Goal: Task Accomplishment & Management: Use online tool/utility

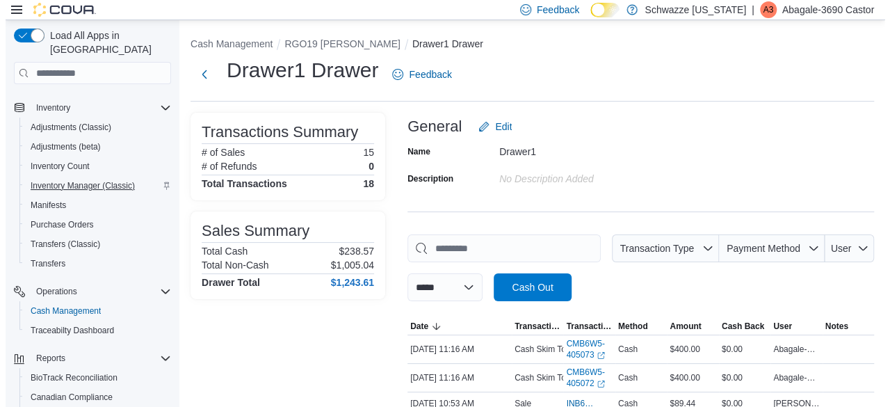
scroll to position [107, 0]
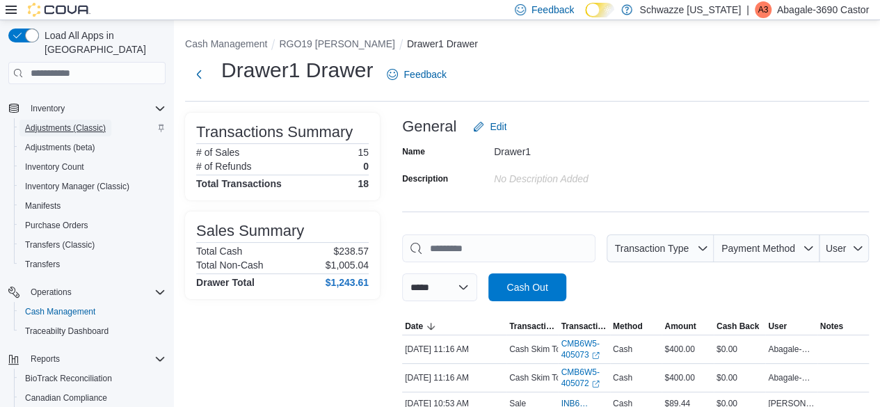
click at [65, 122] on span "Adjustments (Classic)" at bounding box center [65, 127] width 81 height 11
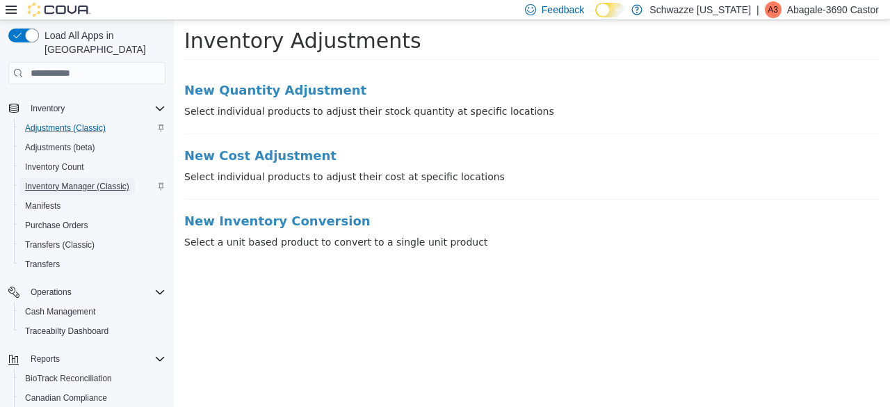
click at [95, 181] on span "Inventory Manager (Classic)" at bounding box center [77, 186] width 104 height 11
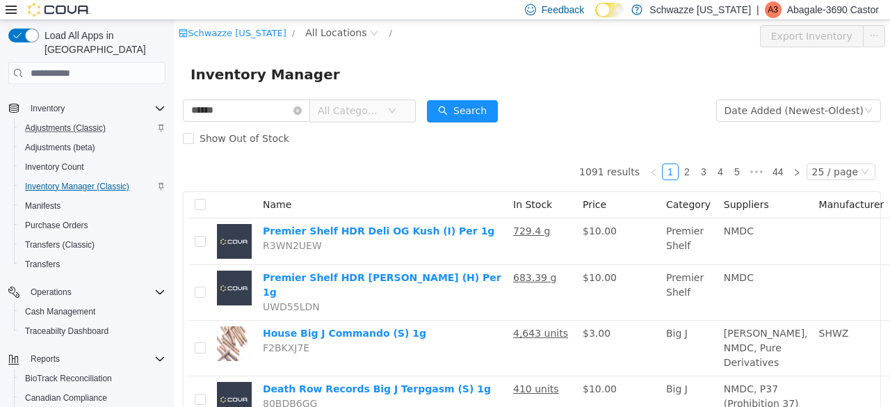
type input "******"
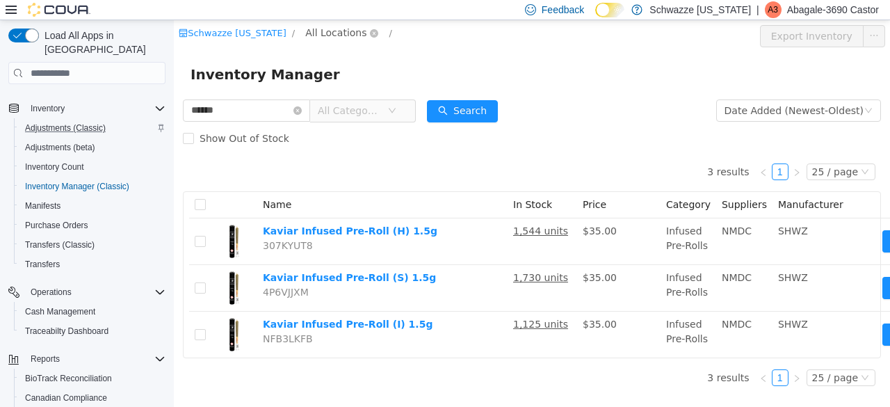
click at [323, 39] on span "All Locations" at bounding box center [335, 32] width 61 height 15
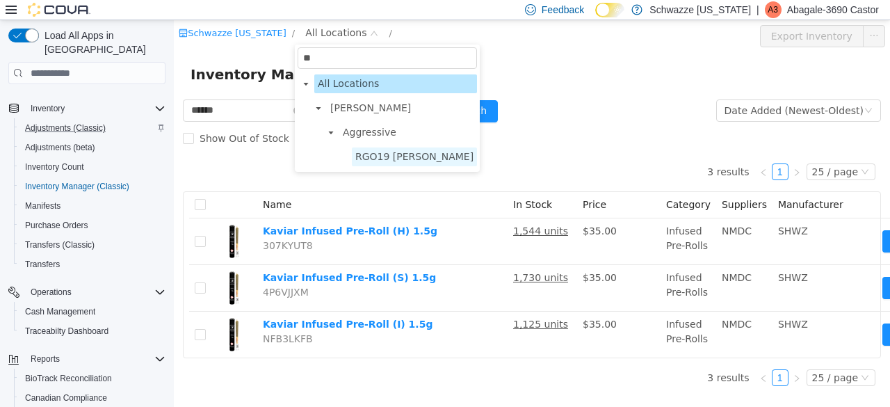
type input "**"
click at [378, 159] on span "RGO19 Hobbs" at bounding box center [414, 156] width 118 height 11
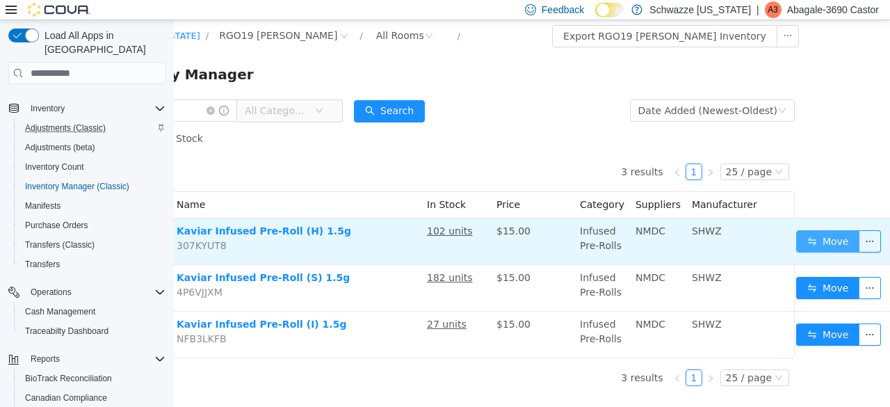
click at [821, 245] on button "Move" at bounding box center [828, 241] width 64 height 22
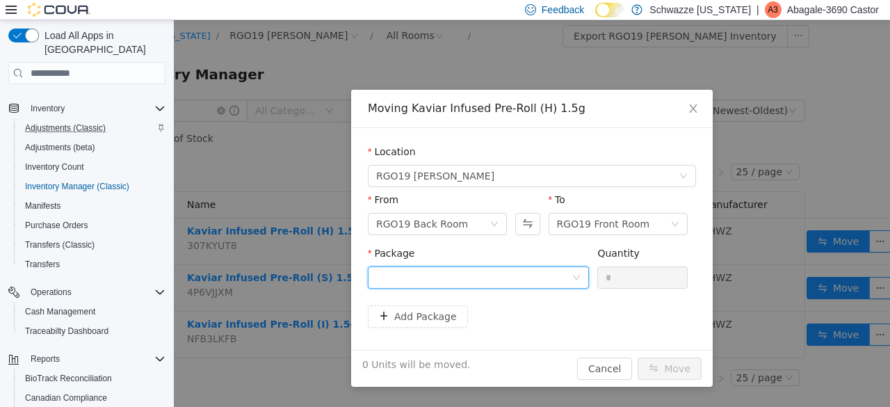
click at [569, 278] on div at bounding box center [473, 277] width 195 height 21
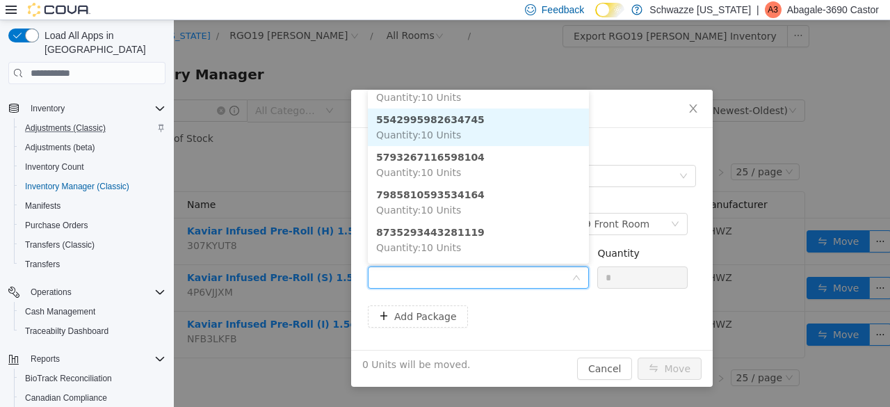
scroll to position [230, 0]
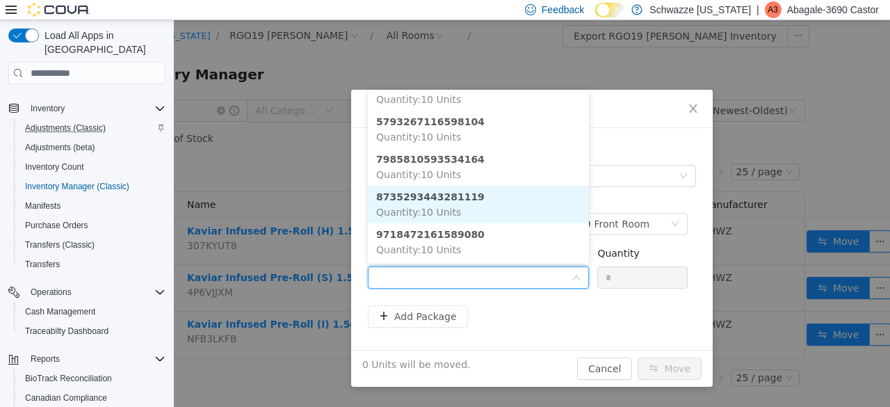
click at [454, 198] on strong "8735293443281119" at bounding box center [430, 196] width 108 height 11
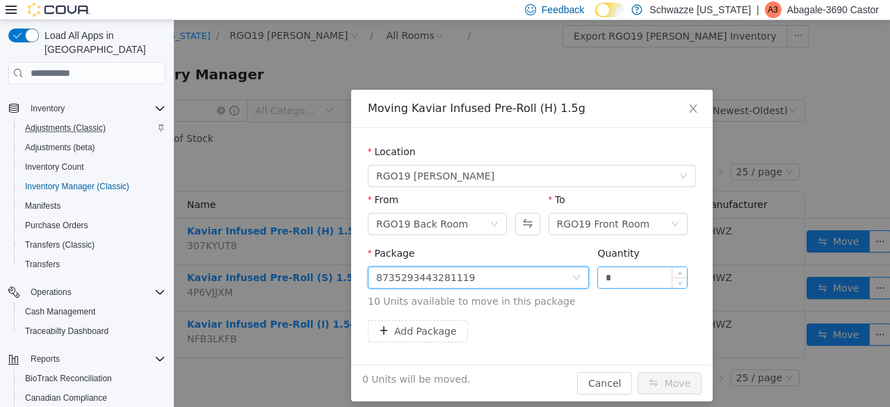
click at [661, 274] on input "*" at bounding box center [642, 277] width 89 height 21
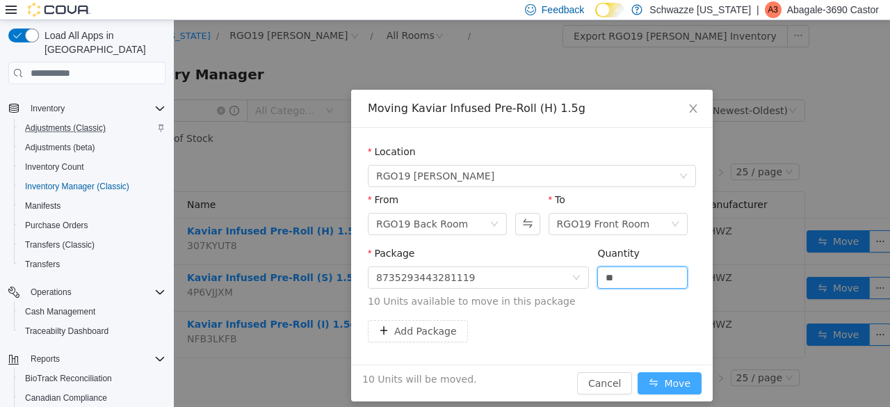
type input "**"
click at [672, 389] on button "Move" at bounding box center [670, 383] width 64 height 22
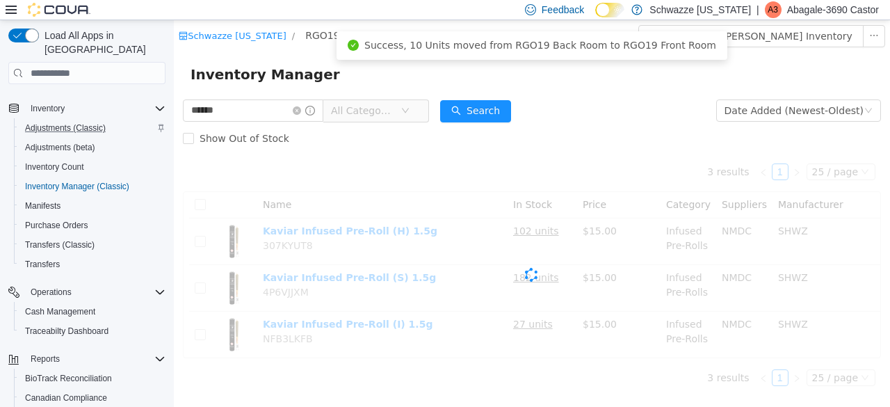
scroll to position [0, 0]
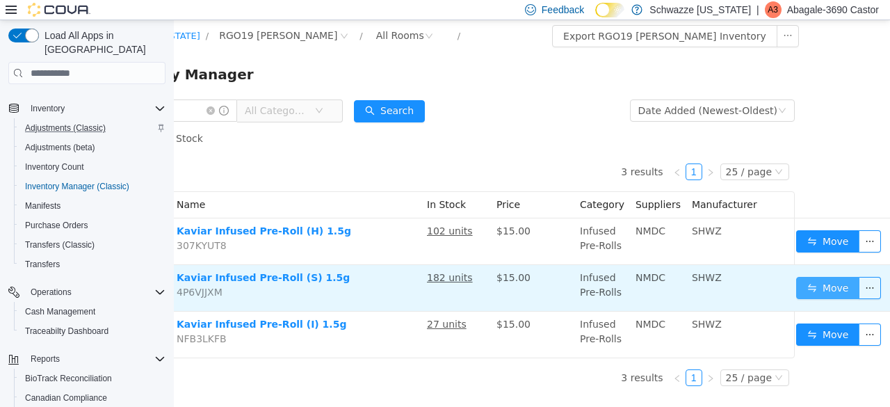
click at [817, 291] on button "Move" at bounding box center [828, 288] width 64 height 22
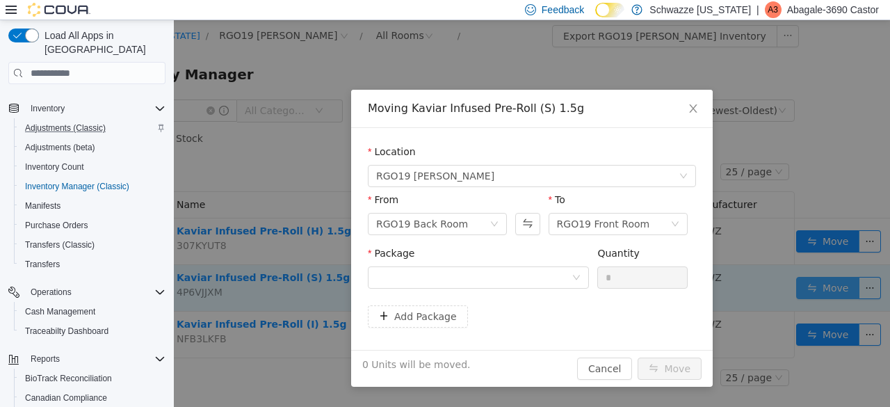
scroll to position [0, 76]
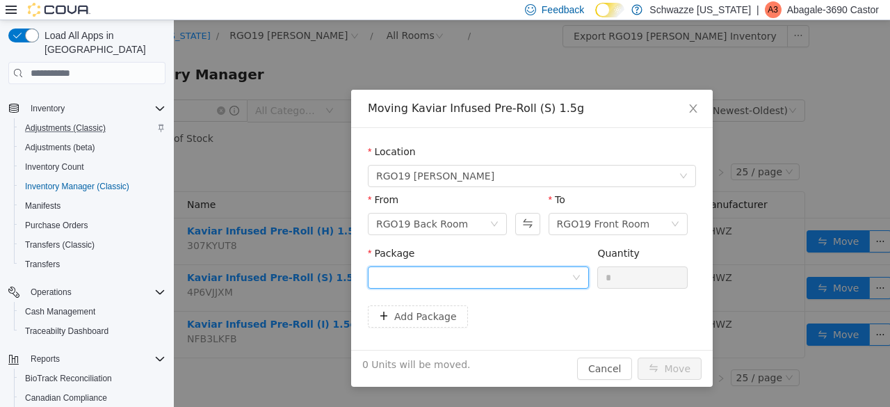
click at [545, 278] on div at bounding box center [473, 277] width 195 height 21
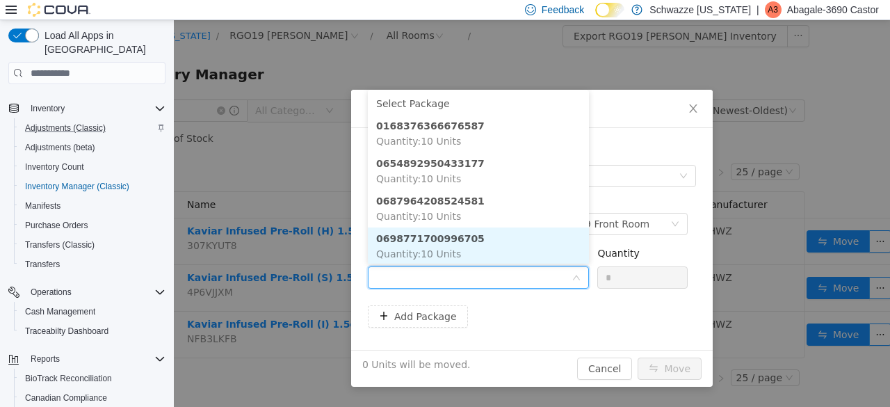
scroll to position [1, 0]
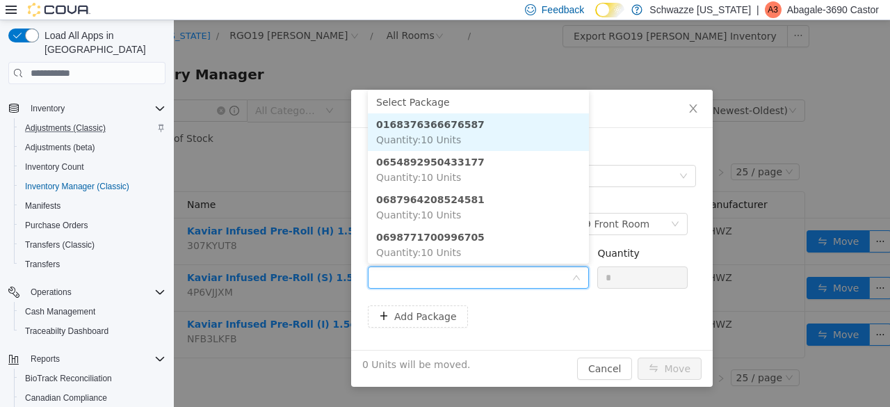
click at [467, 132] on li "0168376366676587 Quantity : 10 Units" at bounding box center [478, 132] width 221 height 38
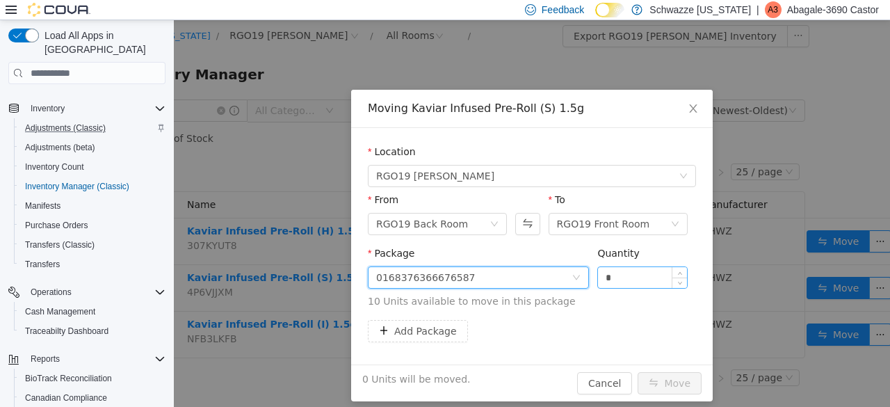
click at [620, 284] on input "*" at bounding box center [642, 277] width 89 height 21
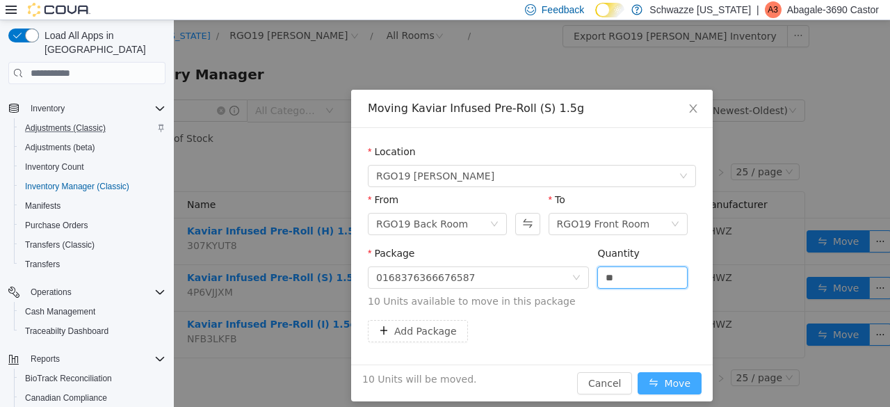
type input "**"
click at [668, 373] on button "Move" at bounding box center [670, 383] width 64 height 22
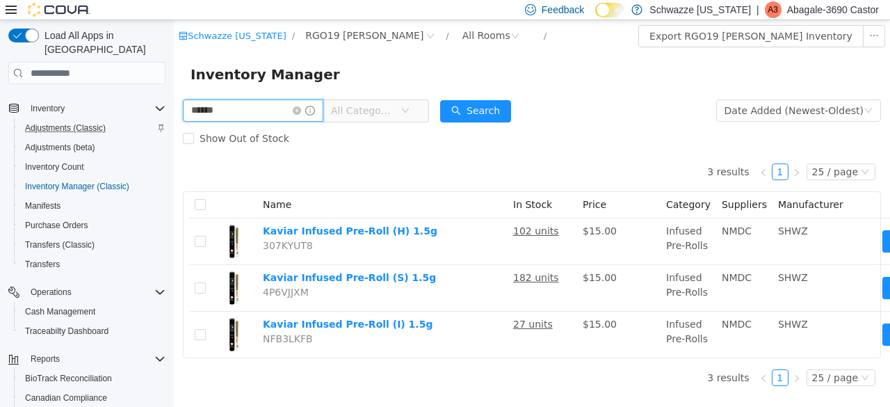
click at [230, 114] on input "******" at bounding box center [253, 110] width 140 height 22
type input "*"
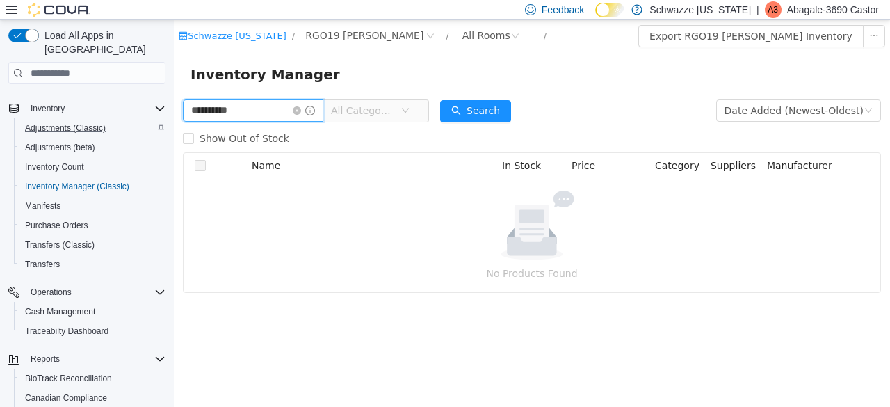
click at [227, 114] on input "**********" at bounding box center [253, 110] width 140 height 22
type input "*********"
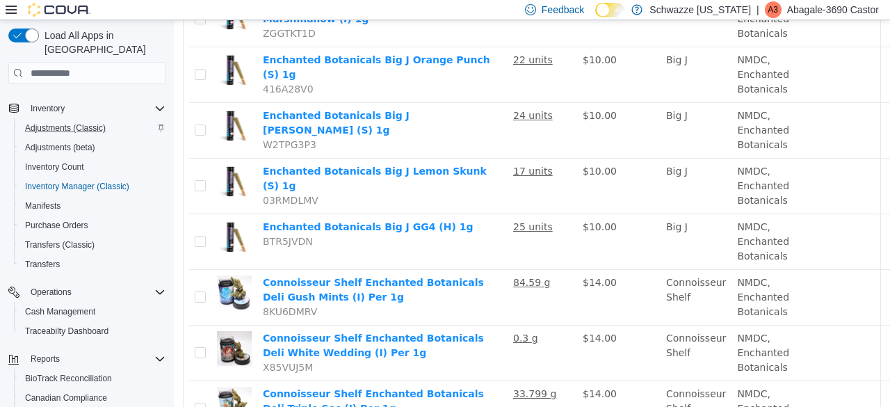
scroll to position [289, 0]
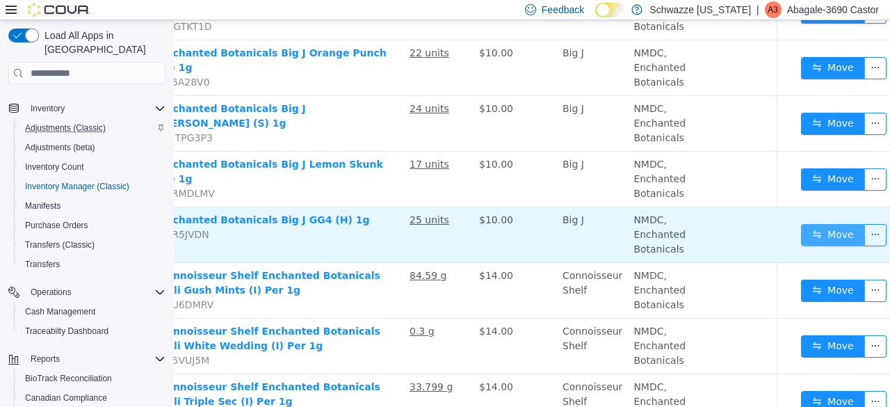
click at [803, 234] on button "Move" at bounding box center [833, 235] width 64 height 22
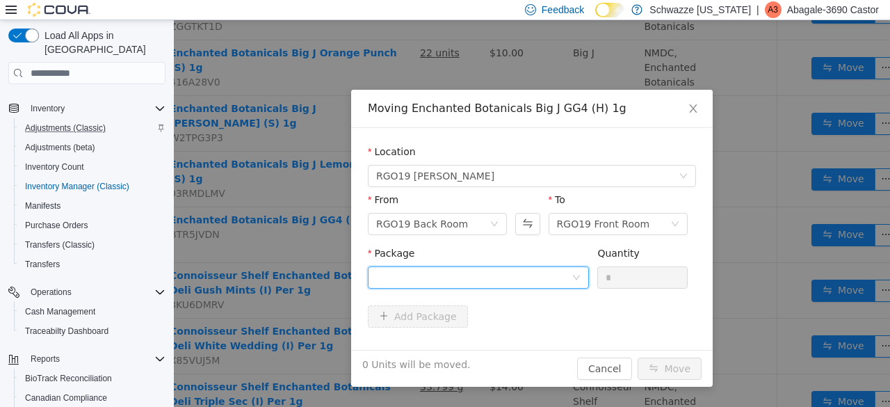
click at [552, 273] on div at bounding box center [473, 277] width 195 height 21
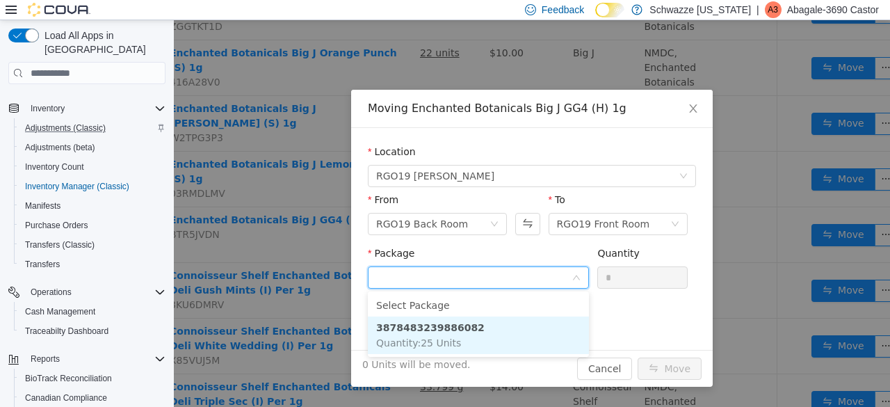
click at [488, 317] on li "3878483239886082 Quantity : 25 Units" at bounding box center [478, 335] width 221 height 38
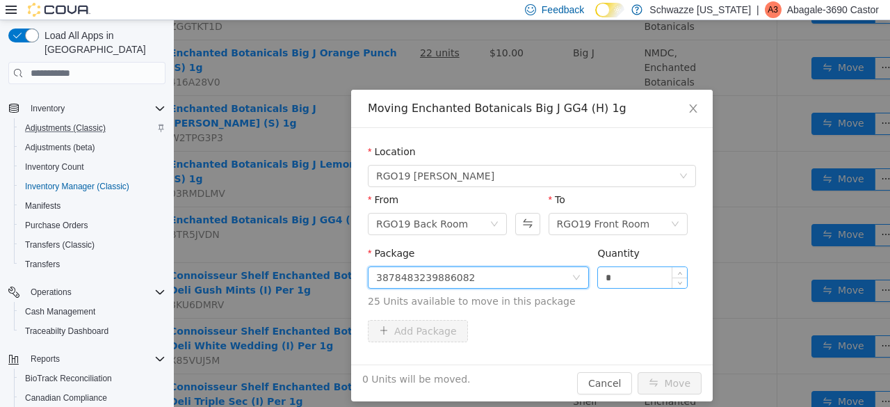
click at [657, 277] on input "*" at bounding box center [642, 277] width 89 height 21
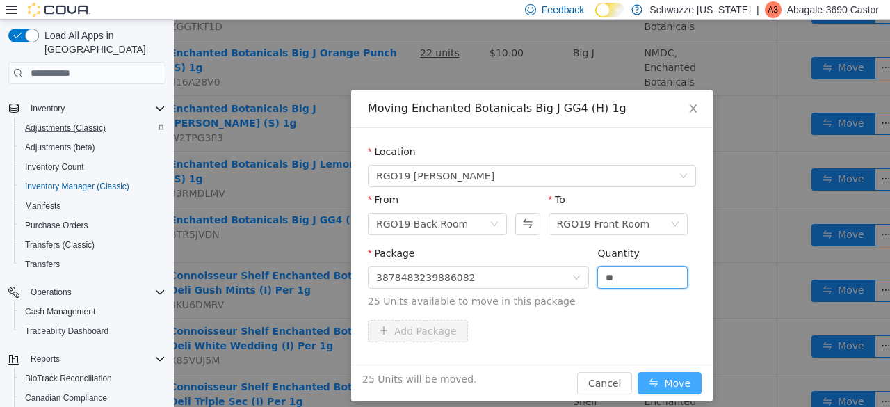
type input "**"
click at [676, 377] on button "Move" at bounding box center [670, 383] width 64 height 22
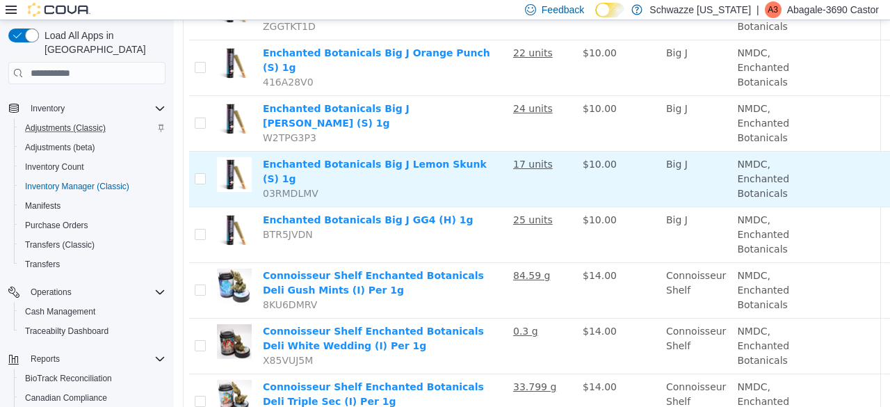
scroll to position [0, 0]
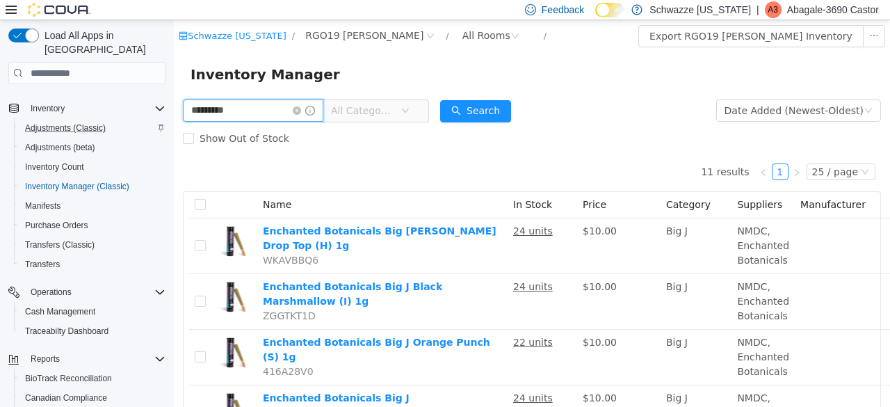
click at [247, 107] on input "*********" at bounding box center [253, 110] width 140 height 22
type input "*"
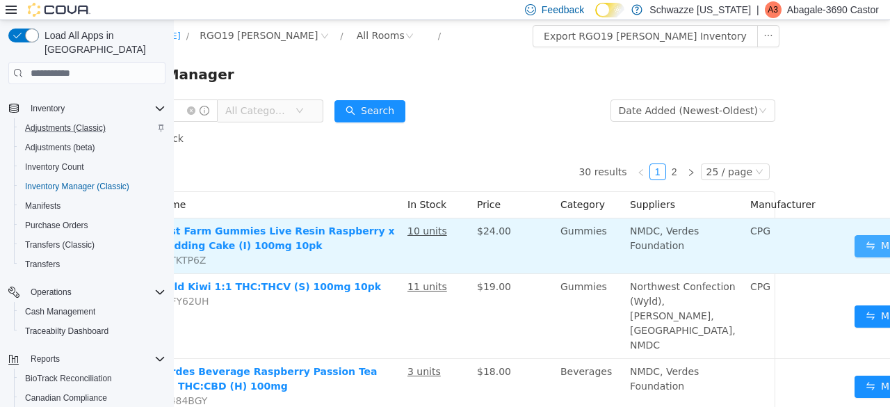
click at [855, 246] on button "Move" at bounding box center [887, 246] width 64 height 22
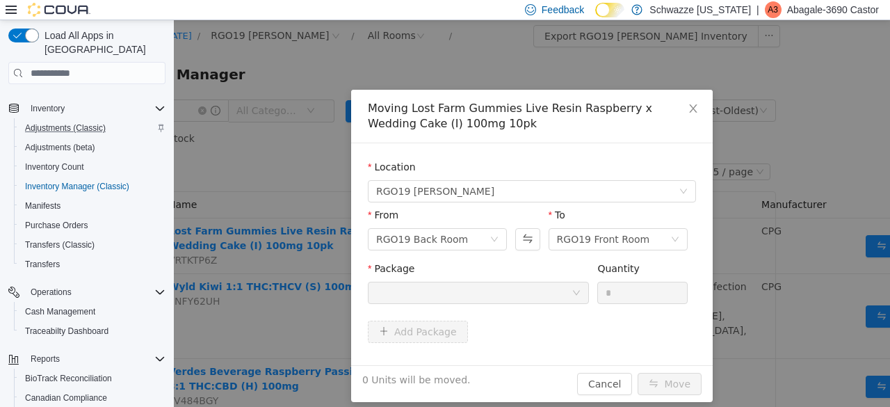
click at [520, 294] on div at bounding box center [473, 292] width 195 height 21
click at [692, 106] on icon "icon: close" at bounding box center [693, 108] width 11 height 11
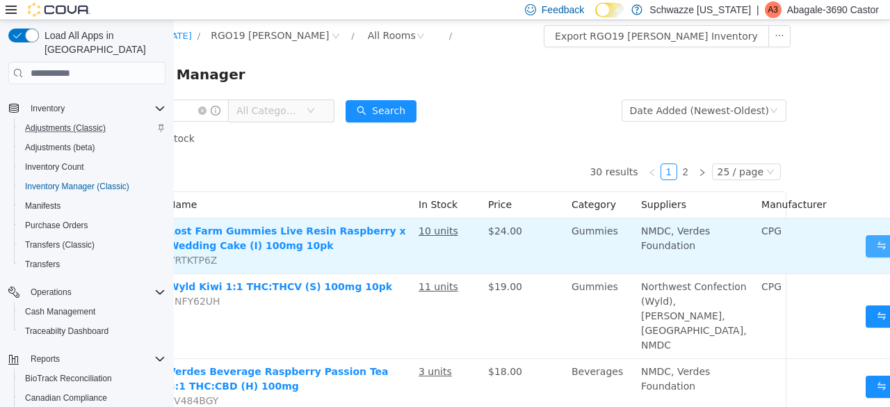
click at [866, 243] on button "Move" at bounding box center [898, 246] width 64 height 22
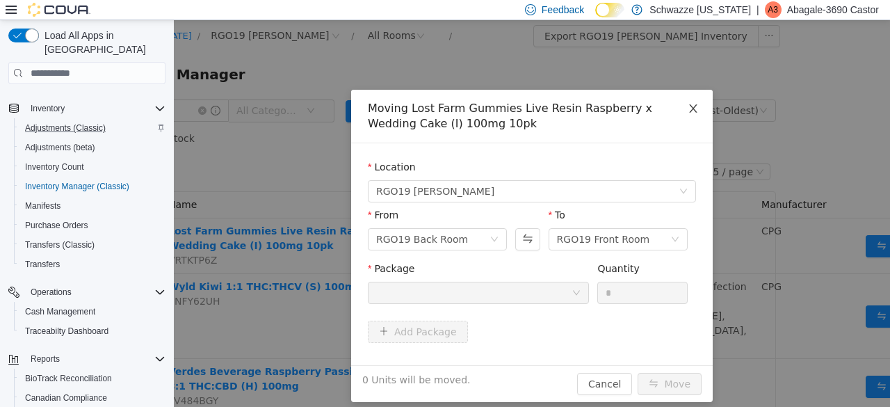
click at [697, 111] on span "Close" at bounding box center [693, 109] width 39 height 39
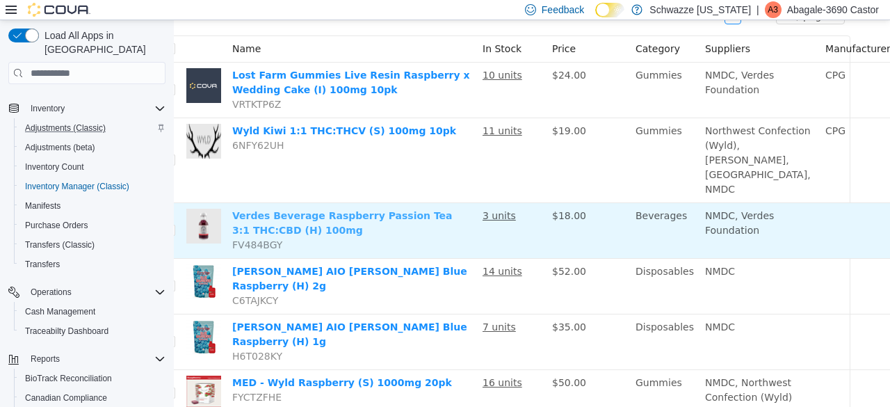
scroll to position [0, 31]
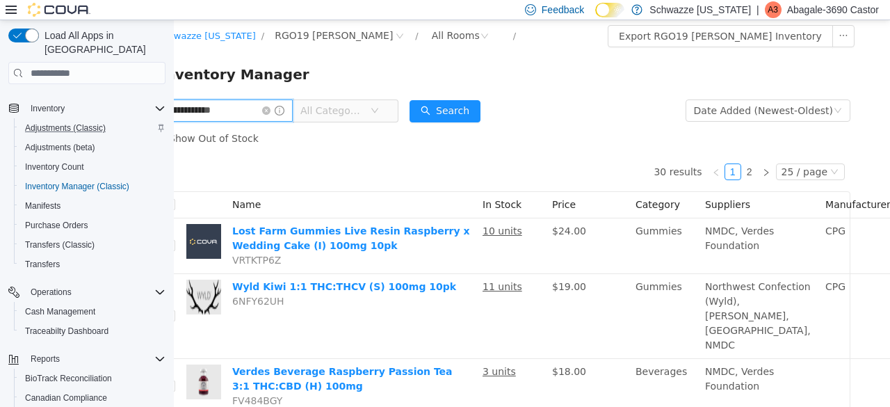
click at [200, 114] on input "**********" at bounding box center [222, 110] width 140 height 22
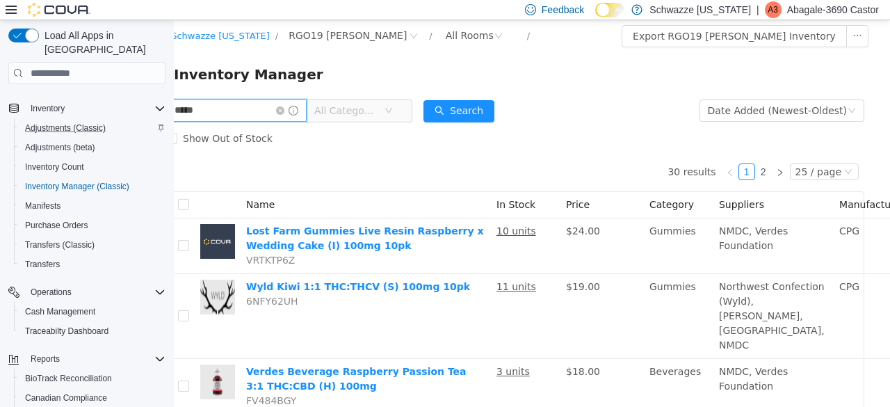
type input "****"
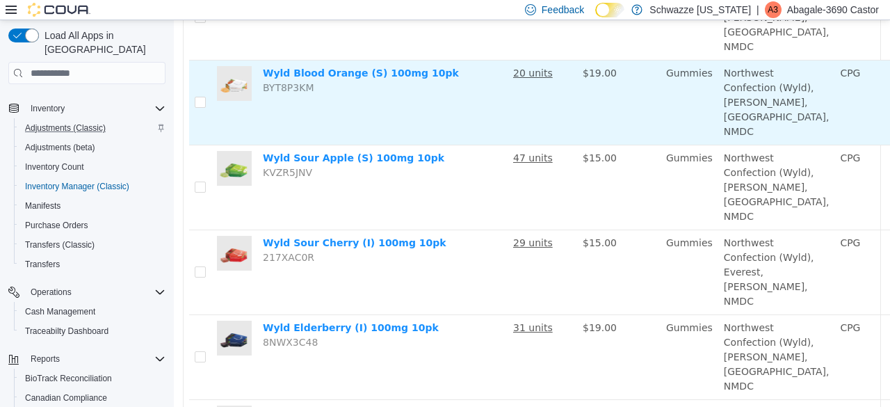
scroll to position [672, 0]
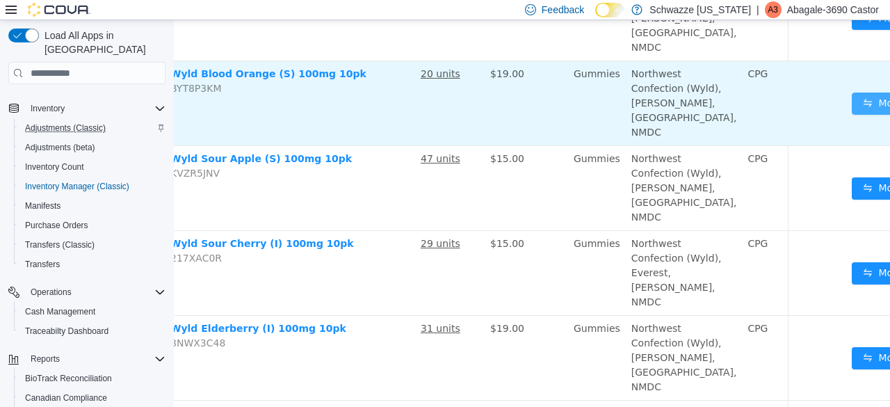
click at [852, 115] on button "Move" at bounding box center [884, 104] width 64 height 22
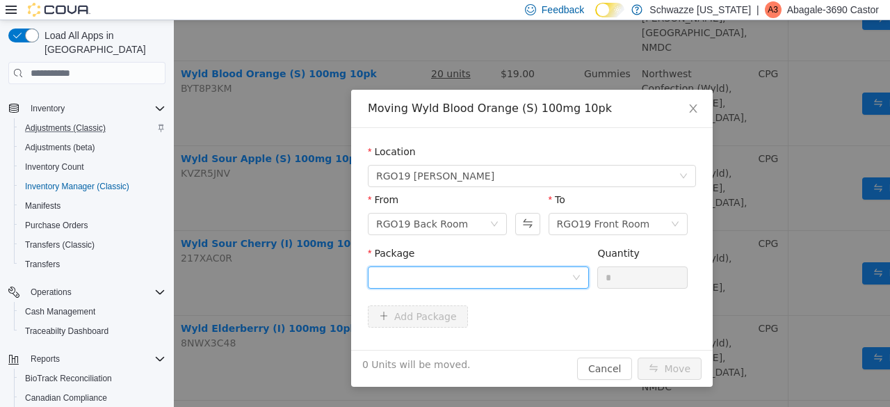
click at [508, 282] on div at bounding box center [473, 277] width 195 height 21
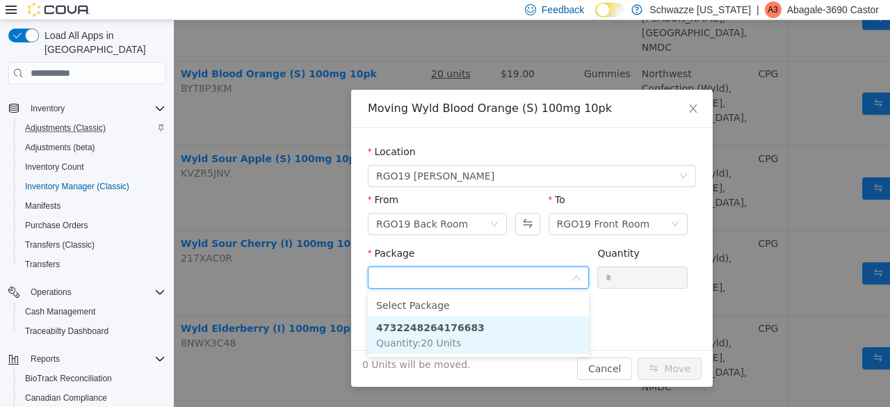
click at [465, 335] on li "4732248264176683 Quantity : 20 Units" at bounding box center [478, 335] width 221 height 38
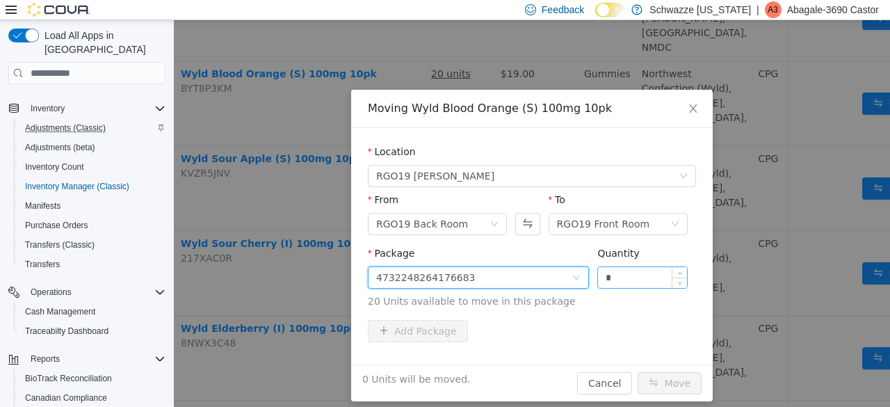
click at [635, 277] on input "*" at bounding box center [642, 277] width 89 height 21
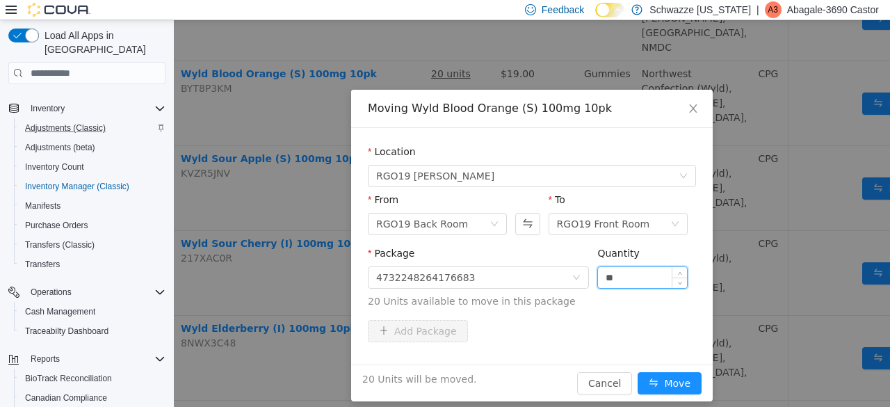
scroll to position [10, 0]
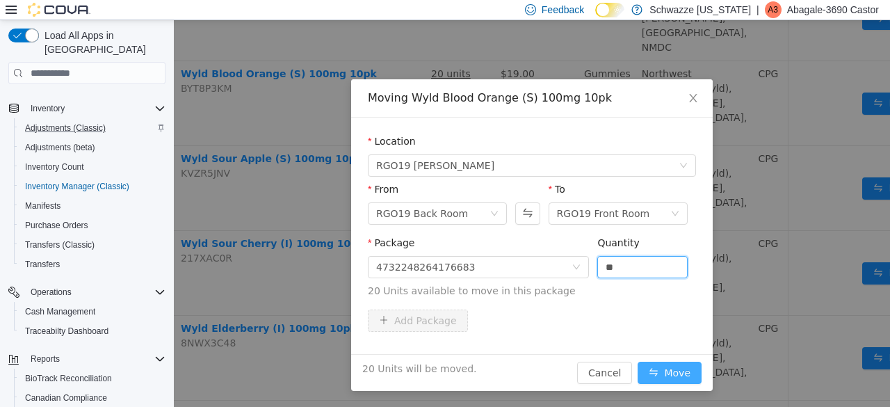
type input "**"
click at [661, 368] on button "Move" at bounding box center [670, 373] width 64 height 22
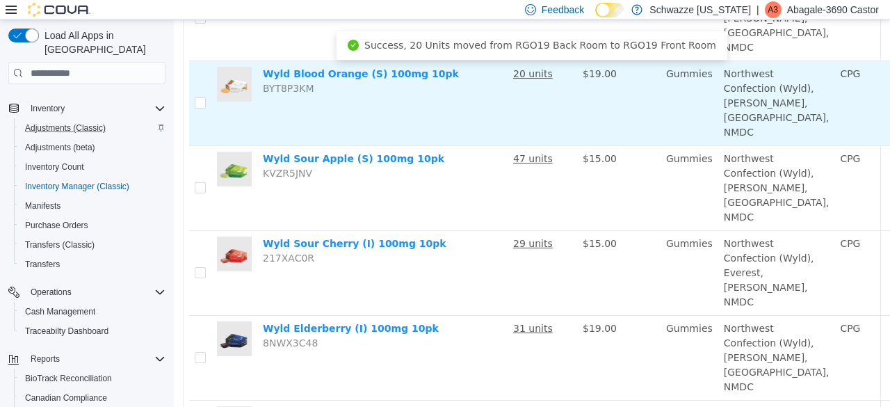
scroll to position [672, 93]
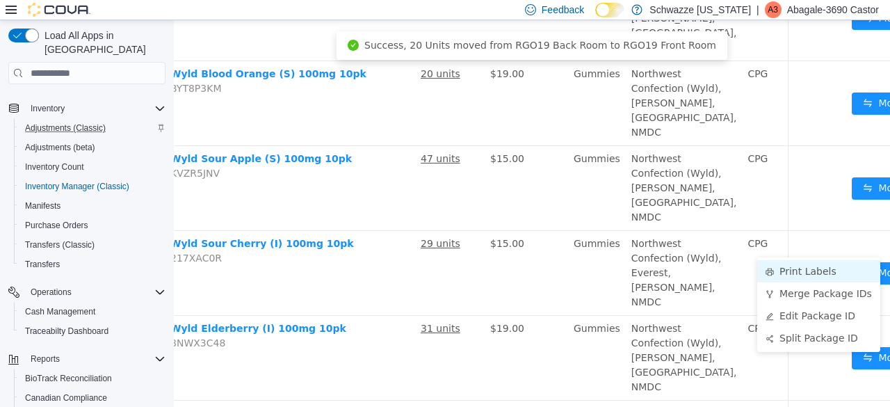
click at [784, 276] on li "Print Labels" at bounding box center [818, 271] width 123 height 22
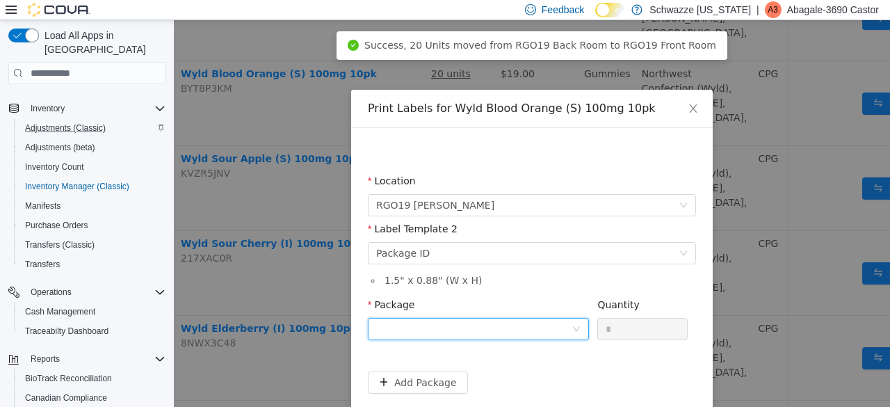
click at [517, 332] on div at bounding box center [473, 329] width 195 height 21
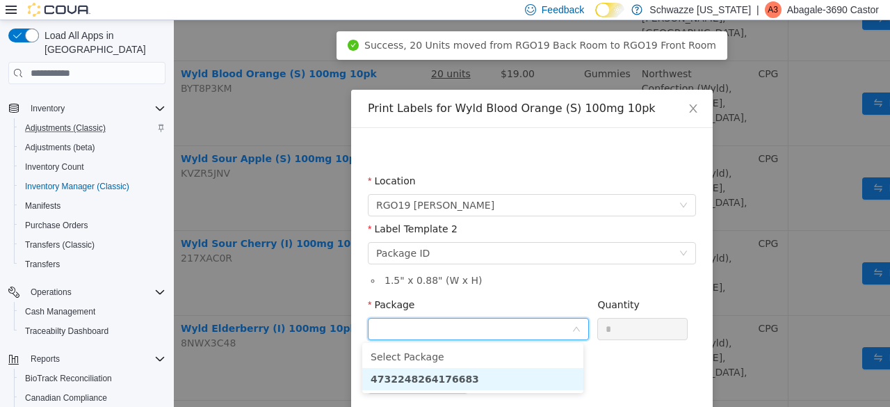
click at [460, 380] on li "4732248264176683" at bounding box center [472, 379] width 221 height 22
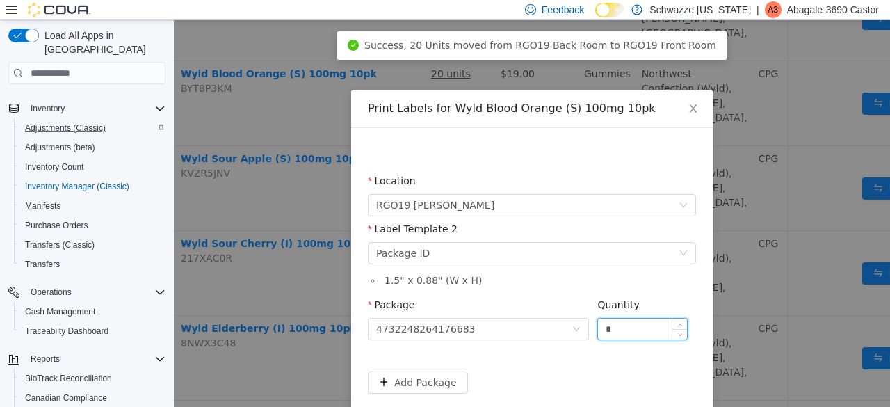
click at [655, 321] on input "*" at bounding box center [642, 329] width 89 height 21
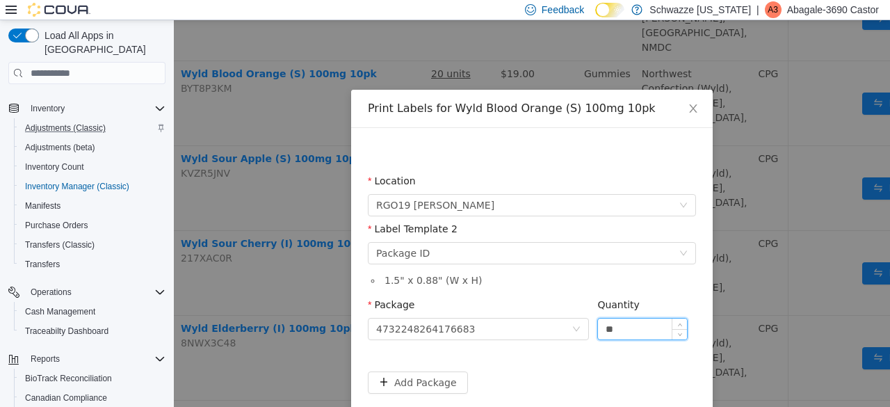
scroll to position [56, 0]
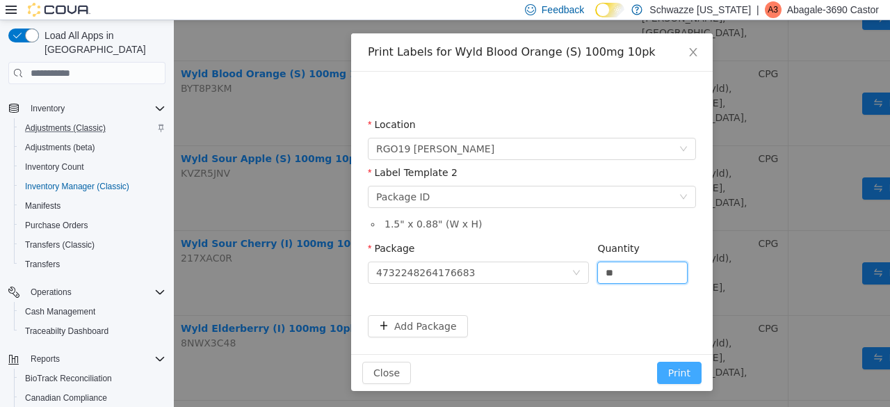
type input "**"
click at [683, 368] on button "Print" at bounding box center [679, 373] width 45 height 22
click at [679, 372] on button "Print" at bounding box center [679, 373] width 45 height 22
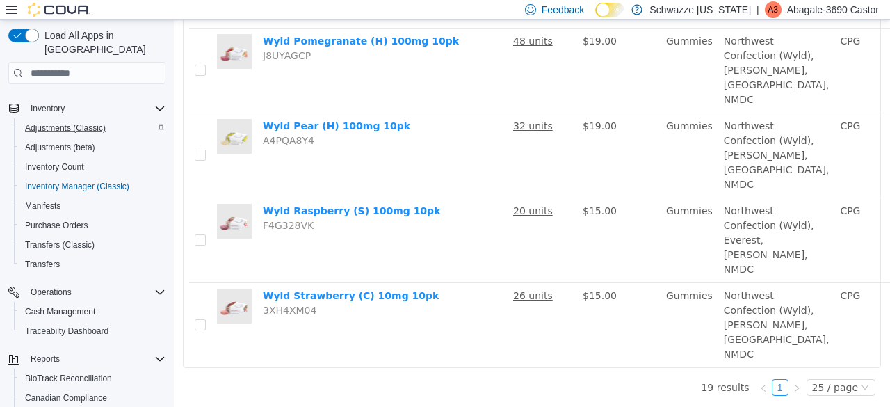
scroll to position [1547, 0]
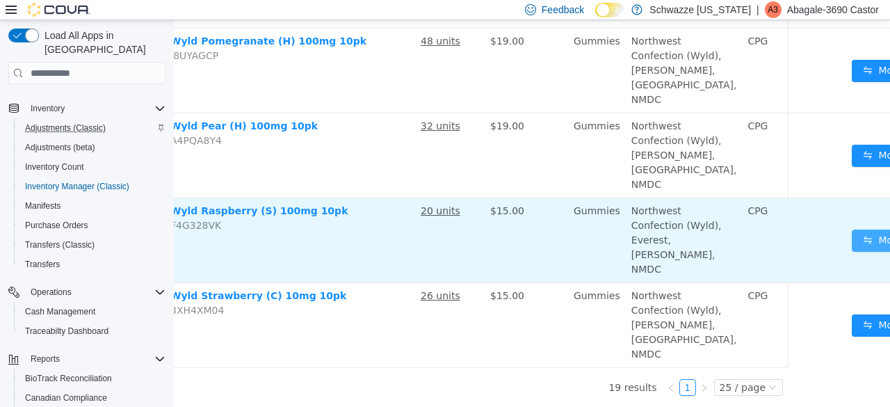
click at [852, 252] on button "Move" at bounding box center [884, 241] width 64 height 22
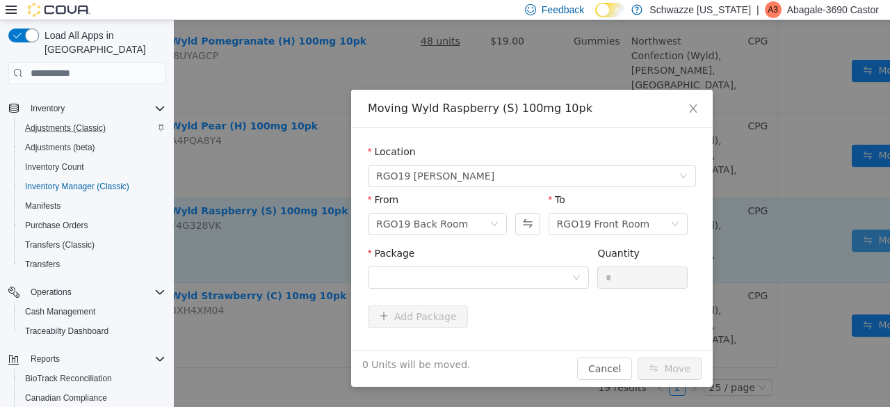
scroll to position [1547, 82]
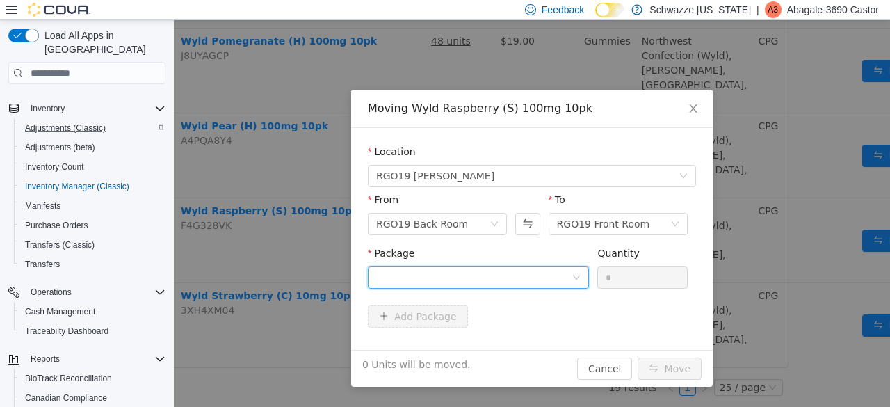
click at [536, 284] on div at bounding box center [473, 277] width 195 height 21
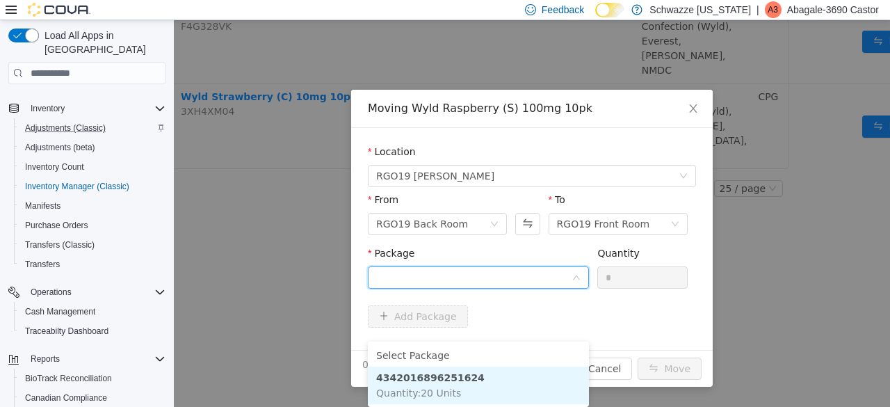
click at [483, 367] on li "4342016896251624 Quantity : 20 Units" at bounding box center [478, 386] width 221 height 38
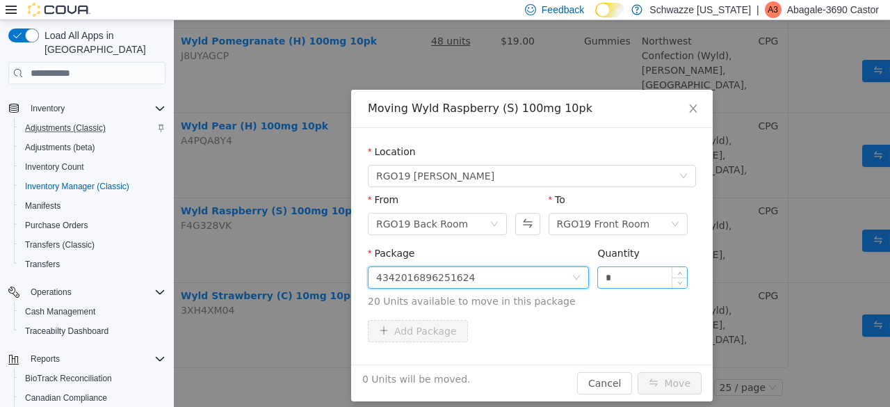
click at [627, 280] on input "*" at bounding box center [642, 277] width 89 height 21
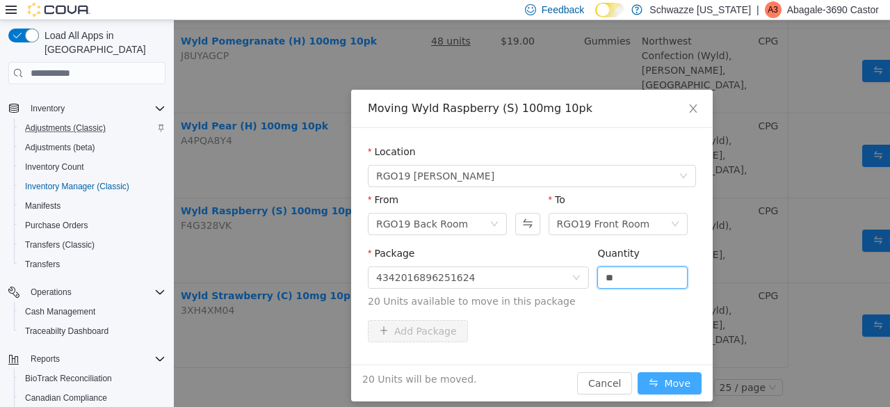
type input "**"
click at [667, 385] on button "Move" at bounding box center [670, 383] width 64 height 22
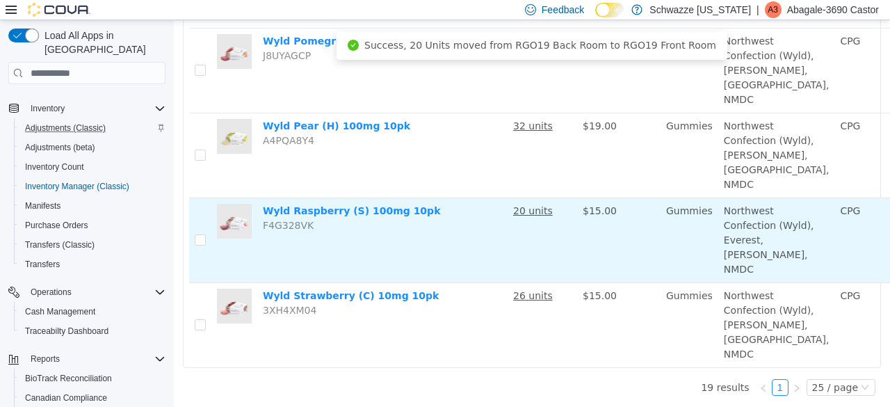
scroll to position [1547, 93]
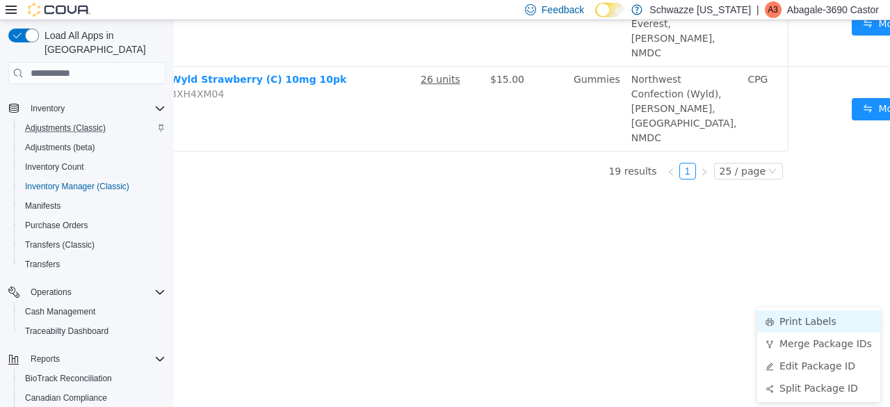
click at [784, 310] on li "Print Labels" at bounding box center [818, 321] width 123 height 22
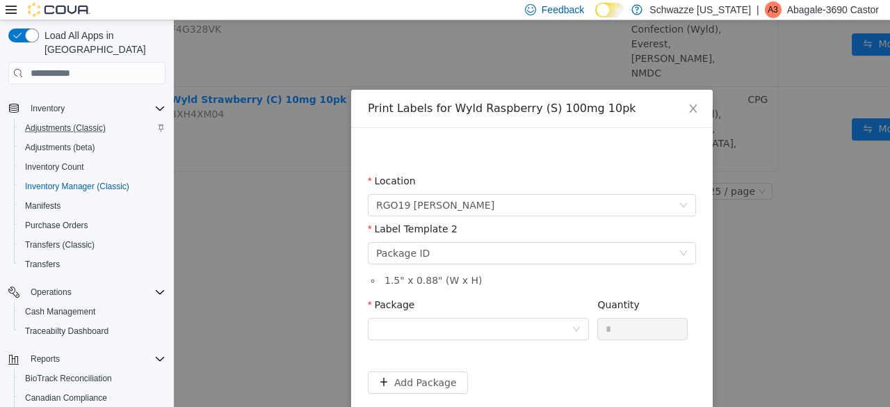
scroll to position [1547, 82]
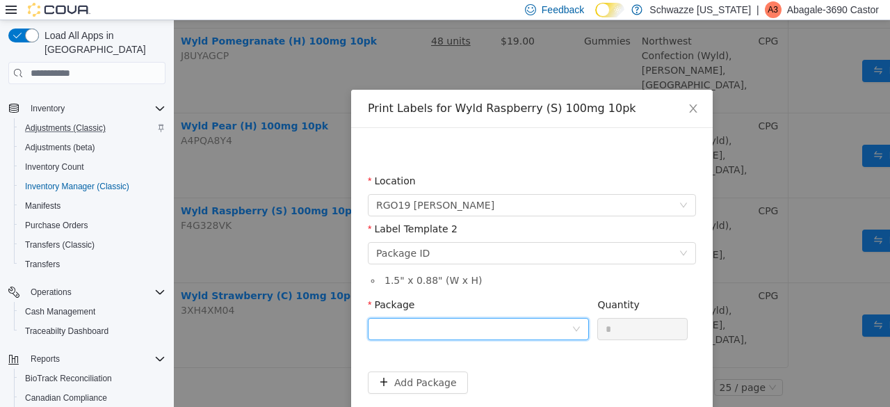
click at [513, 330] on div at bounding box center [473, 329] width 195 height 21
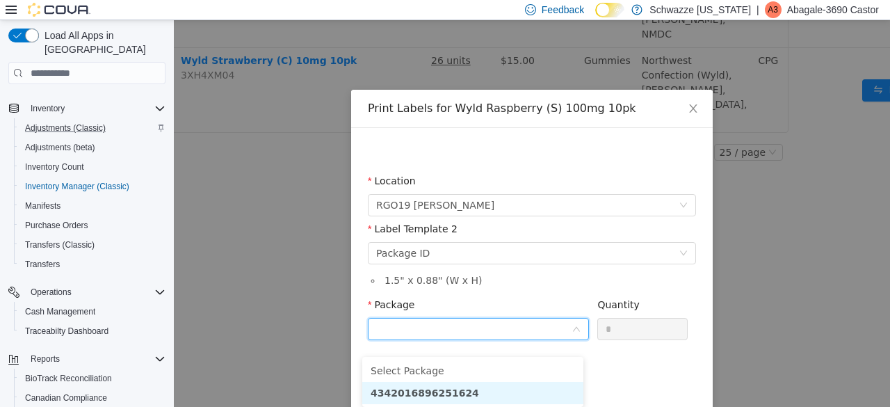
click at [466, 382] on li "4342016896251624" at bounding box center [472, 393] width 221 height 22
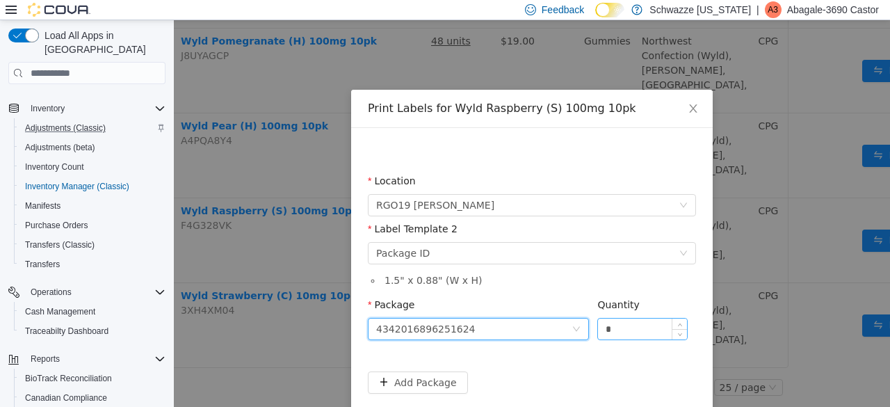
click at [638, 325] on input "*" at bounding box center [642, 329] width 89 height 21
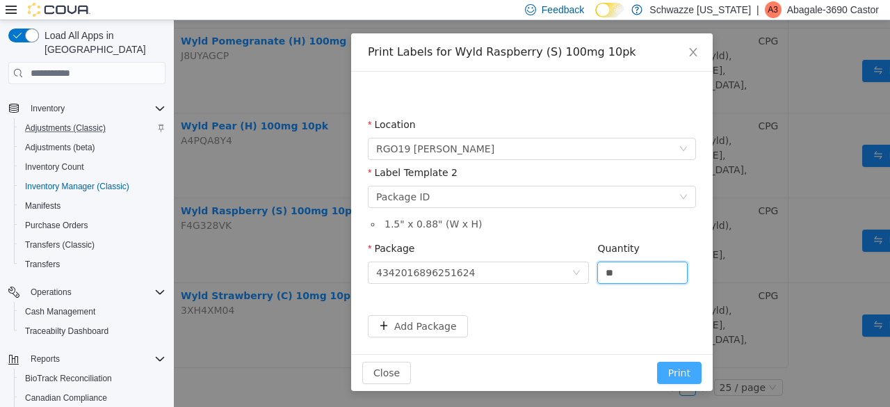
type input "**"
click at [671, 370] on button "Print" at bounding box center [679, 373] width 45 height 22
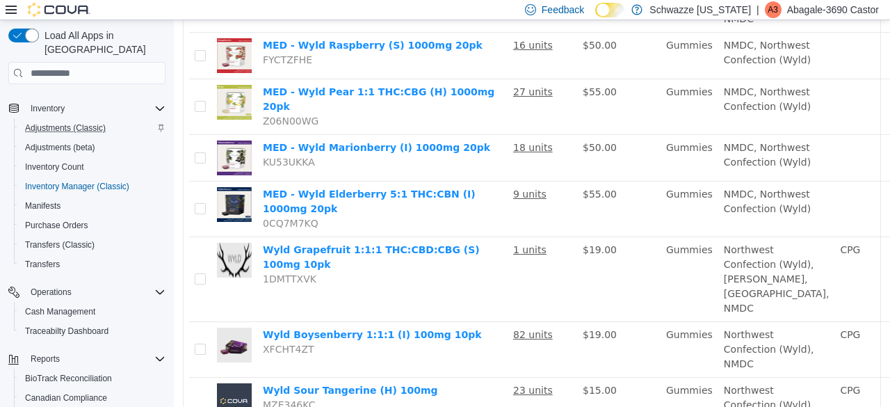
scroll to position [0, 0]
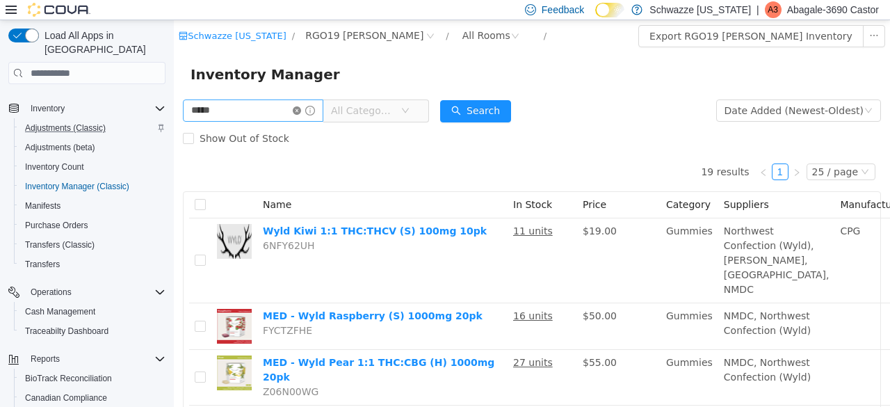
click at [301, 115] on icon "icon: close-circle" at bounding box center [297, 110] width 8 height 8
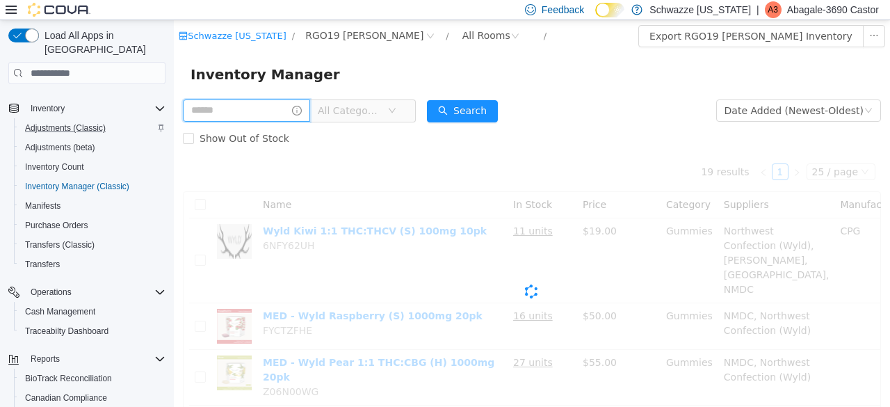
click at [288, 117] on input "text" at bounding box center [246, 110] width 127 height 22
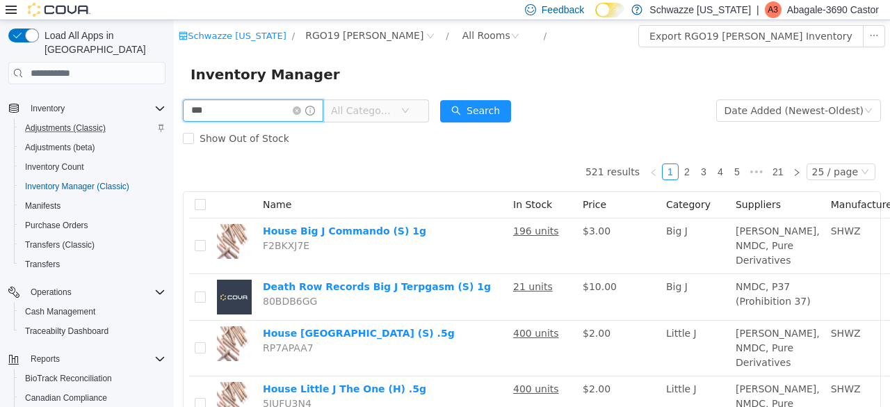
type input "******"
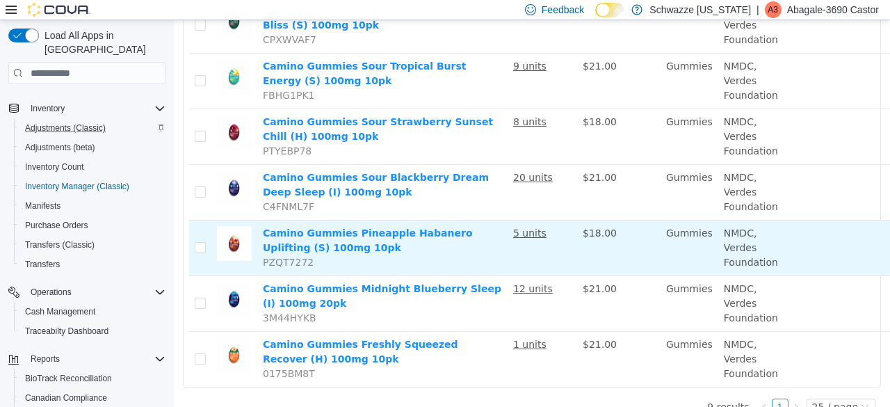
scroll to position [349, 0]
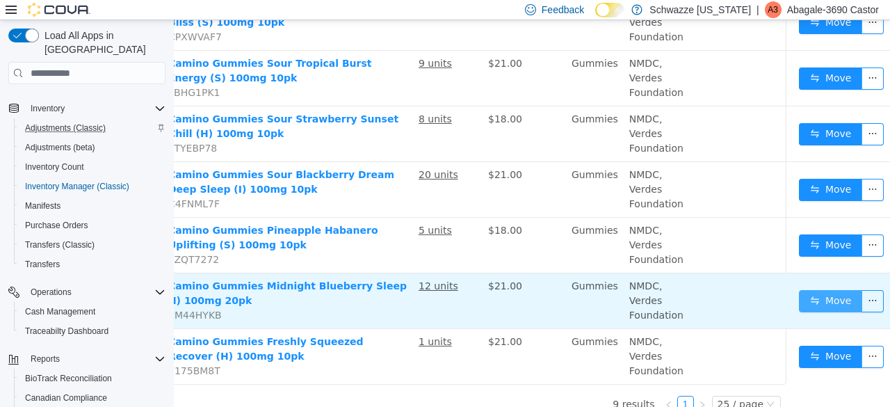
click at [799, 290] on button "Move" at bounding box center [831, 301] width 64 height 22
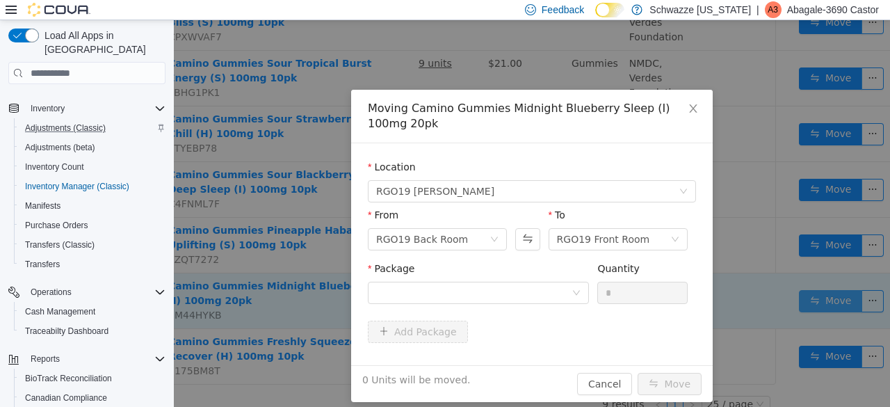
scroll to position [349, 84]
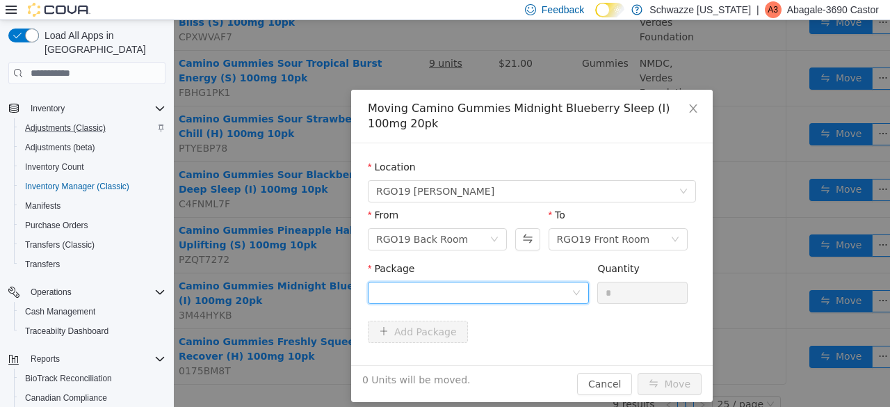
click at [505, 294] on div at bounding box center [473, 292] width 195 height 21
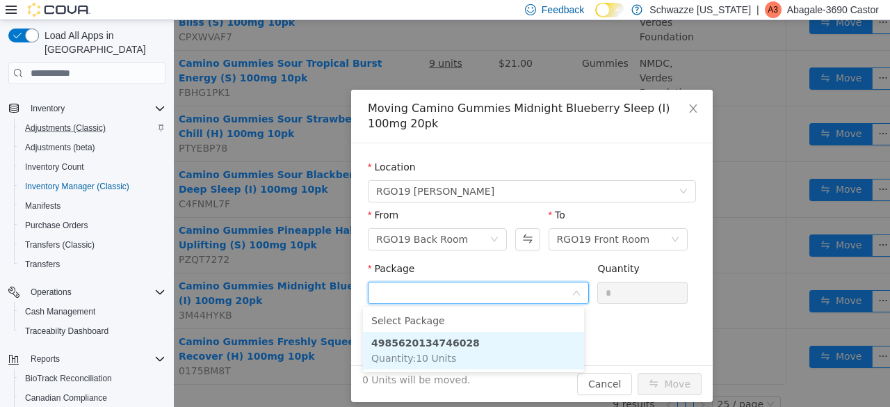
click at [487, 341] on li "4985620134746028 Quantity : 10 Units" at bounding box center [473, 351] width 221 height 38
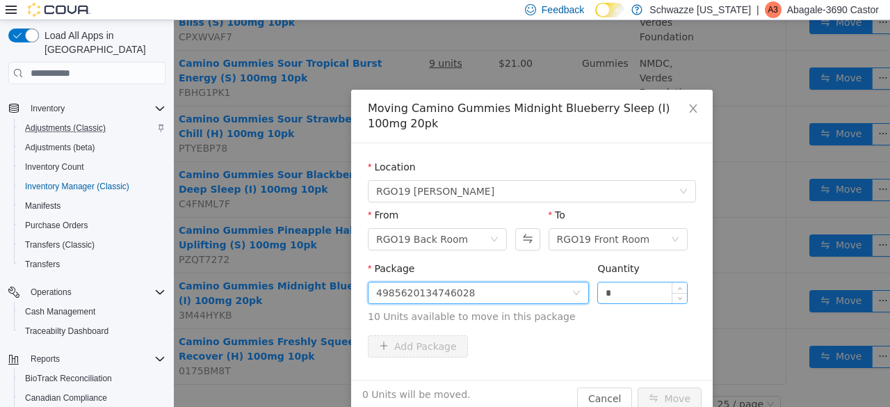
click at [626, 298] on input "*" at bounding box center [642, 292] width 89 height 21
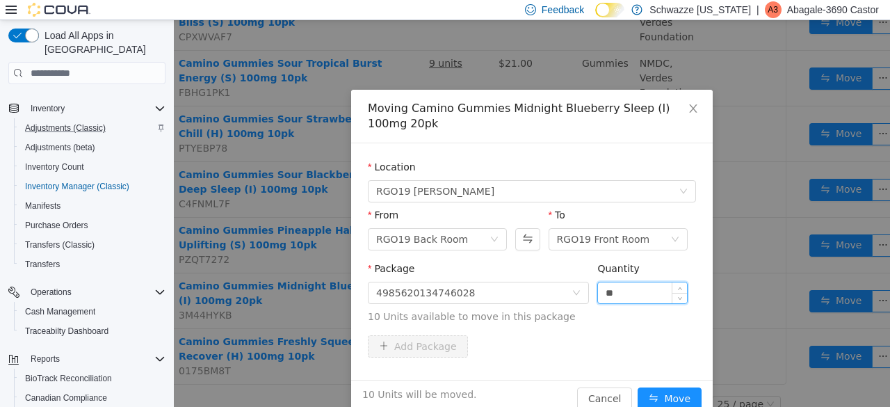
scroll to position [26, 0]
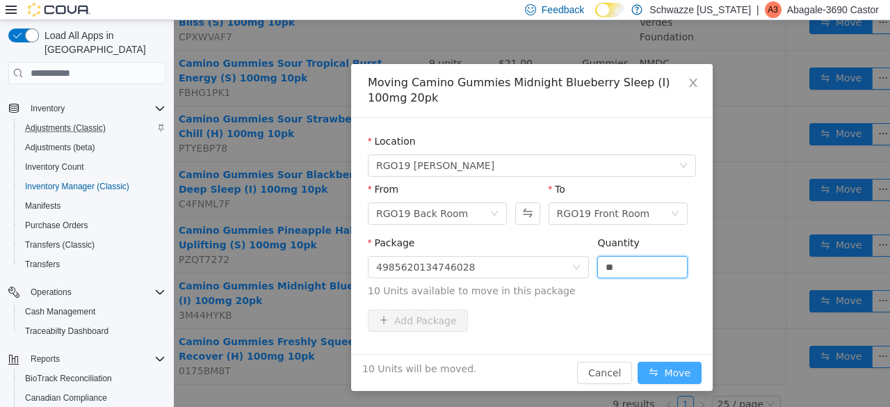
type input "**"
click at [665, 369] on button "Move" at bounding box center [670, 373] width 64 height 22
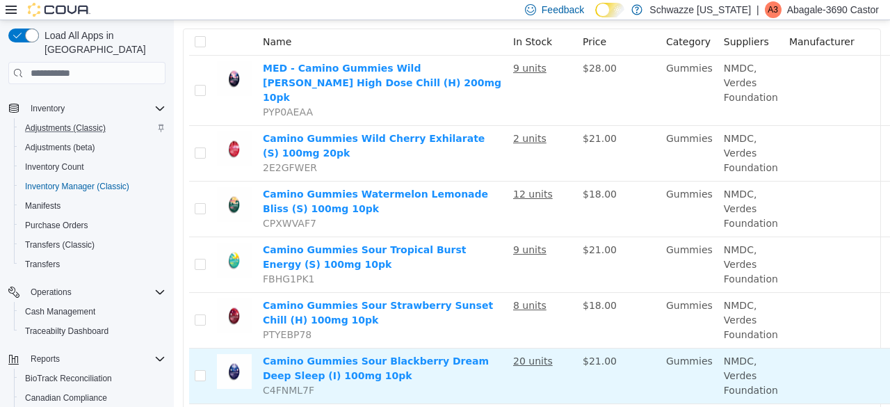
scroll to position [162, 0]
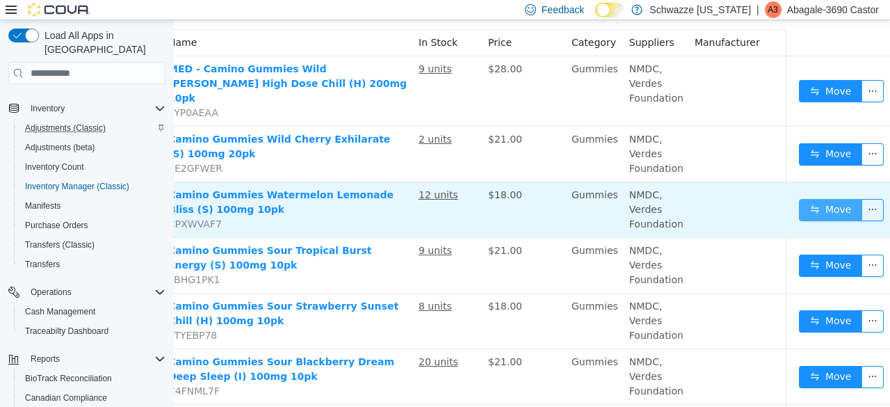
click at [803, 199] on button "Move" at bounding box center [831, 210] width 64 height 22
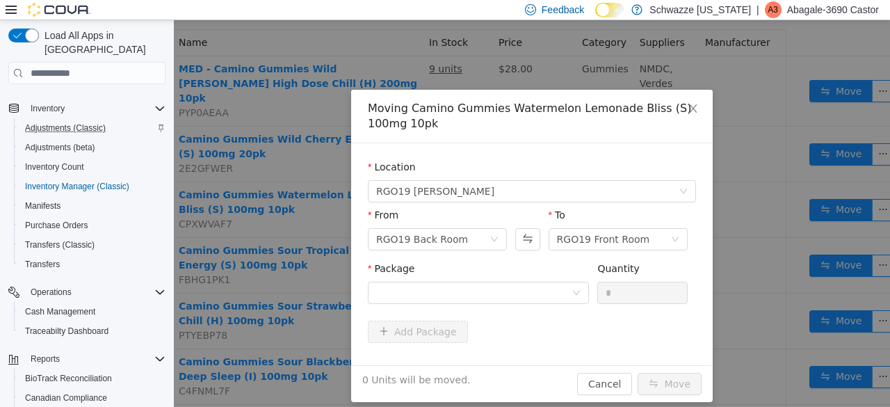
click at [497, 307] on div "Package" at bounding box center [478, 286] width 221 height 48
click at [508, 298] on div at bounding box center [473, 292] width 195 height 21
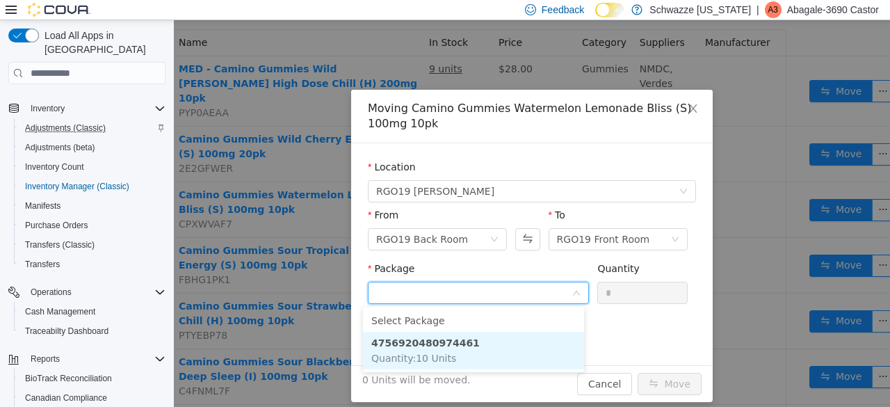
click at [484, 344] on li "4756920480974461 Quantity : 10 Units" at bounding box center [473, 351] width 221 height 38
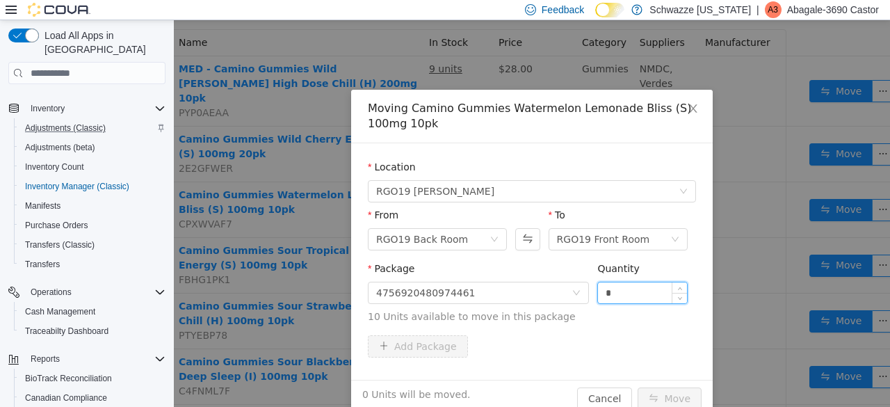
click at [629, 291] on input "*" at bounding box center [642, 292] width 89 height 21
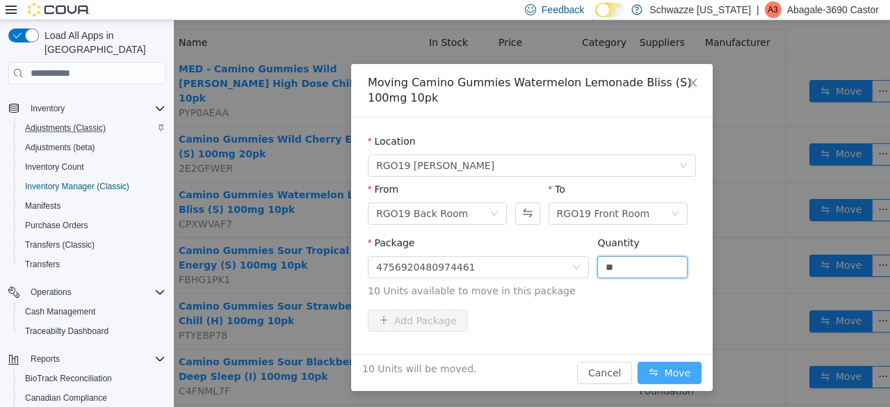
type input "**"
click at [657, 371] on button "Move" at bounding box center [670, 373] width 64 height 22
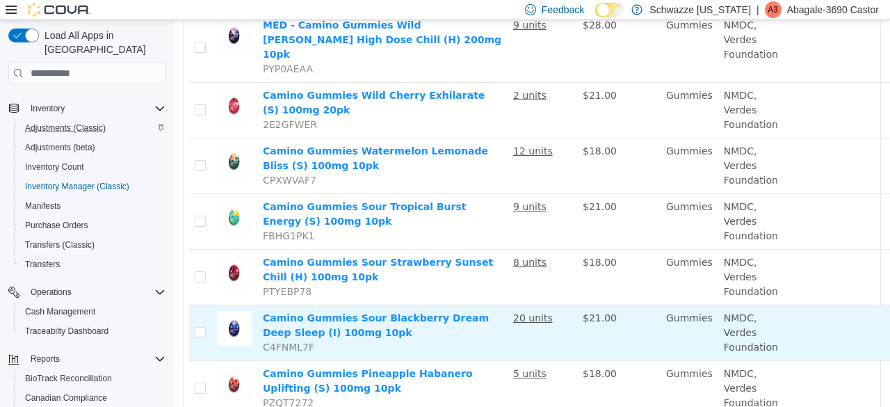
scroll to position [206, 95]
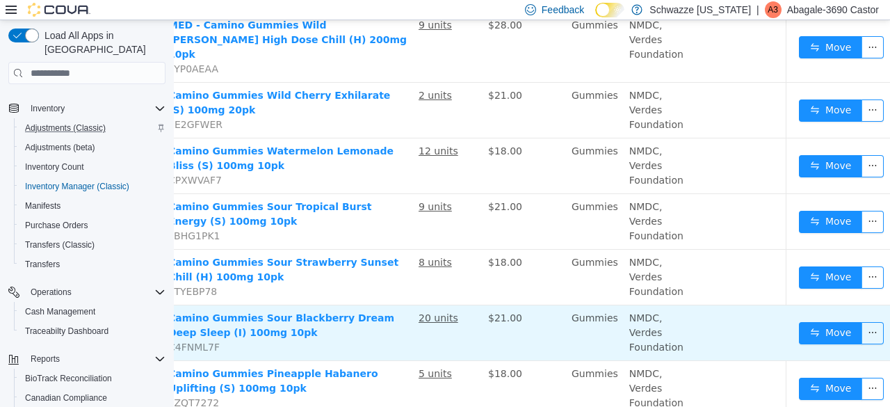
click at [814, 305] on td "Move" at bounding box center [844, 333] width 101 height 56
click at [799, 322] on button "Move" at bounding box center [831, 333] width 64 height 22
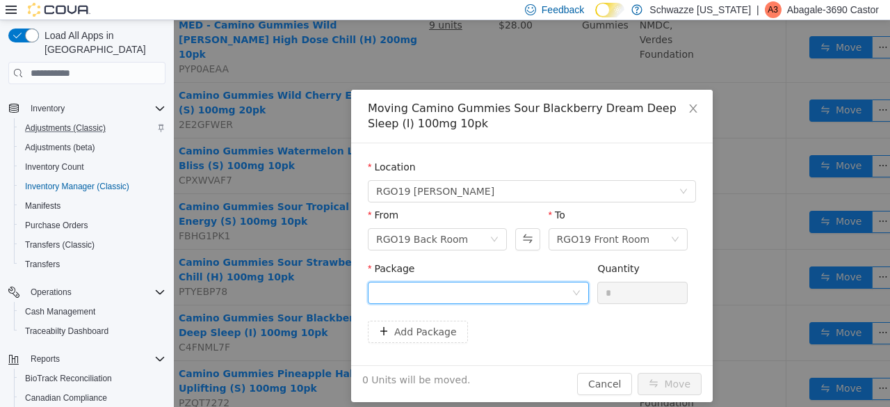
click at [502, 297] on div at bounding box center [473, 292] width 195 height 21
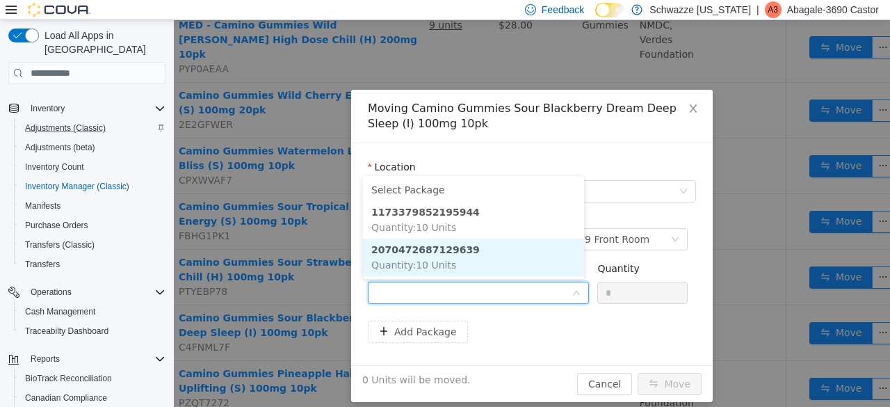
click at [479, 256] on li "2070472687129639 Quantity : 10 Units" at bounding box center [473, 258] width 221 height 38
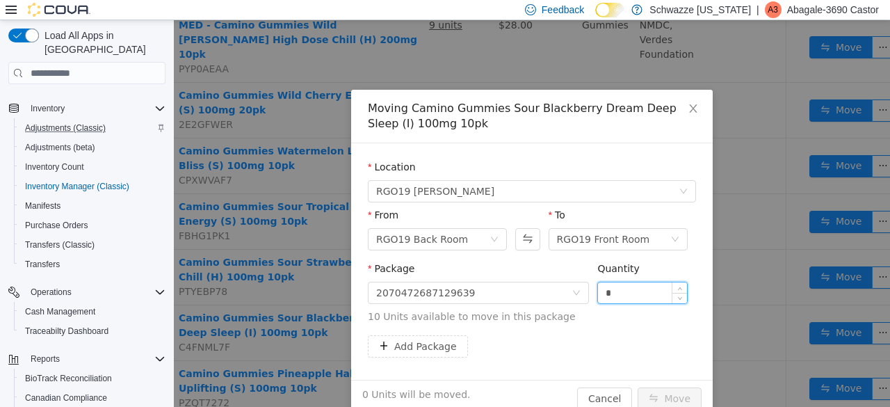
click at [633, 291] on input "*" at bounding box center [642, 292] width 89 height 21
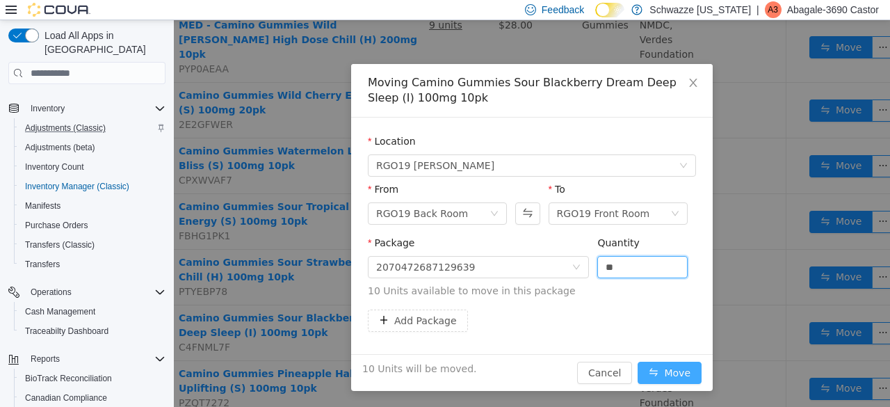
type input "**"
click at [661, 369] on button "Move" at bounding box center [670, 373] width 64 height 22
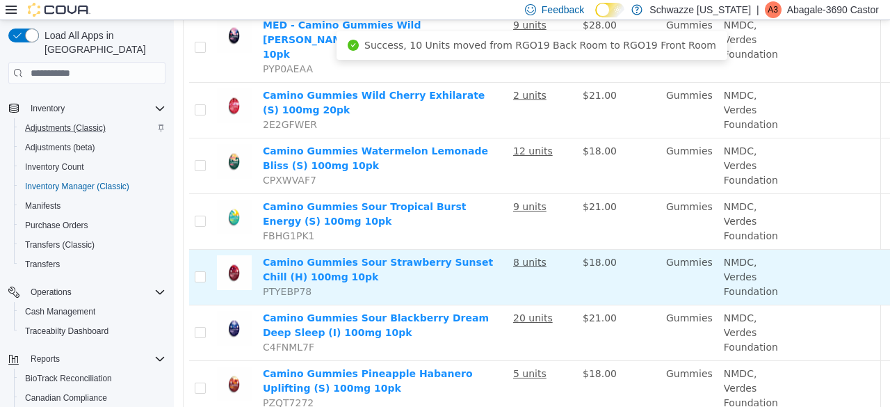
scroll to position [0, 0]
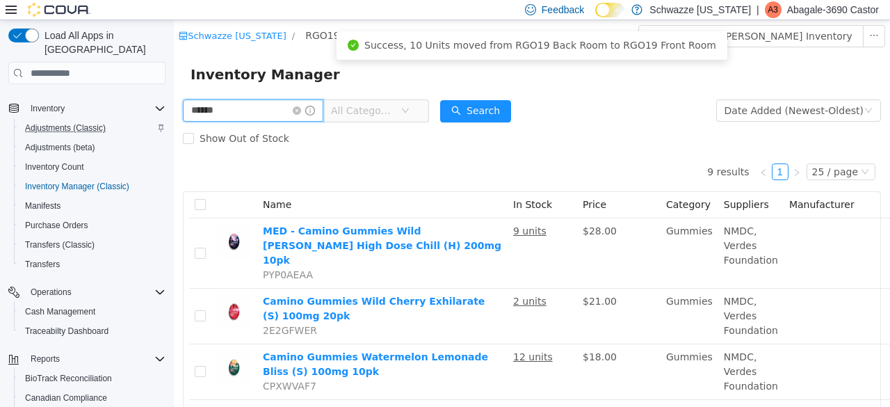
click at [268, 107] on input "******" at bounding box center [253, 110] width 140 height 22
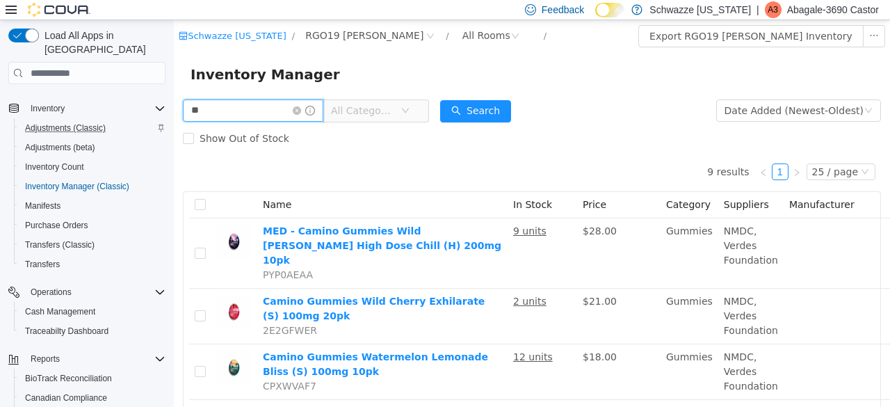
type input "*"
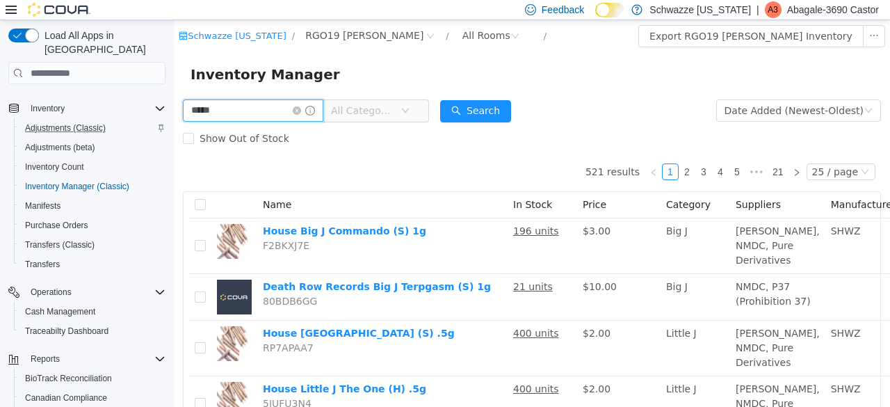
type input "*****"
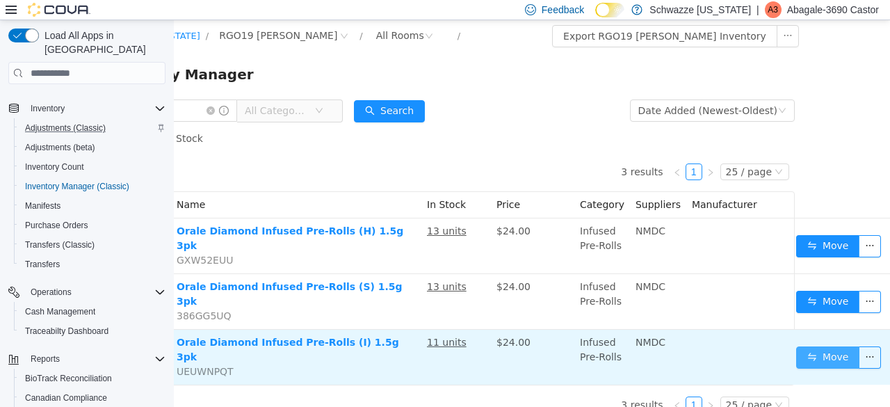
click at [817, 346] on button "Move" at bounding box center [828, 357] width 64 height 22
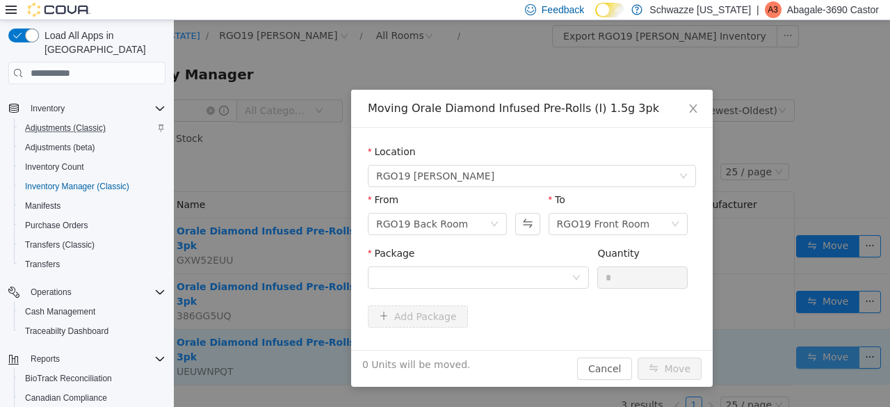
scroll to position [0, 76]
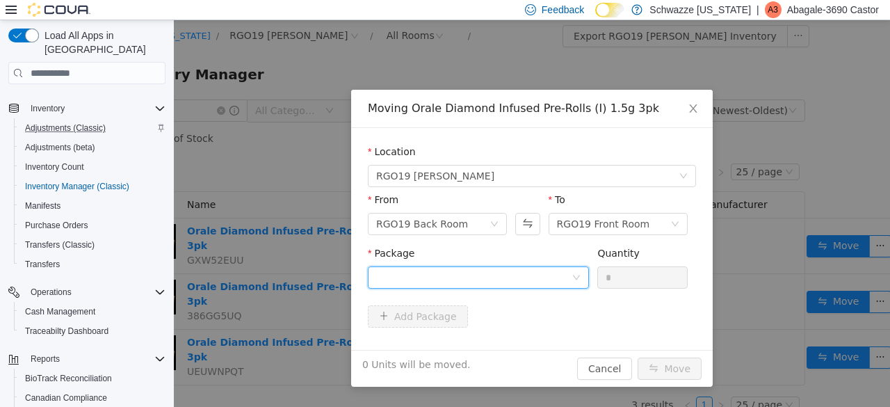
click at [485, 279] on div at bounding box center [473, 277] width 195 height 21
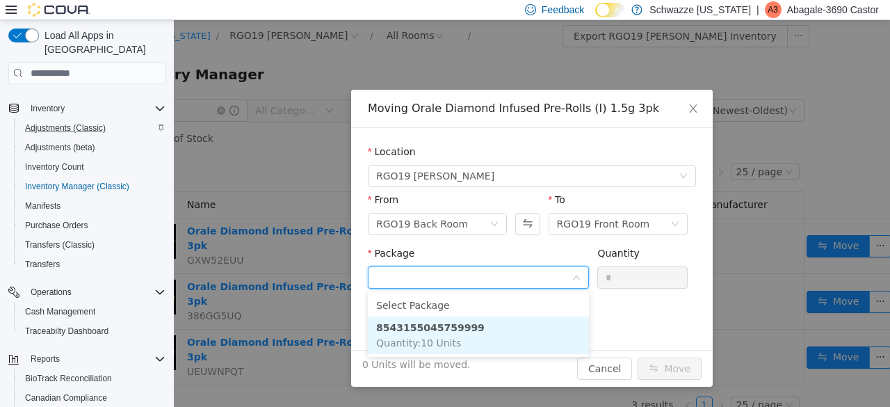
click at [469, 330] on li "8543155045759999 Quantity : 10 Units" at bounding box center [478, 335] width 221 height 38
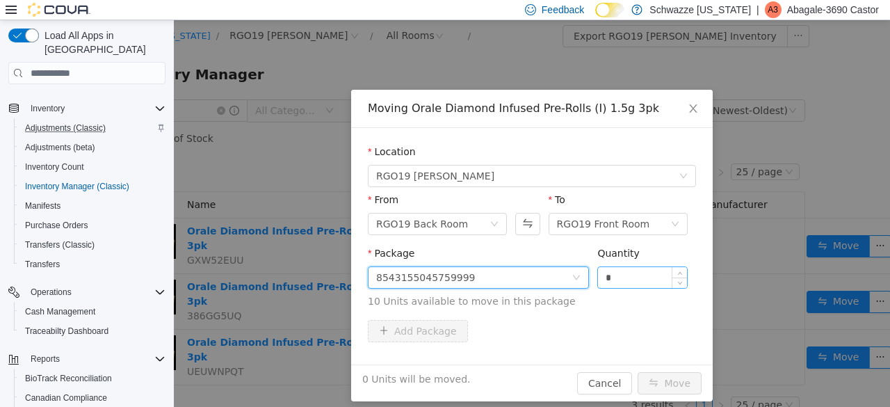
click at [654, 279] on input "*" at bounding box center [642, 277] width 89 height 21
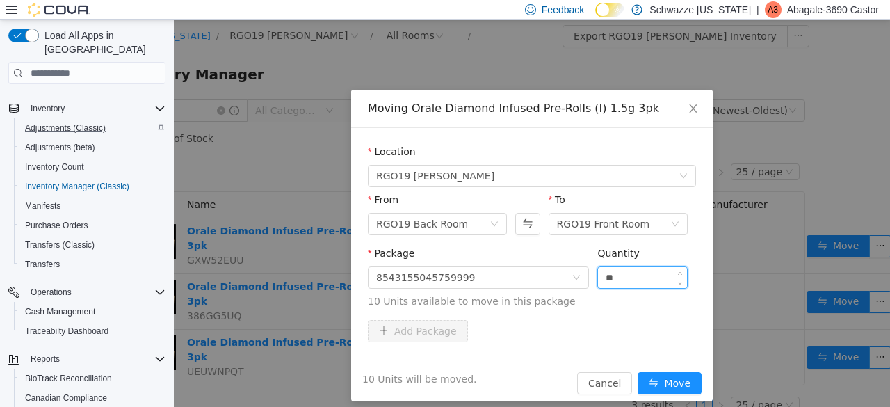
scroll to position [10, 0]
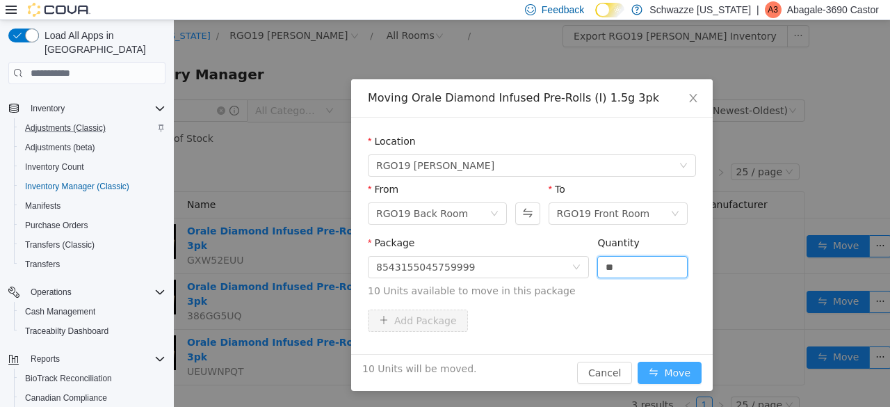
type input "**"
click at [666, 368] on button "Move" at bounding box center [670, 373] width 64 height 22
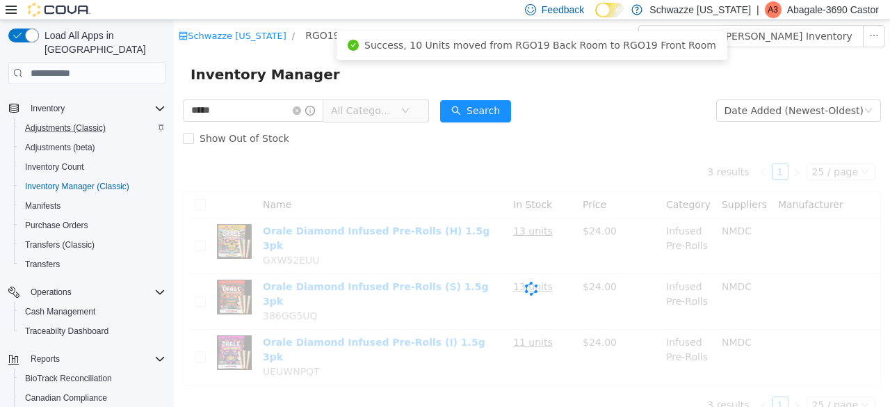
scroll to position [0, 0]
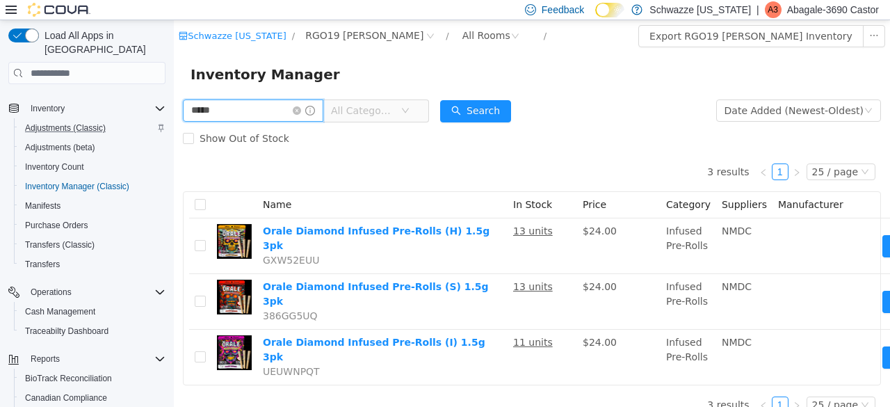
click at [229, 120] on input "*****" at bounding box center [253, 110] width 140 height 22
type input "*"
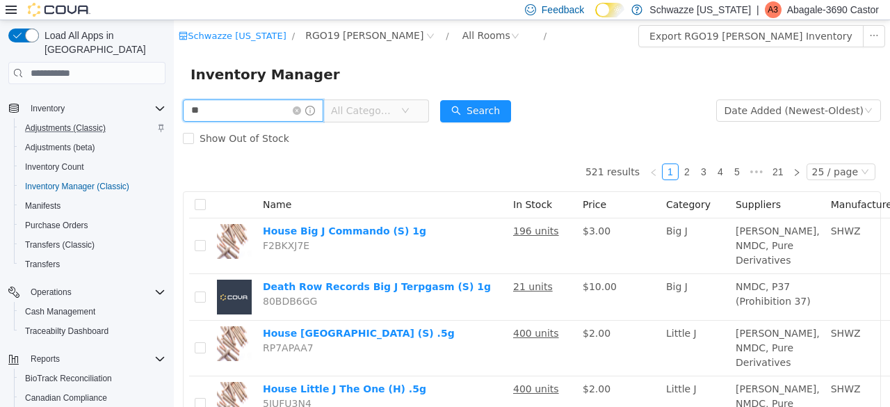
type input "*********"
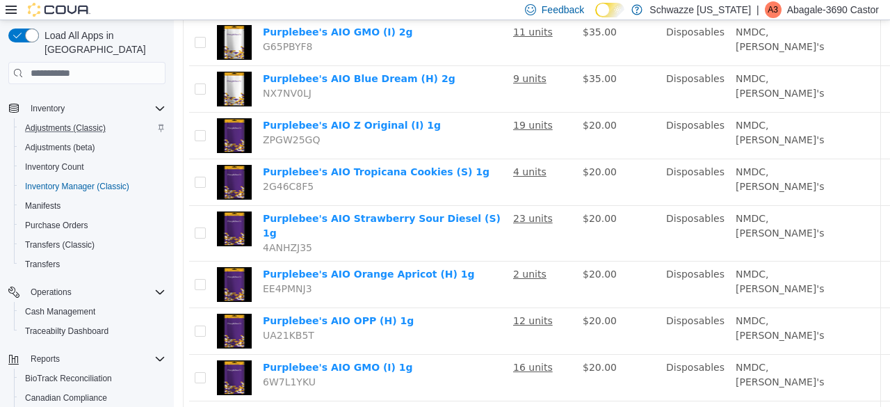
scroll to position [721, 106]
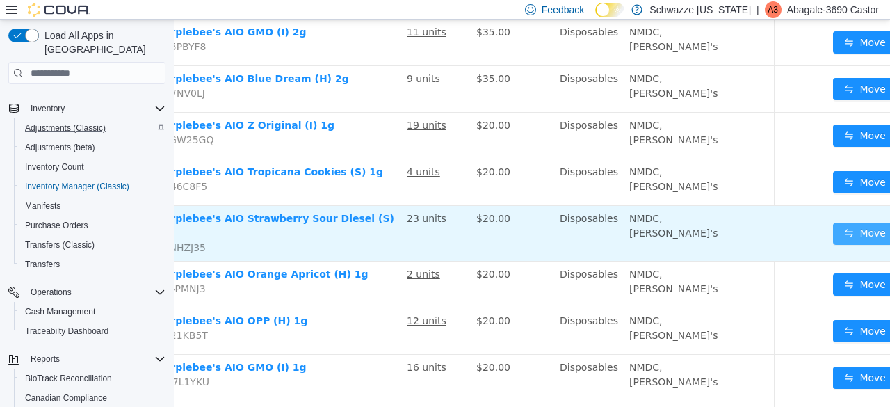
click at [833, 245] on button "Move" at bounding box center [865, 234] width 64 height 22
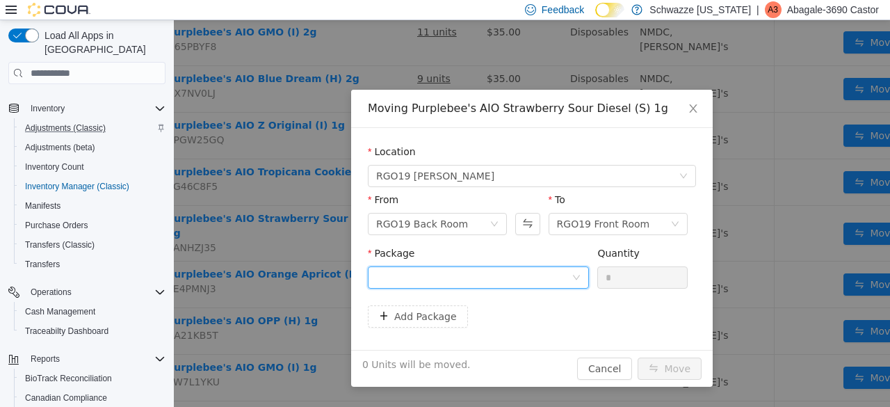
click at [535, 285] on div at bounding box center [473, 277] width 195 height 21
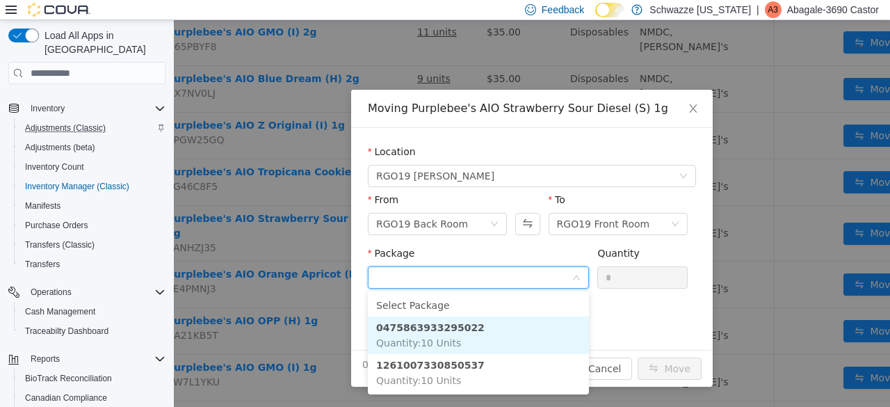
click at [495, 324] on li "0475863933295022 Quantity : 10 Units" at bounding box center [478, 335] width 221 height 38
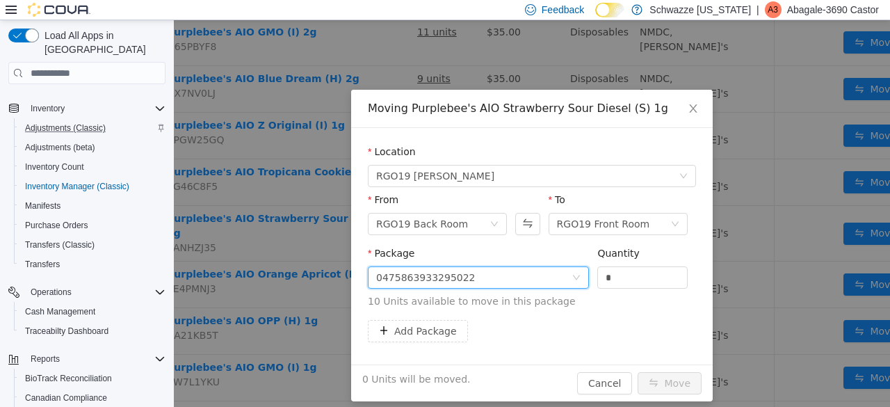
click at [633, 289] on div "Quantity *" at bounding box center [642, 270] width 90 height 48
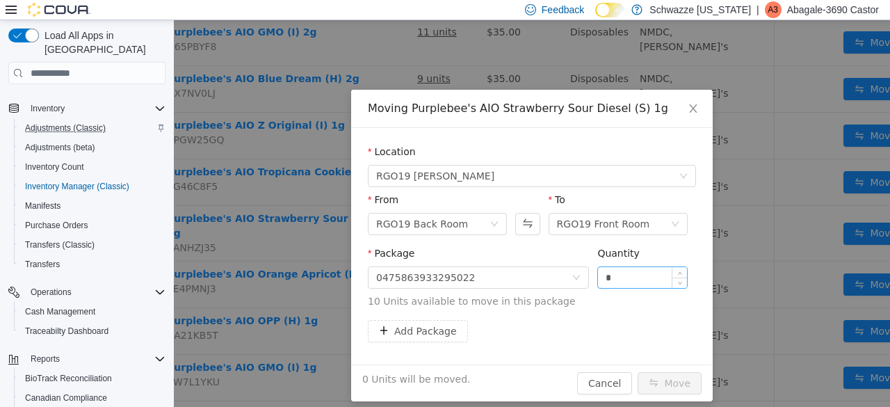
click at [627, 281] on input "*" at bounding box center [642, 277] width 89 height 21
type input "**"
click at [667, 377] on button "Move" at bounding box center [670, 383] width 64 height 22
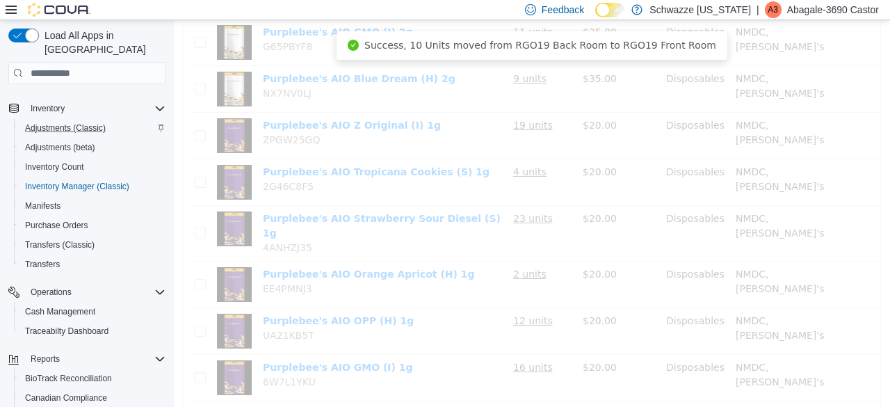
scroll to position [721, 0]
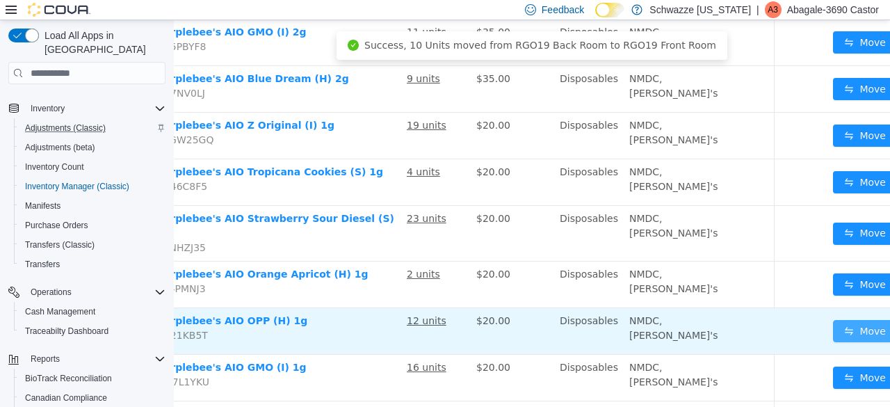
click at [833, 339] on button "Move" at bounding box center [865, 331] width 64 height 22
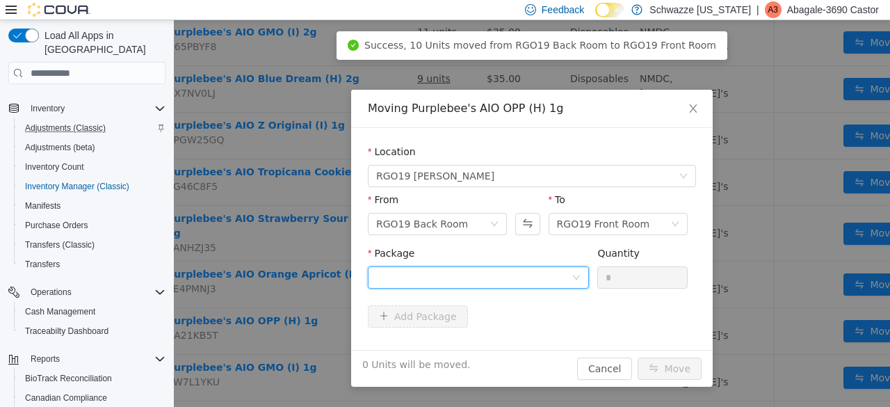
click at [485, 277] on div at bounding box center [473, 277] width 195 height 21
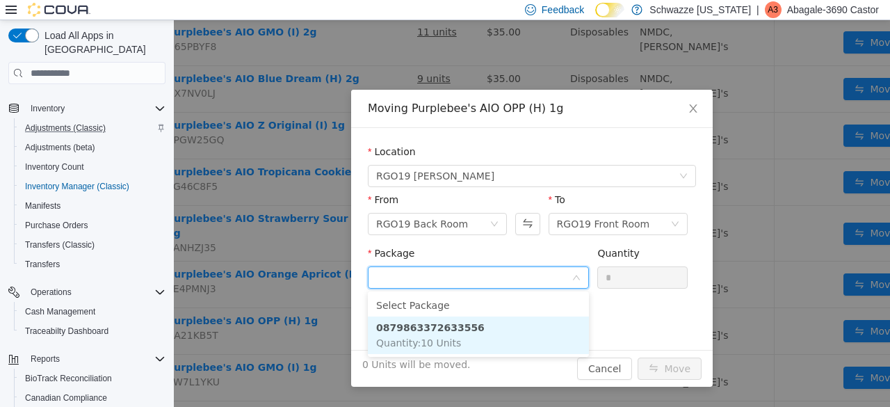
click at [477, 330] on li "0879863372633556 Quantity : 10 Units" at bounding box center [478, 335] width 221 height 38
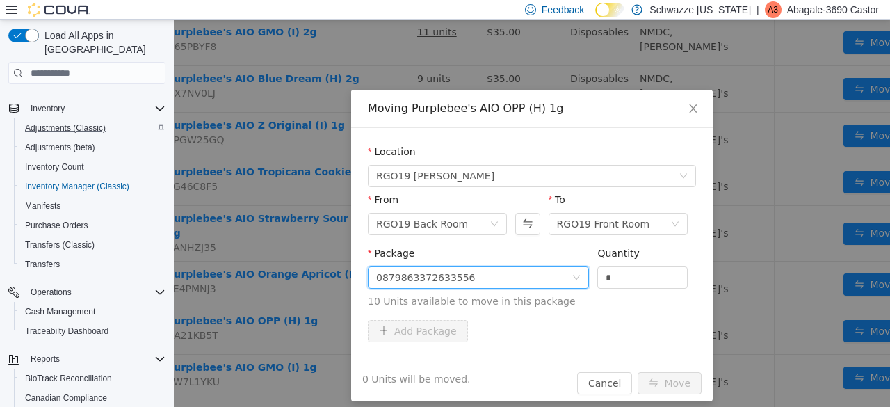
click at [640, 264] on div "Quantity" at bounding box center [642, 256] width 90 height 20
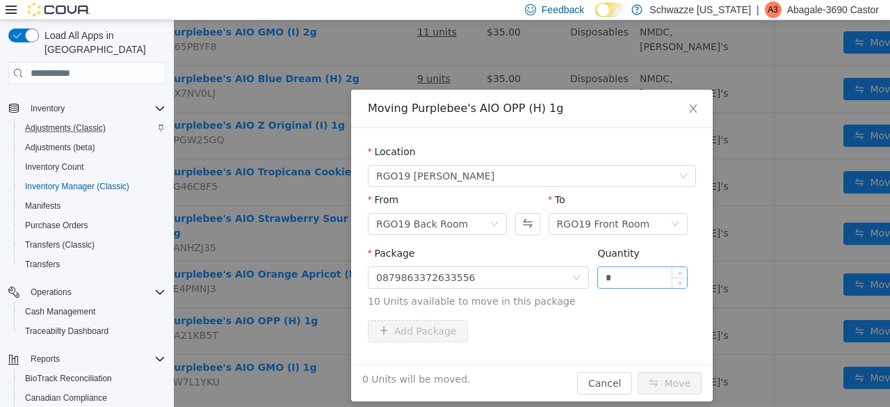
click at [623, 280] on input "*" at bounding box center [642, 277] width 89 height 21
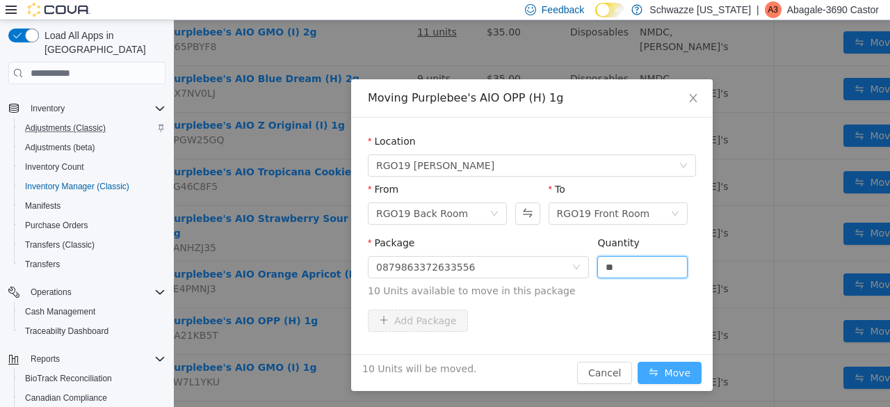
type input "**"
click at [666, 367] on button "Move" at bounding box center [670, 373] width 64 height 22
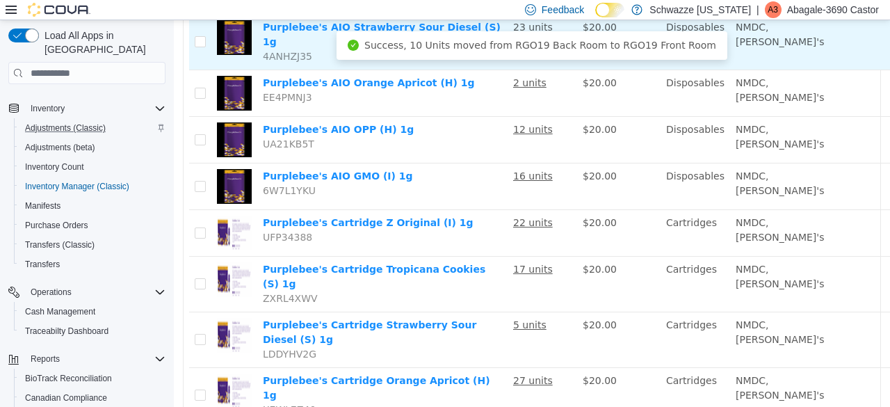
scroll to position [1056, 0]
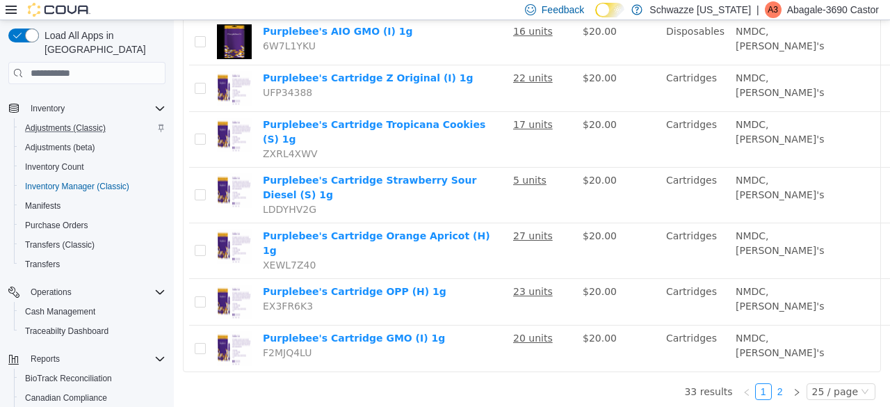
click at [773, 384] on link "2" at bounding box center [780, 391] width 15 height 15
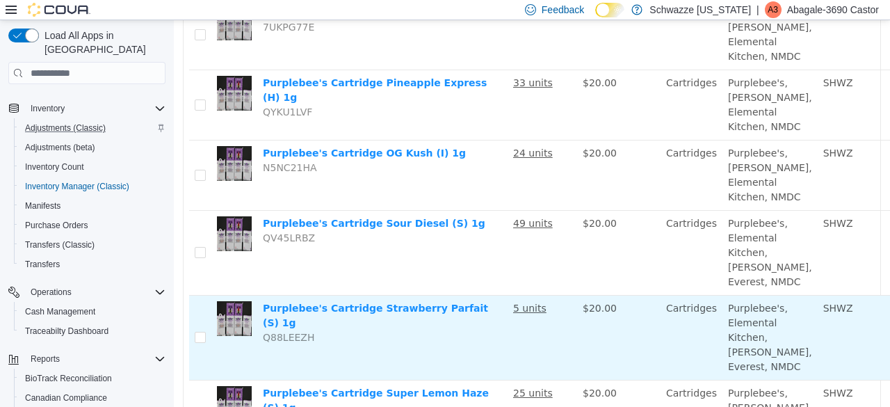
scroll to position [367, 0]
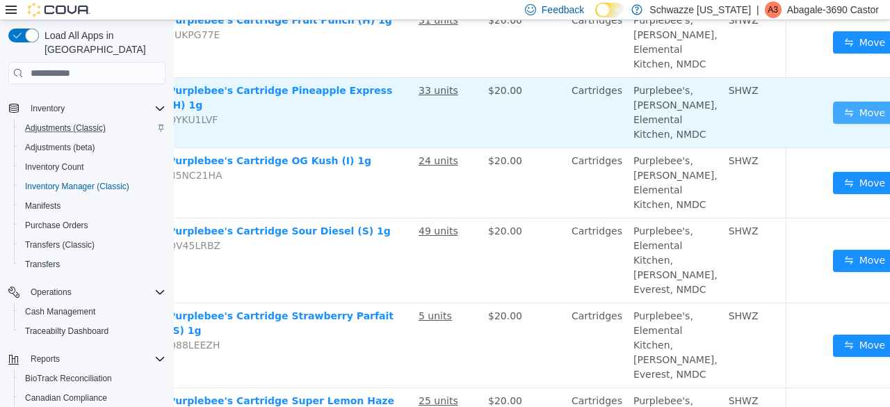
click at [833, 124] on button "Move" at bounding box center [865, 113] width 64 height 22
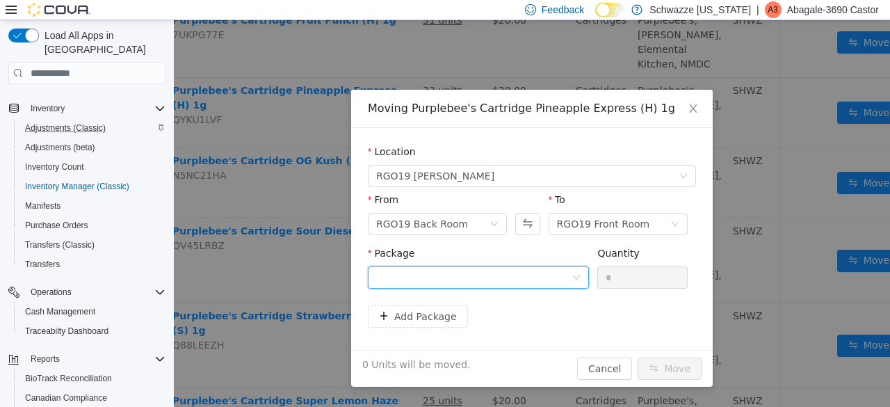
click at [469, 274] on div at bounding box center [473, 277] width 195 height 21
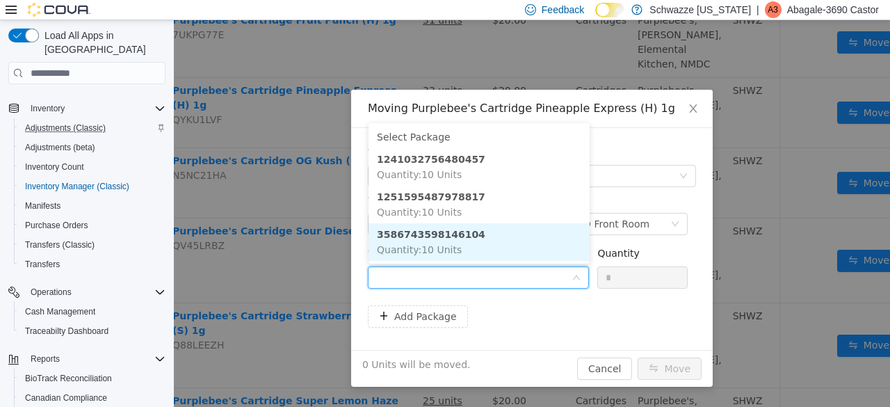
click at [470, 250] on li "3586743598146104 Quantity : 10 Units" at bounding box center [479, 242] width 221 height 38
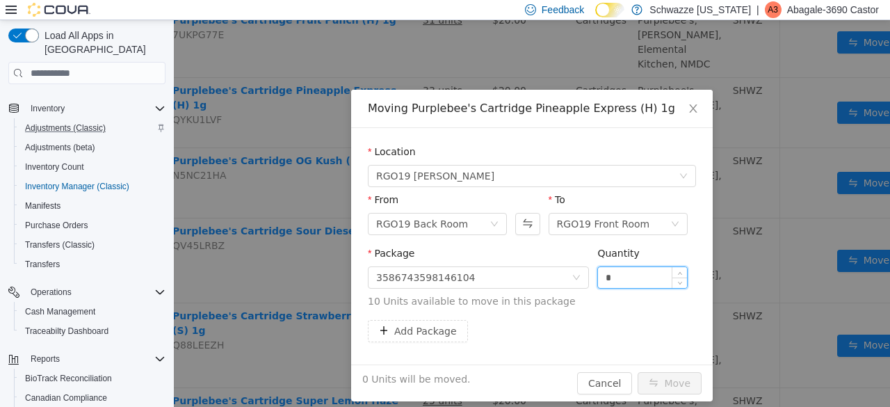
click at [619, 287] on input "*" at bounding box center [642, 277] width 89 height 21
type input "**"
click at [658, 387] on button "Move" at bounding box center [670, 383] width 64 height 22
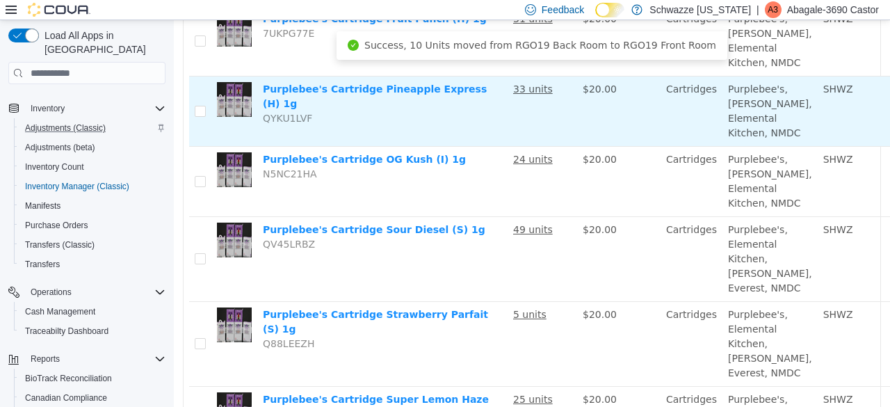
scroll to position [373, 0]
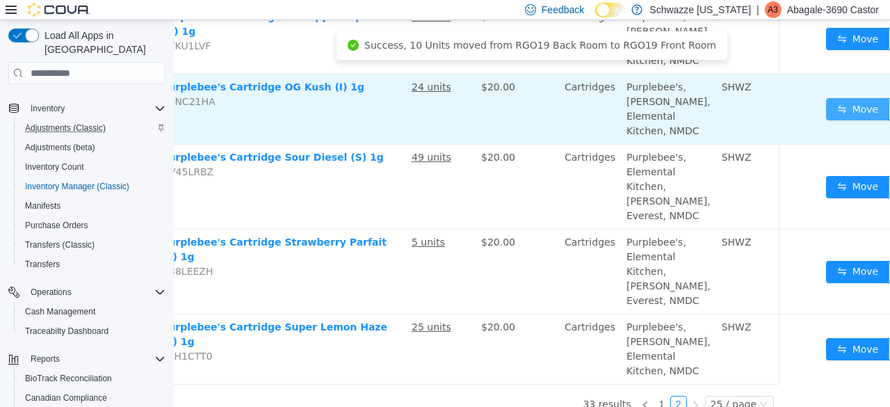
click at [826, 120] on button "Move" at bounding box center [858, 109] width 64 height 22
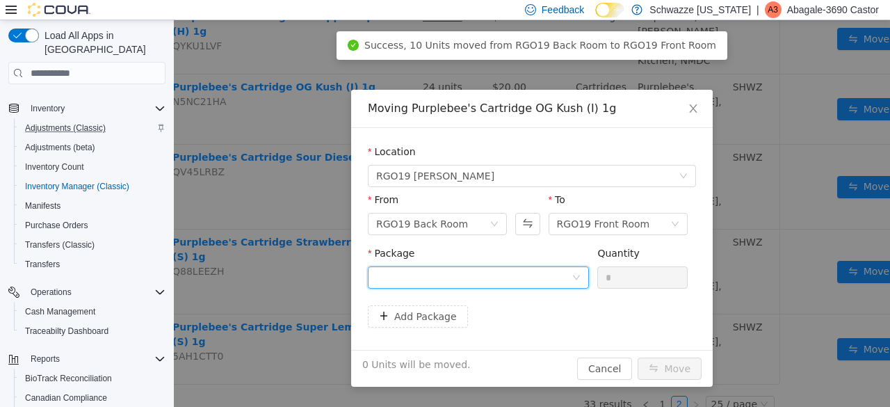
click at [512, 272] on div at bounding box center [473, 277] width 195 height 21
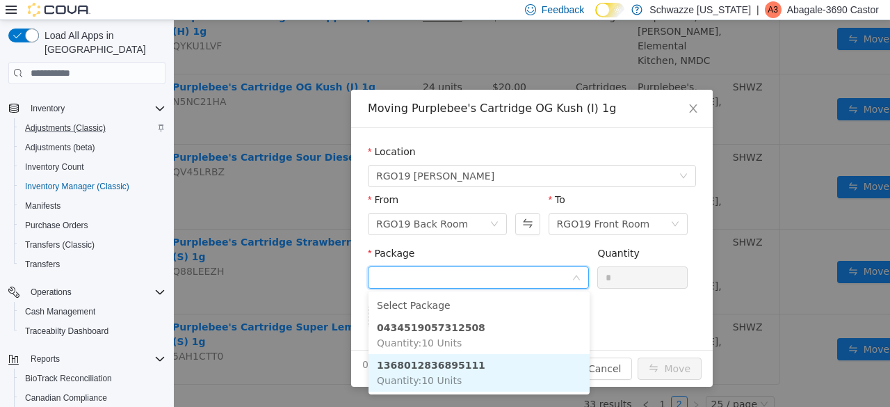
click at [476, 371] on li "1368012836895111 Quantity : 10 Units" at bounding box center [479, 373] width 221 height 38
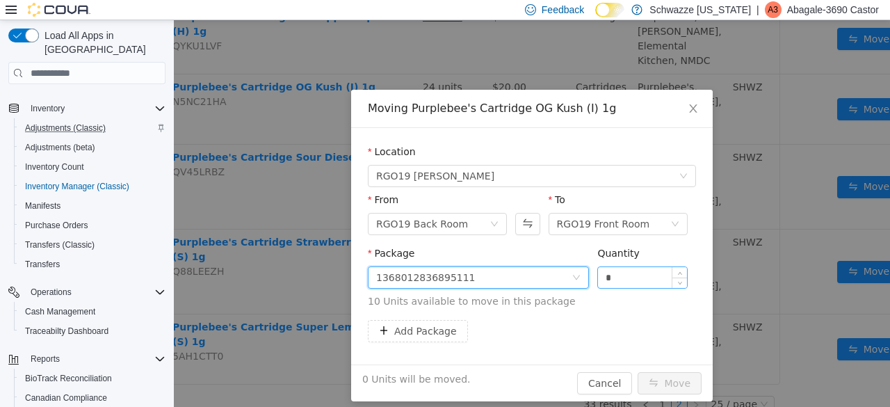
click at [627, 275] on input "*" at bounding box center [642, 277] width 89 height 21
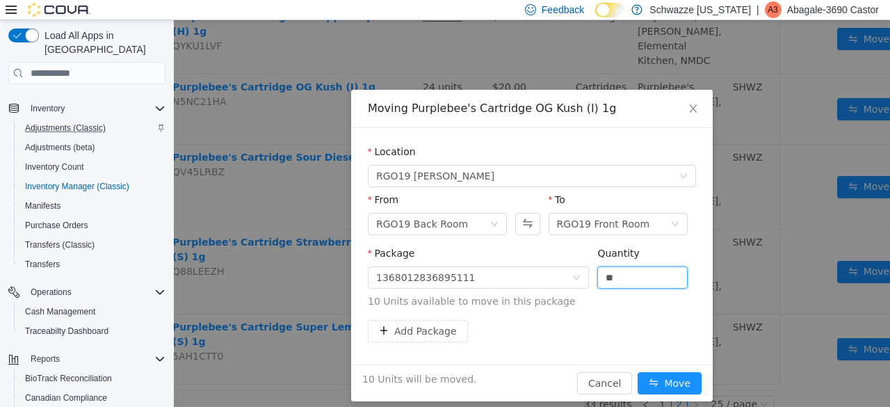
type input "**"
click at [666, 370] on div "10 Units will be moved. Cancel Move" at bounding box center [532, 382] width 362 height 37
click at [670, 385] on button "Move" at bounding box center [670, 383] width 64 height 22
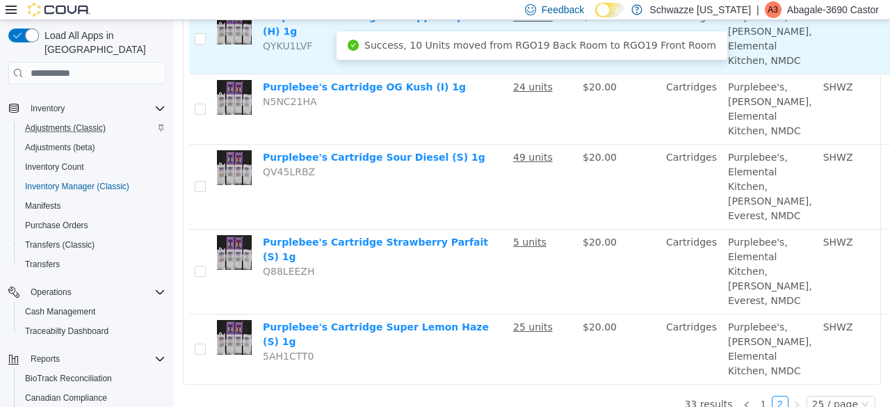
scroll to position [0, 0]
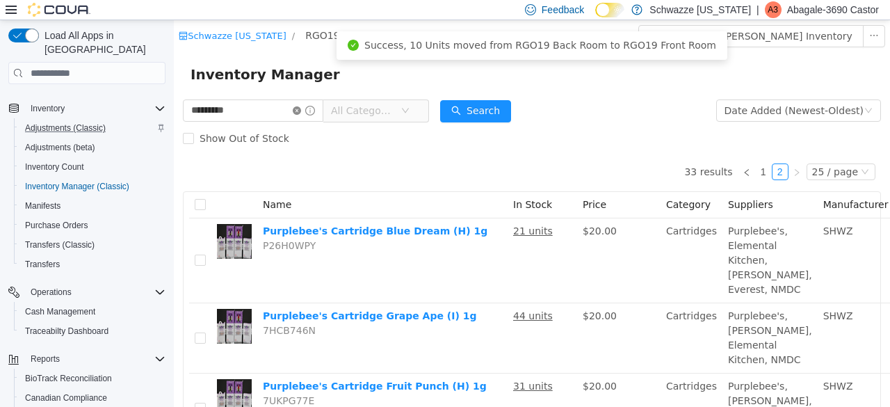
click at [301, 115] on icon "icon: close-circle" at bounding box center [297, 110] width 8 height 8
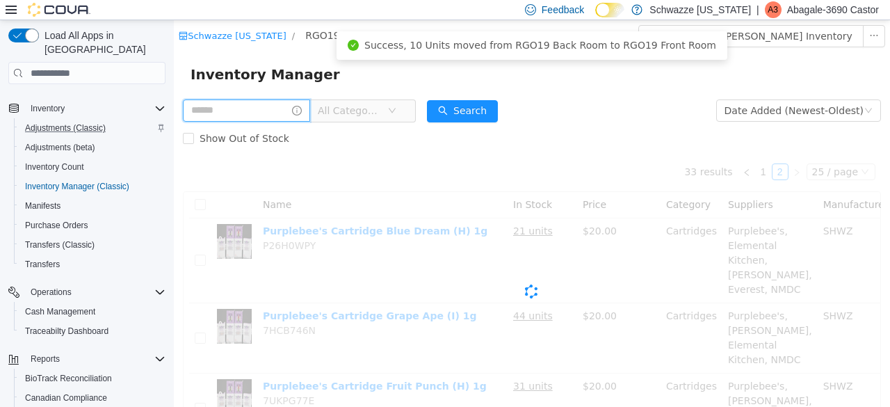
click at [270, 115] on input "text" at bounding box center [246, 110] width 127 height 22
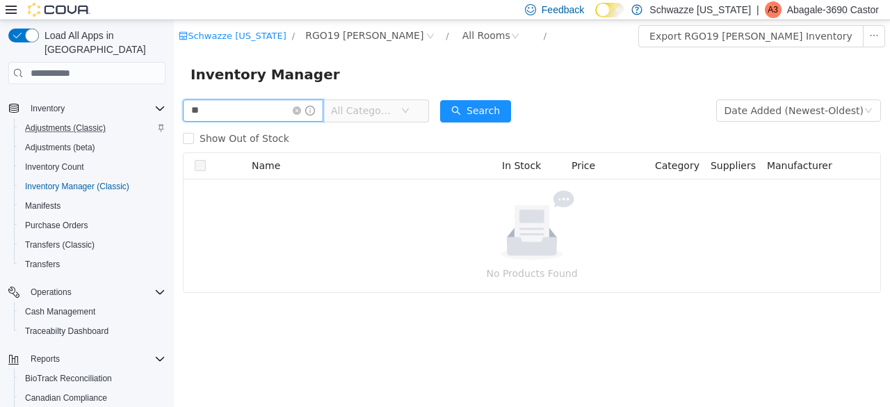
type input "*"
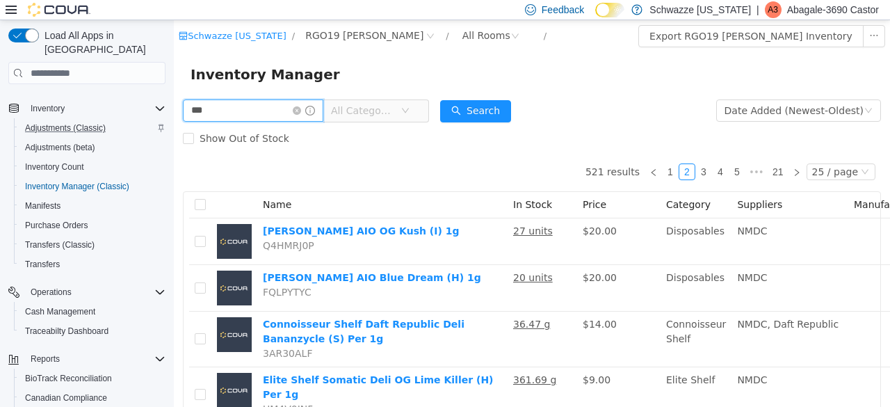
type input "***"
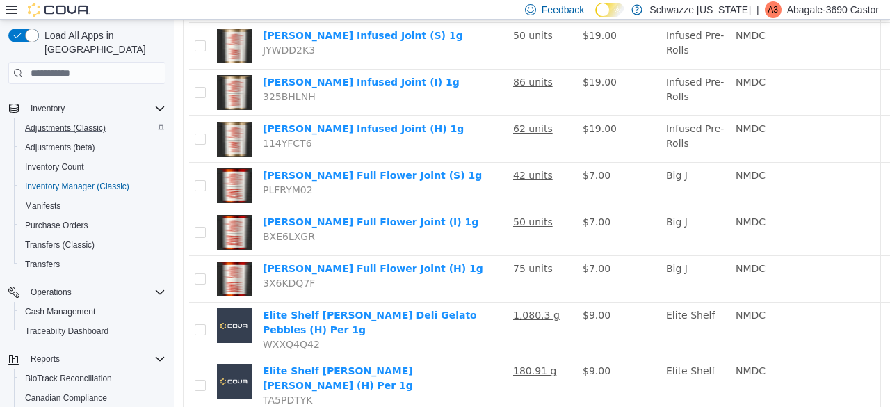
scroll to position [789, 0]
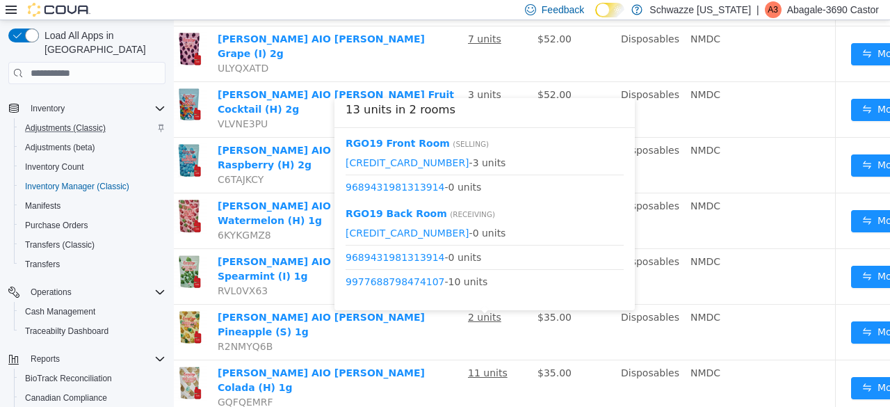
scroll to position [879, 46]
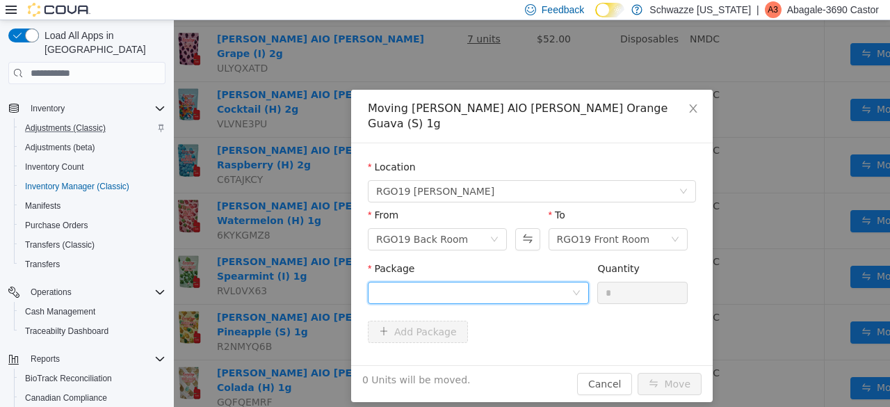
click at [552, 282] on div at bounding box center [473, 292] width 195 height 21
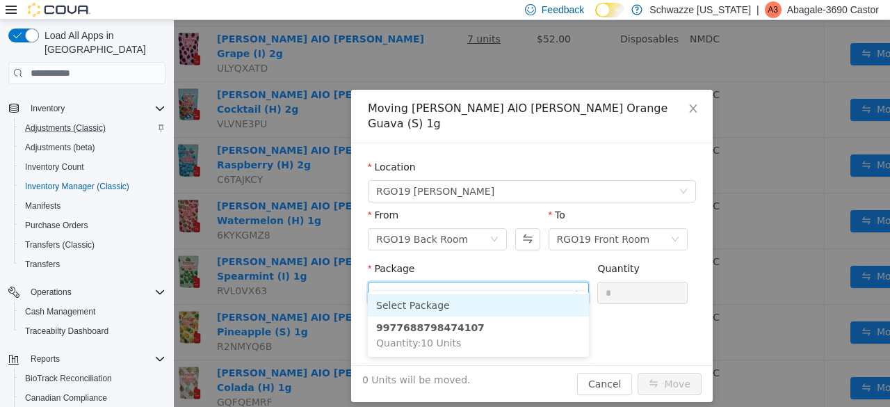
click at [515, 316] on li "Select Package" at bounding box center [478, 305] width 221 height 22
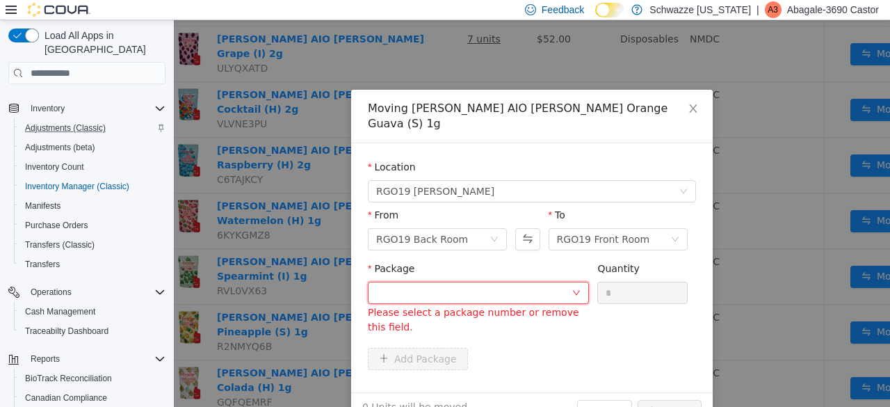
click at [556, 282] on div at bounding box center [473, 292] width 195 height 21
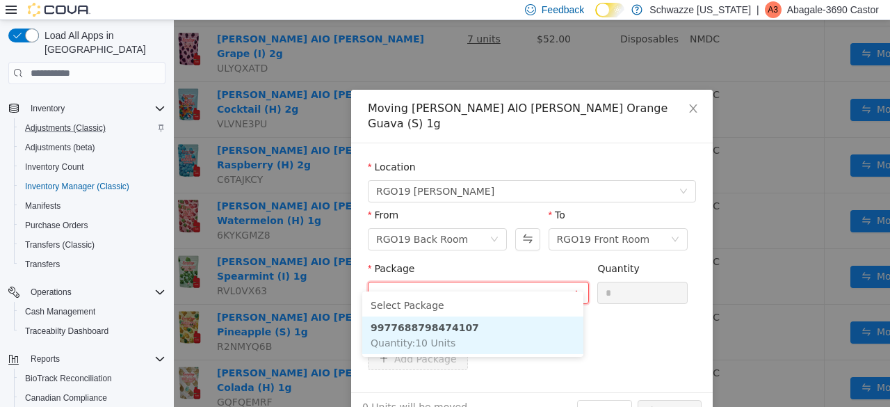
click at [508, 345] on li "9977688798474107 Quantity : 10 Units" at bounding box center [472, 335] width 221 height 38
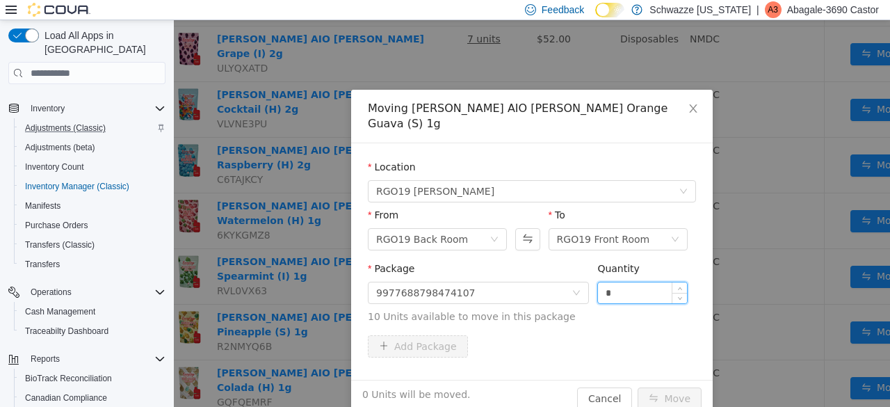
click at [639, 282] on input "*" at bounding box center [642, 292] width 89 height 21
type input "**"
click at [659, 388] on button "Move" at bounding box center [670, 398] width 64 height 22
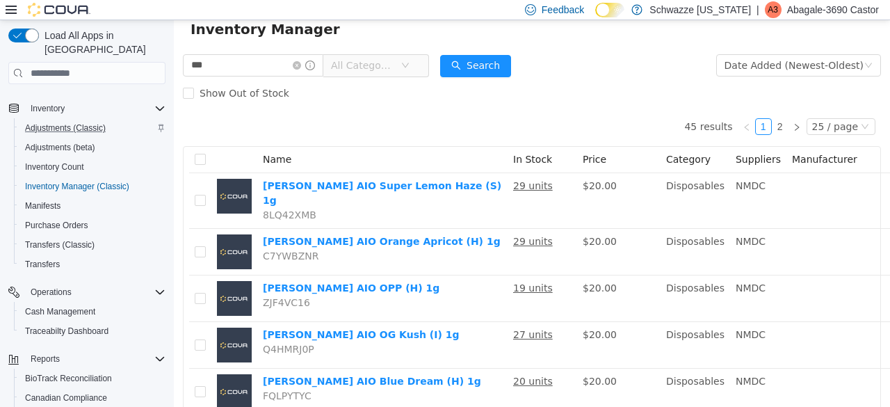
scroll to position [0, 0]
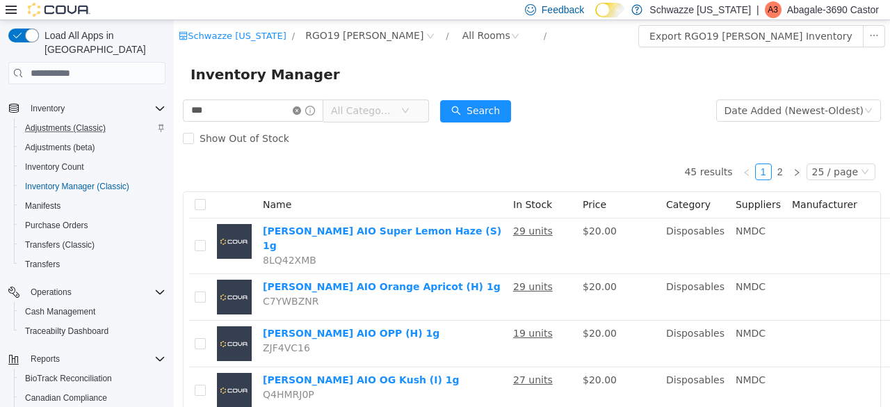
click at [301, 111] on icon "icon: close-circle" at bounding box center [297, 110] width 8 height 8
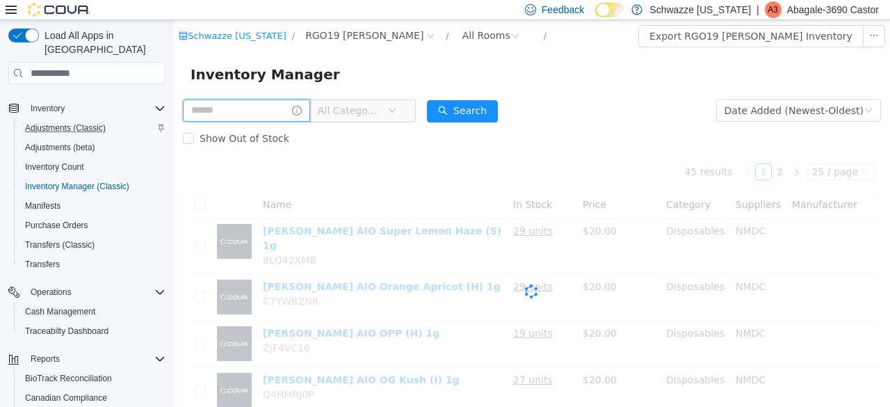
click at [283, 113] on input "text" at bounding box center [246, 110] width 127 height 22
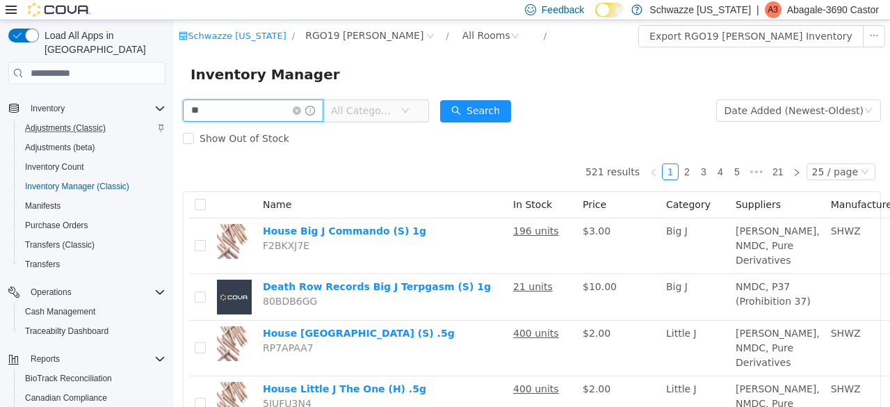
type input "*********"
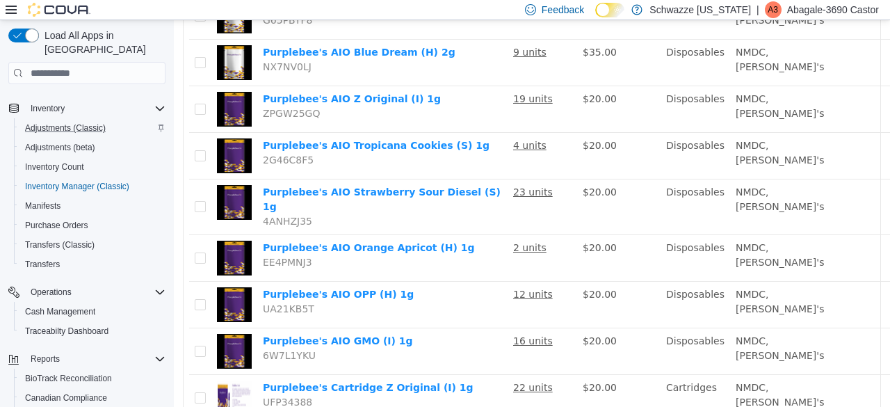
scroll to position [1056, 0]
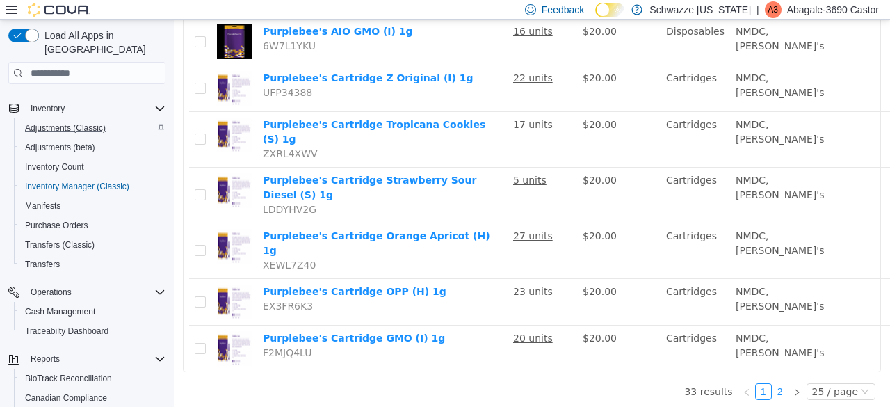
click at [774, 384] on link "2" at bounding box center [780, 391] width 15 height 15
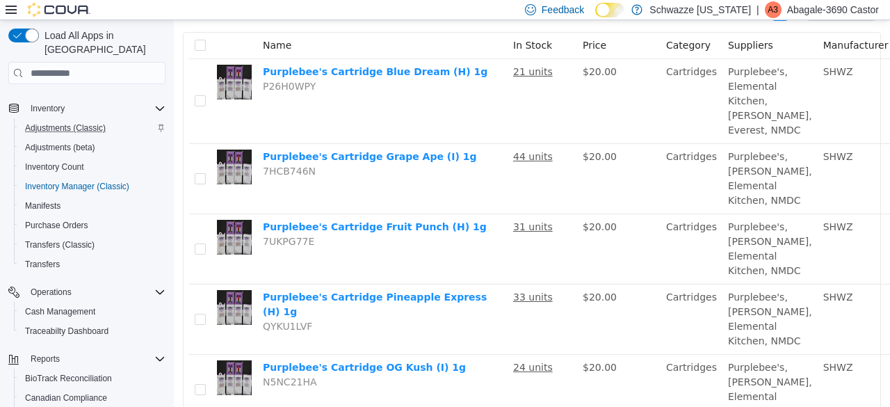
scroll to position [159, 0]
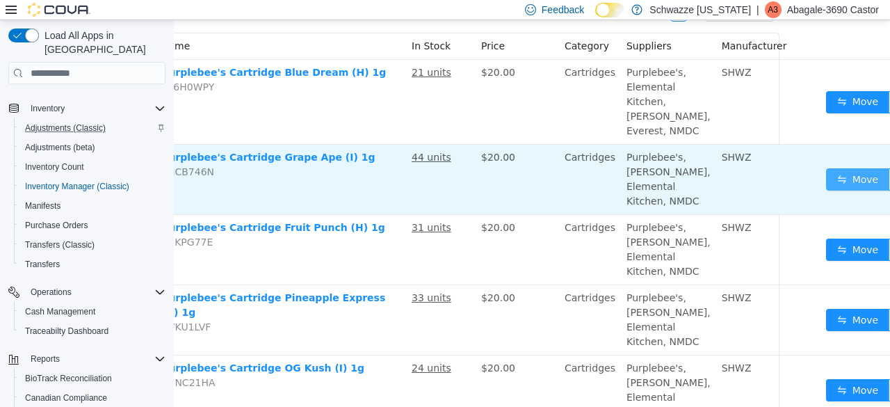
click at [841, 191] on button "Move" at bounding box center [858, 179] width 64 height 22
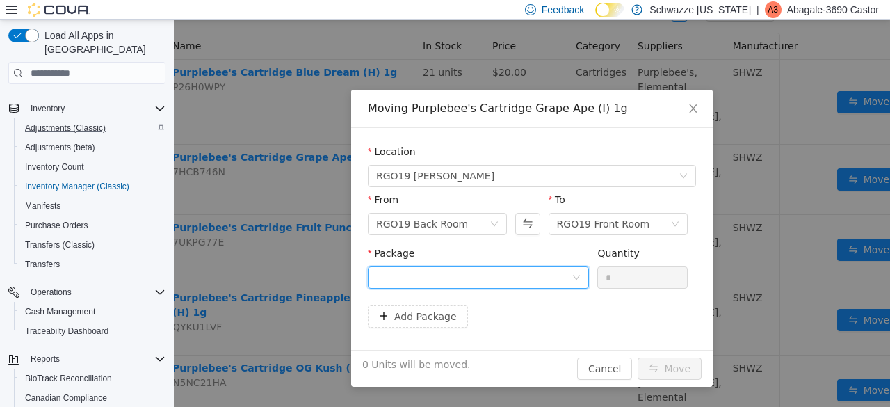
click at [491, 280] on div at bounding box center [473, 277] width 195 height 21
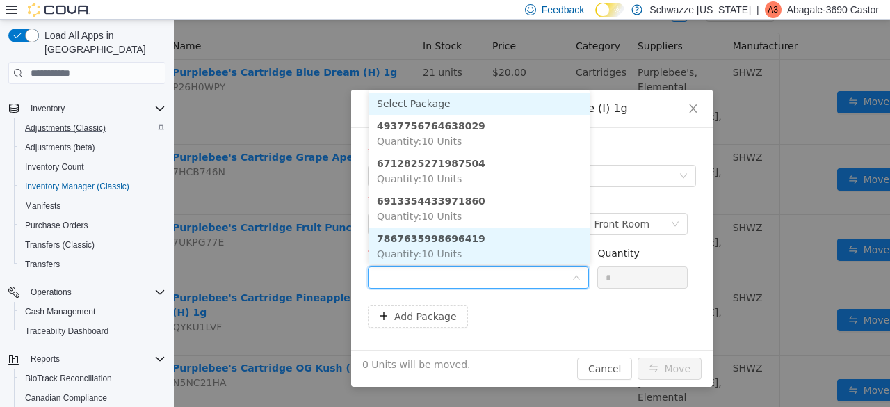
scroll to position [1, 0]
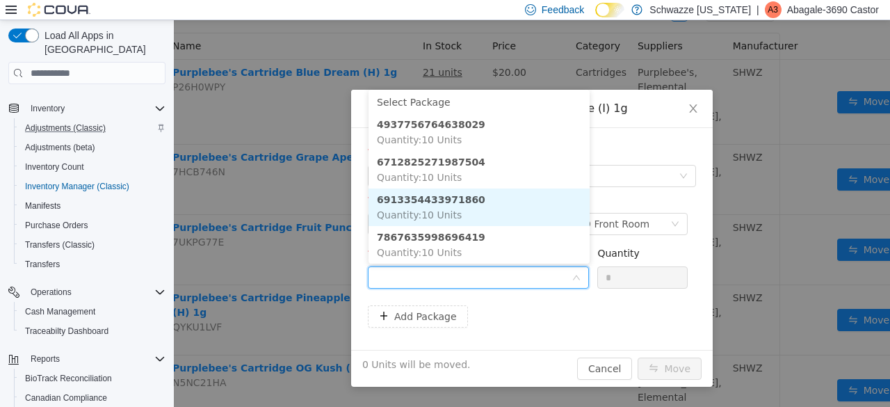
click at [489, 210] on li "6913354433971860 Quantity : 10 Units" at bounding box center [479, 207] width 221 height 38
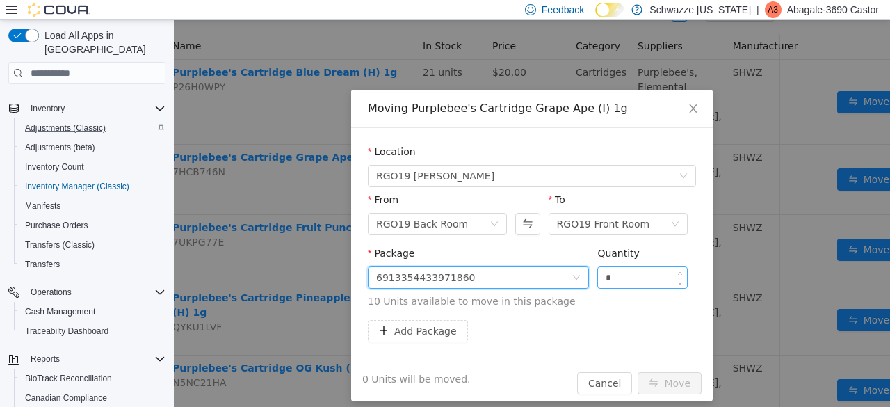
click at [627, 278] on input "*" at bounding box center [642, 277] width 89 height 21
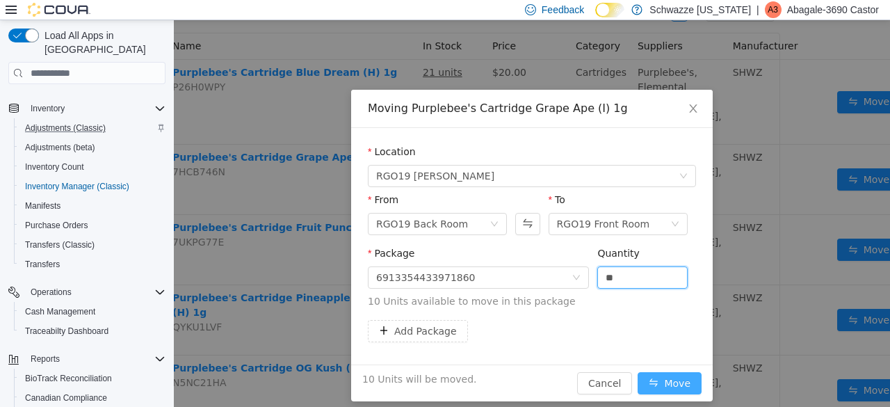
type input "**"
click at [663, 381] on button "Move" at bounding box center [670, 383] width 64 height 22
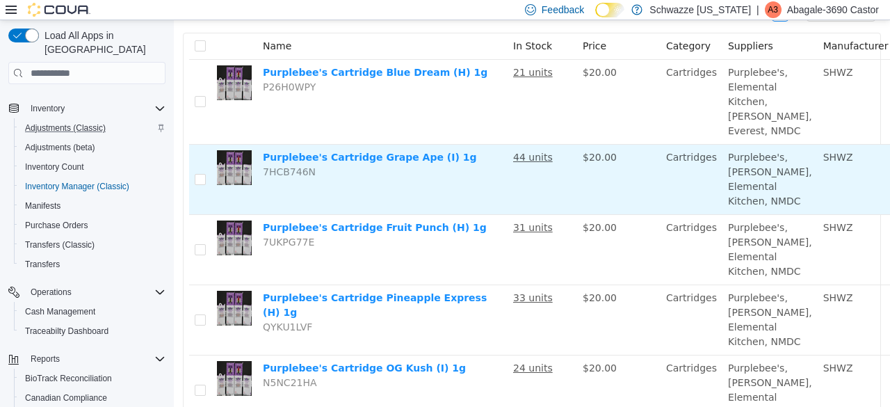
scroll to position [0, 0]
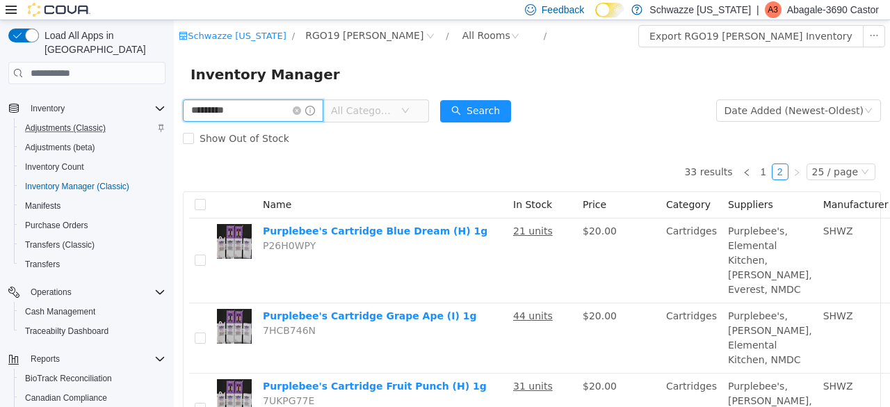
click at [282, 113] on input "*********" at bounding box center [253, 110] width 140 height 22
type input "*"
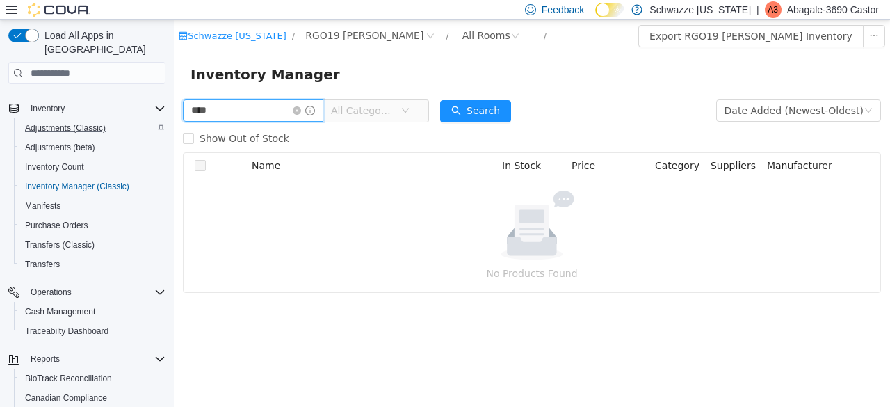
type input "****"
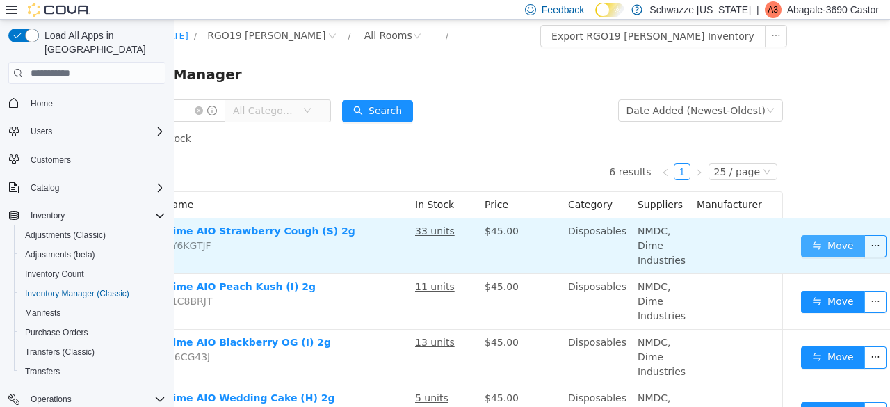
click at [820, 242] on button "Move" at bounding box center [833, 246] width 64 height 22
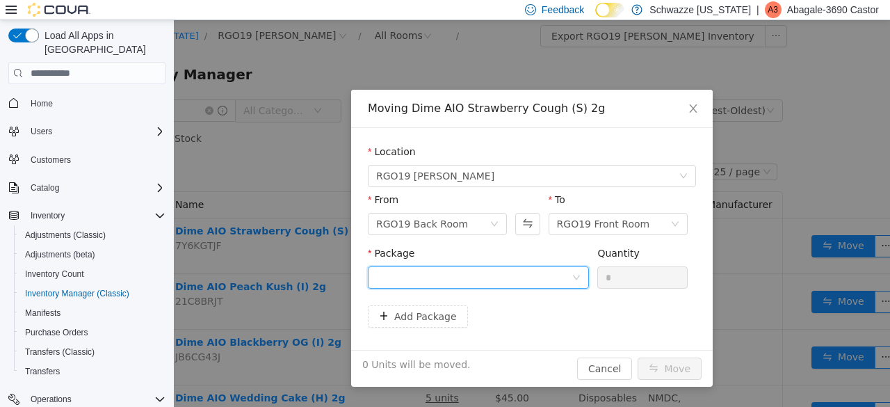
click at [483, 280] on div at bounding box center [473, 277] width 195 height 21
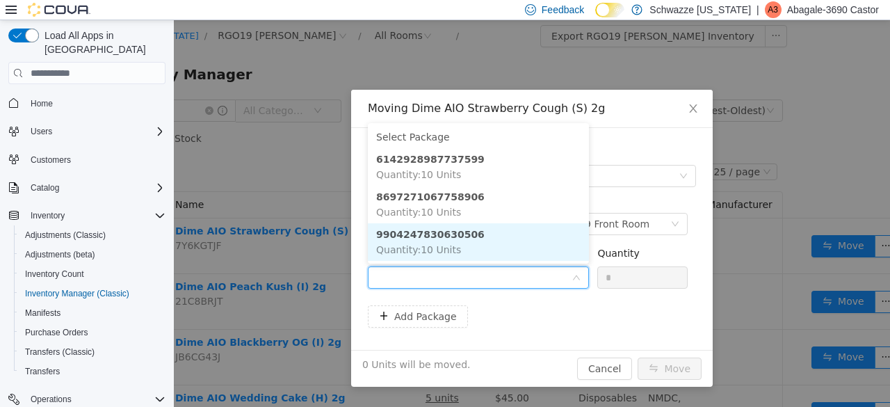
click at [480, 248] on li "9904247830630506 Quantity : 10 Units" at bounding box center [478, 242] width 221 height 38
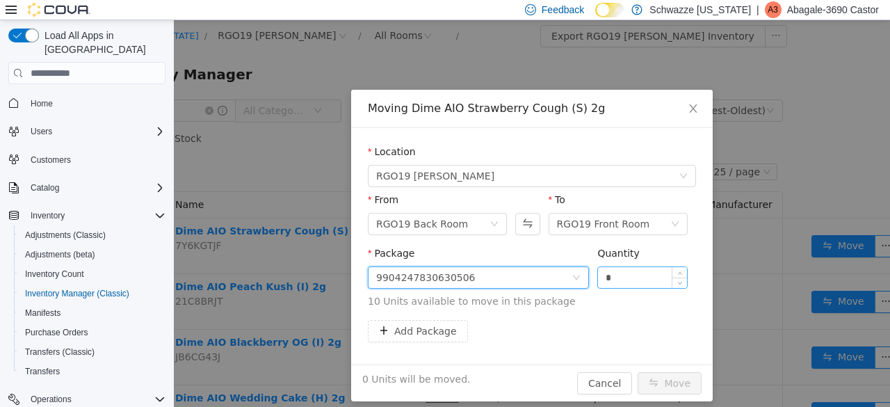
click at [620, 277] on input "*" at bounding box center [642, 277] width 89 height 21
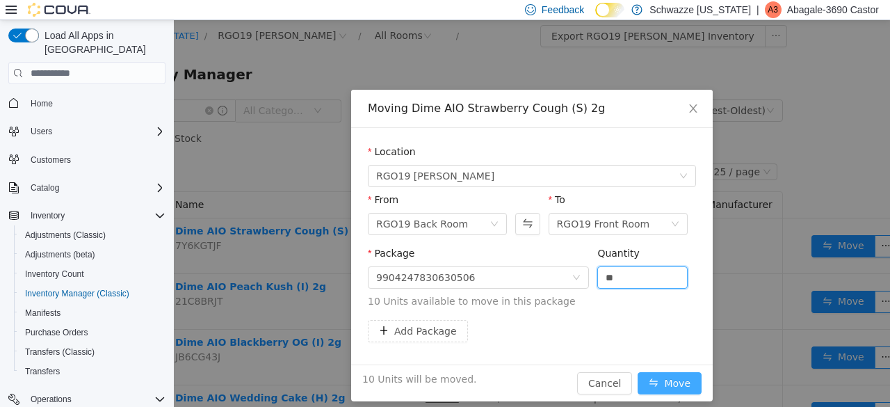
type input "**"
click at [659, 380] on button "Move" at bounding box center [670, 383] width 64 height 22
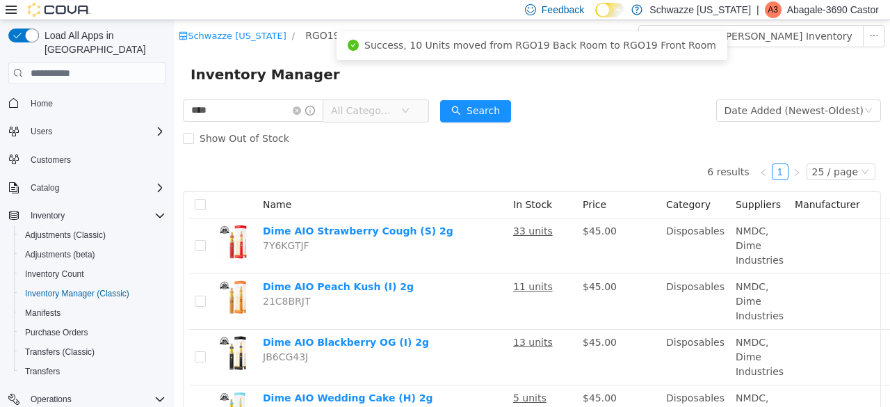
scroll to position [8, 98]
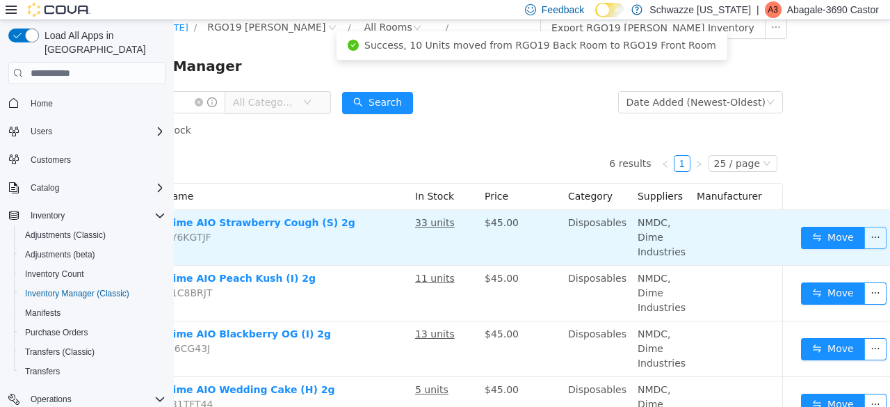
click at [865, 234] on button "button" at bounding box center [876, 238] width 22 height 22
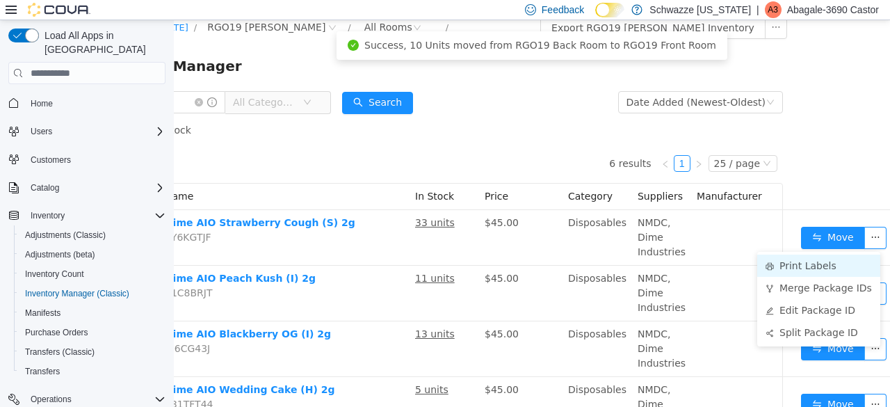
click at [807, 270] on li "Print Labels" at bounding box center [818, 266] width 123 height 22
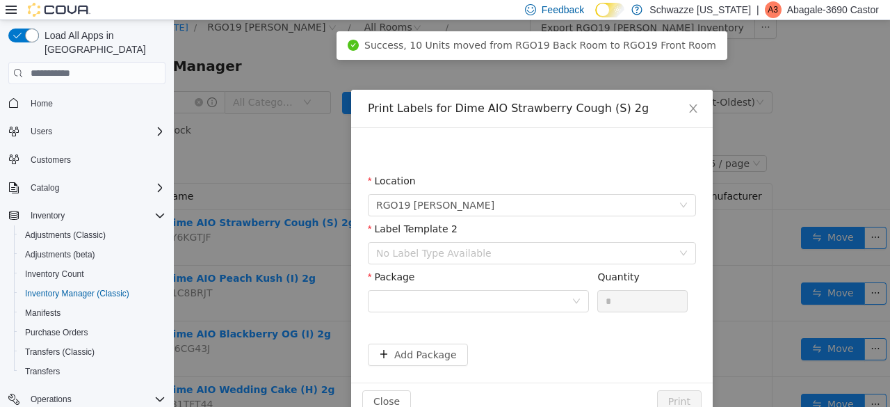
scroll to position [8, 88]
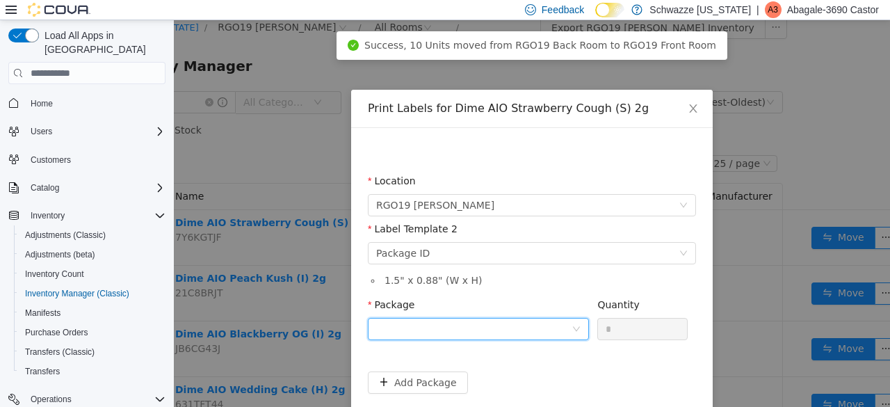
click at [458, 330] on div at bounding box center [473, 329] width 195 height 21
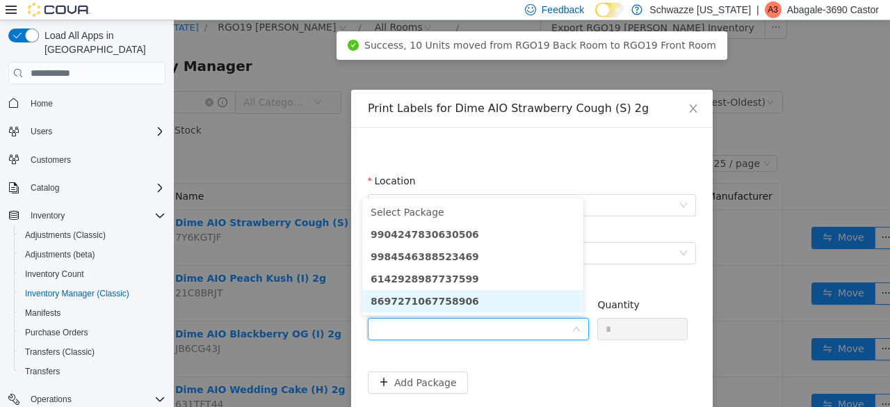
click at [472, 297] on li "8697271067758906" at bounding box center [472, 301] width 221 height 22
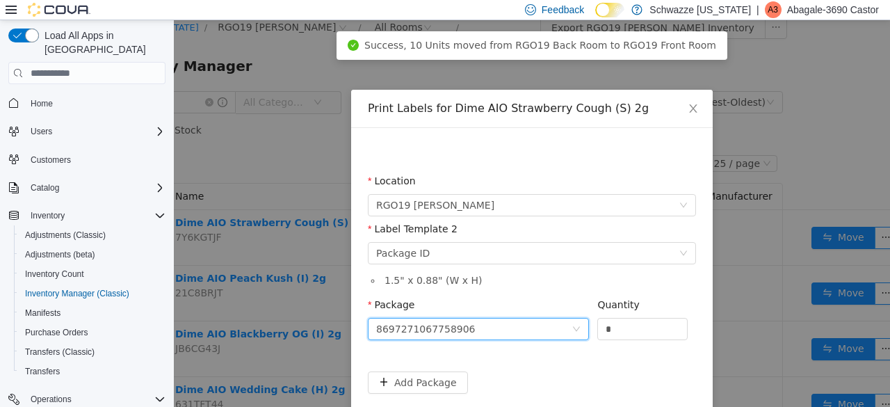
click at [529, 323] on div "8697271067758906" at bounding box center [473, 329] width 195 height 21
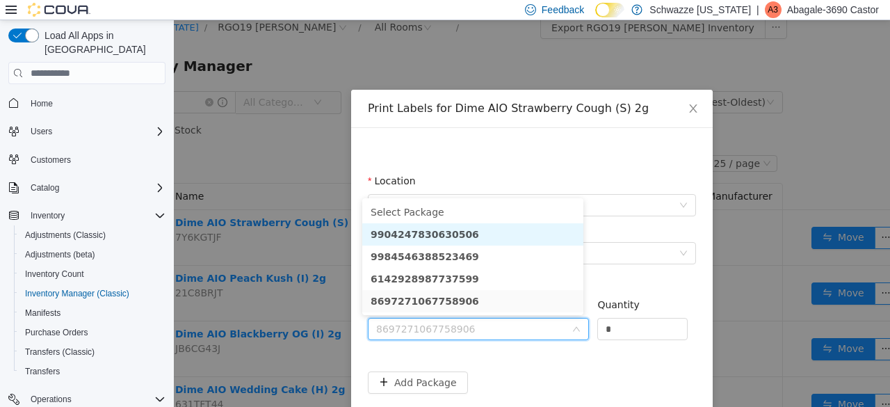
click at [456, 239] on strong "9904247830630506" at bounding box center [425, 234] width 108 height 11
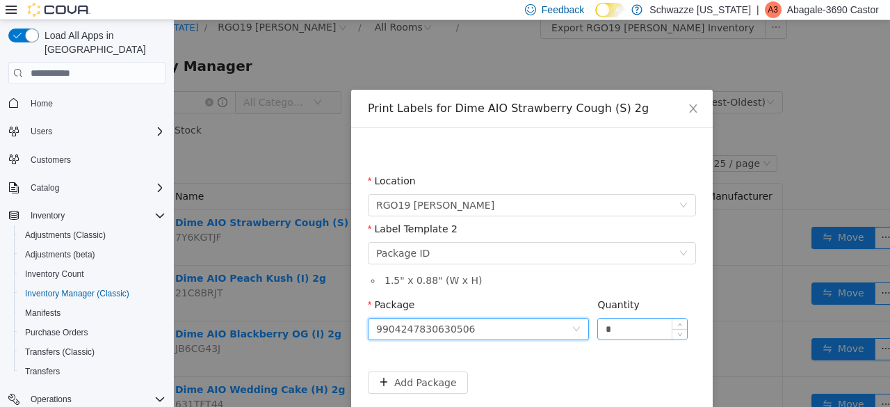
click at [627, 327] on input "*" at bounding box center [642, 329] width 89 height 21
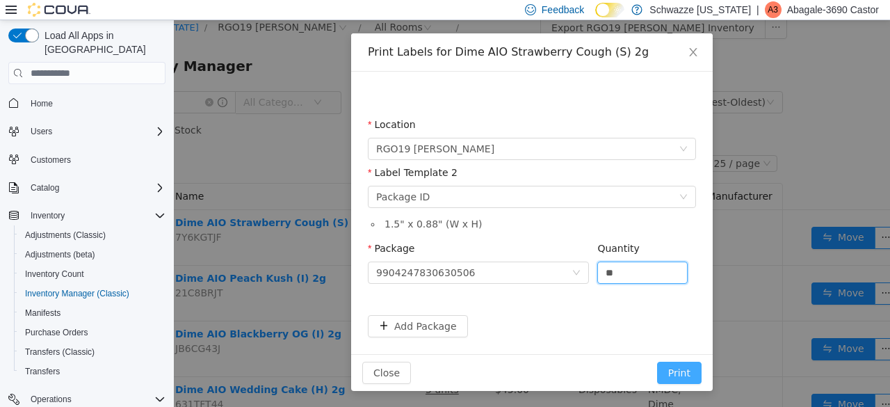
type input "**"
click at [674, 374] on button "Print" at bounding box center [679, 373] width 45 height 22
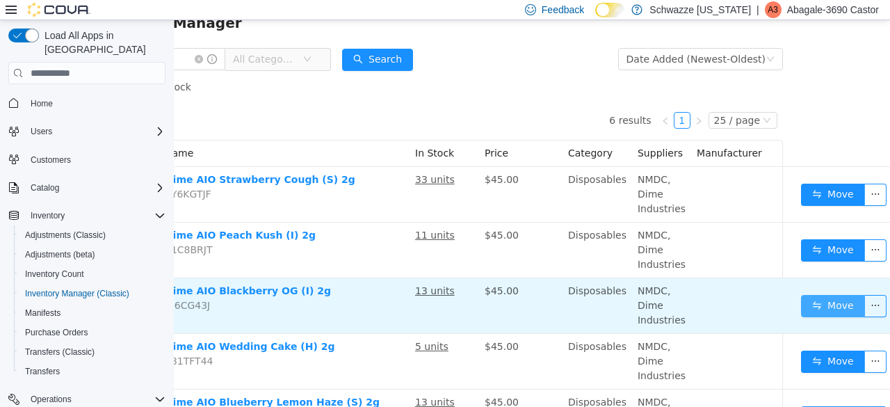
click at [801, 308] on button "Move" at bounding box center [833, 306] width 64 height 22
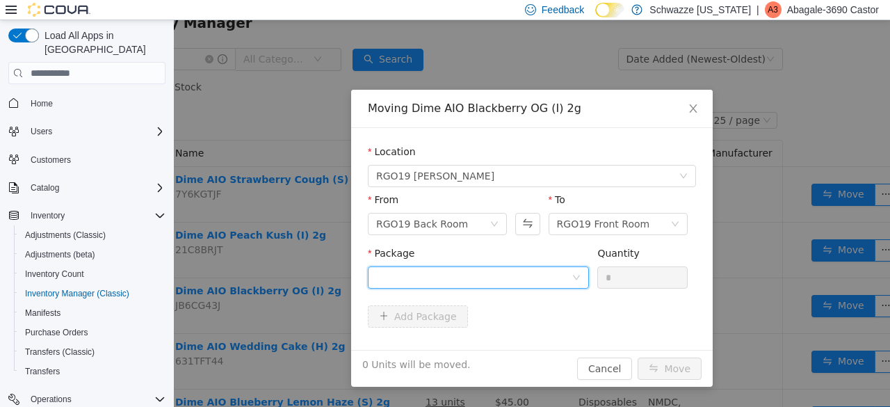
click at [526, 276] on div at bounding box center [473, 277] width 195 height 21
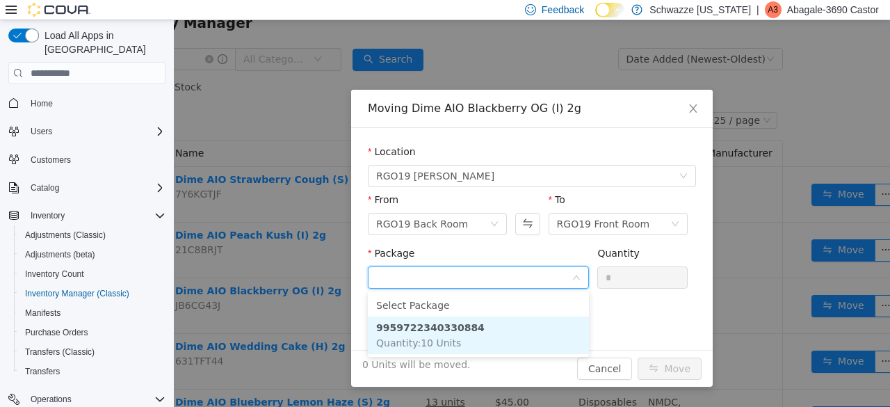
click at [438, 331] on strong "9959722340330884" at bounding box center [430, 327] width 108 height 11
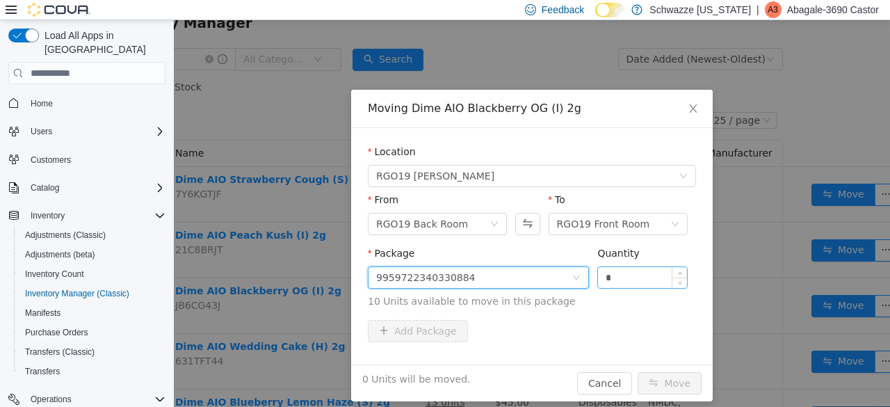
click at [649, 282] on input "*" at bounding box center [642, 277] width 89 height 21
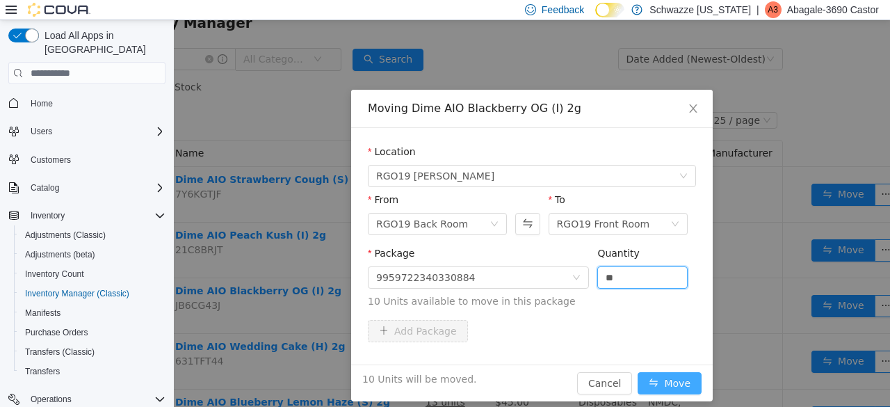
type input "**"
click at [665, 390] on button "Move" at bounding box center [670, 383] width 64 height 22
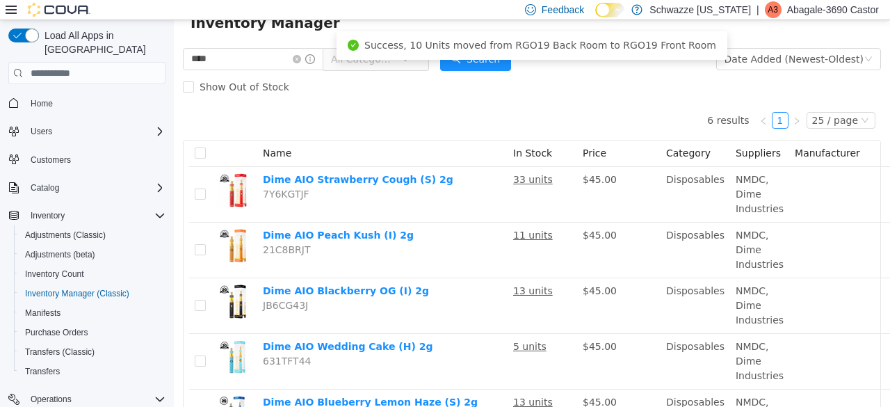
scroll to position [51, 98]
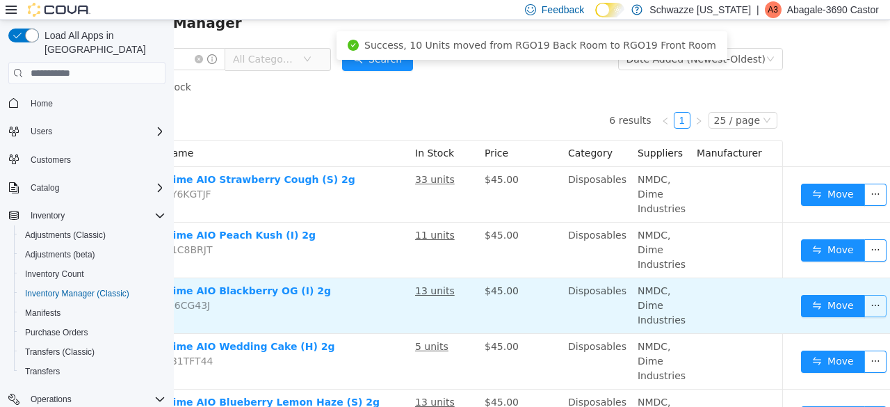
click at [869, 305] on button "button" at bounding box center [876, 306] width 22 height 22
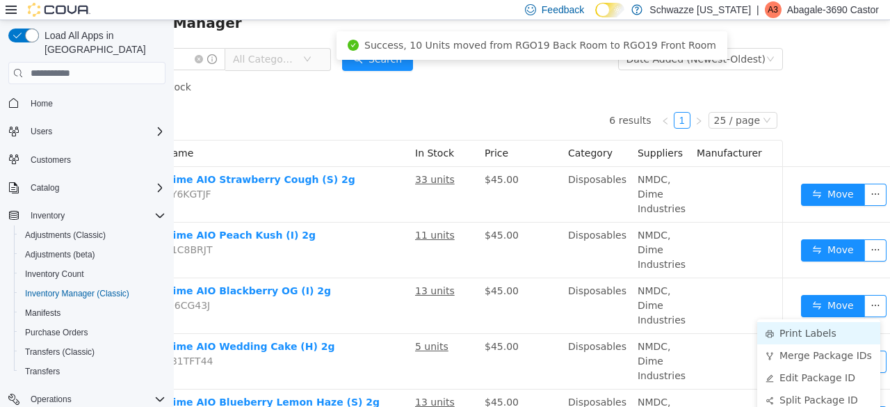
click at [812, 322] on li "Print Labels" at bounding box center [818, 333] width 123 height 22
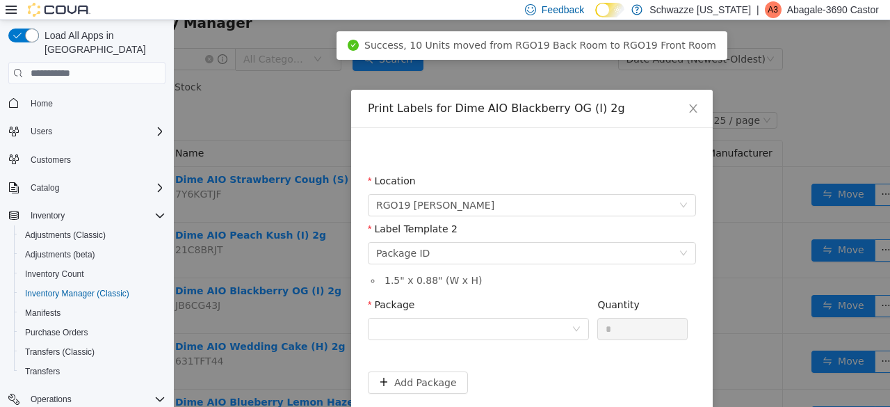
click at [479, 344] on div "Package" at bounding box center [478, 322] width 221 height 48
click at [492, 328] on div at bounding box center [473, 329] width 195 height 21
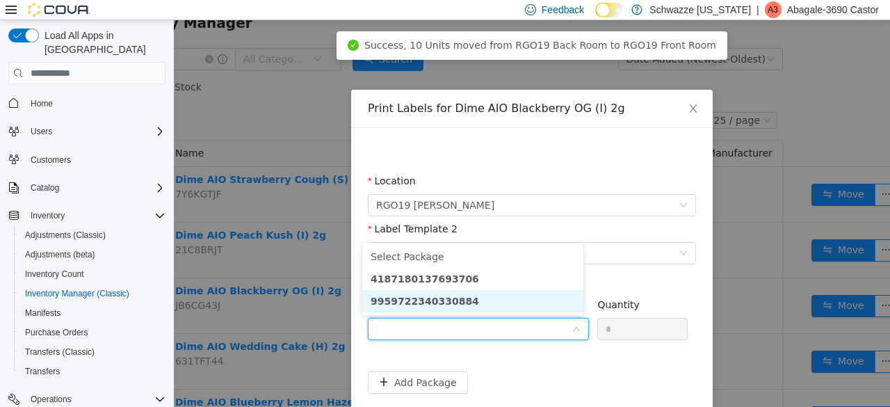
click at [473, 302] on li "9959722340330884" at bounding box center [472, 301] width 221 height 22
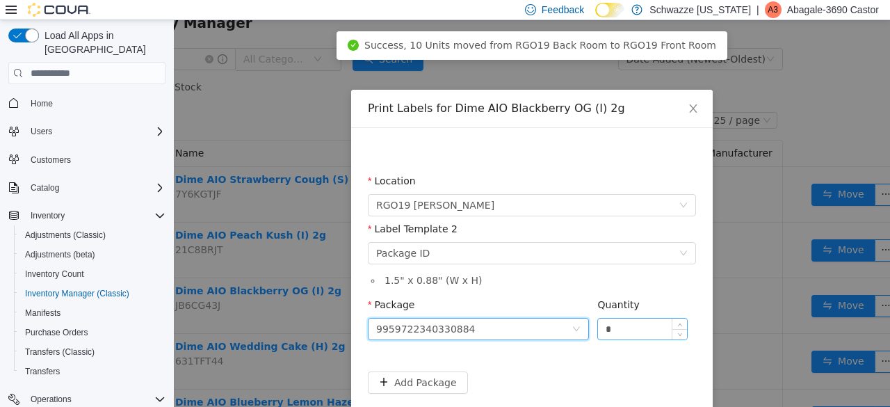
click at [604, 332] on input "*" at bounding box center [642, 329] width 89 height 21
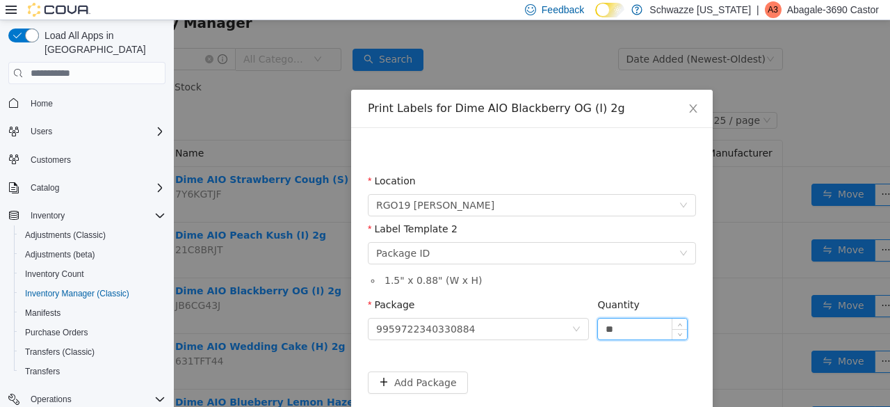
scroll to position [56, 0]
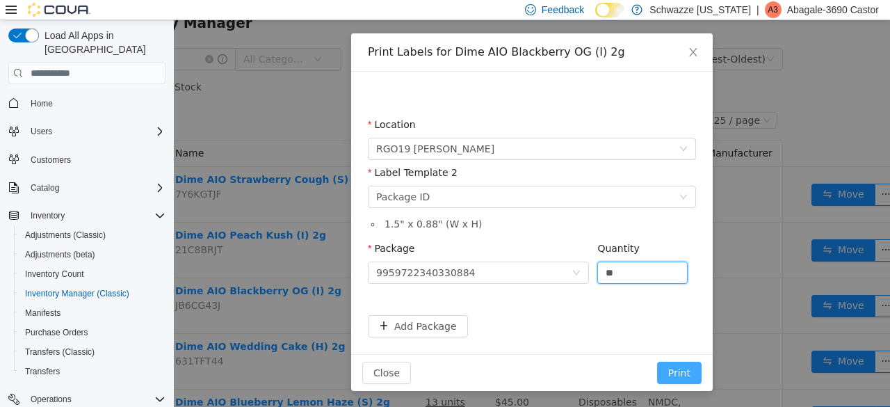
type input "**"
click at [673, 370] on button "Print" at bounding box center [679, 373] width 45 height 22
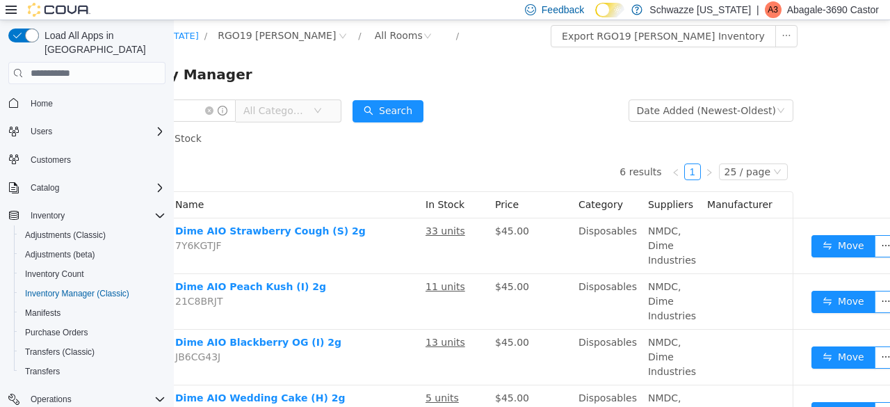
scroll to position [0, 0]
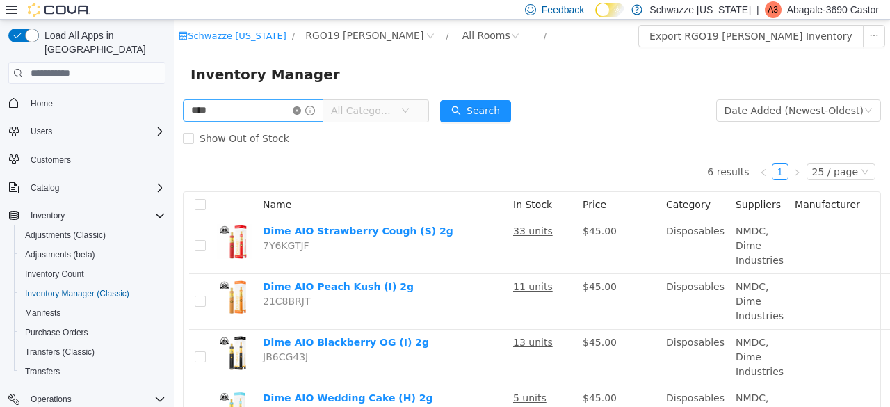
click at [301, 111] on icon "icon: close-circle" at bounding box center [297, 110] width 8 height 8
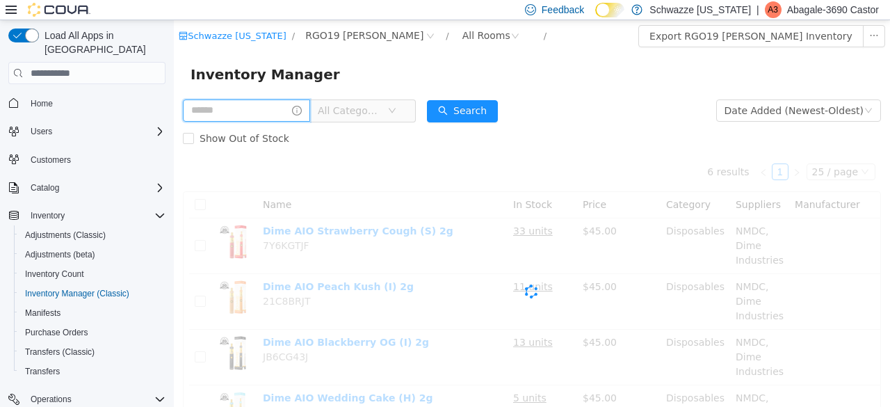
click at [271, 111] on input "text" at bounding box center [246, 110] width 127 height 22
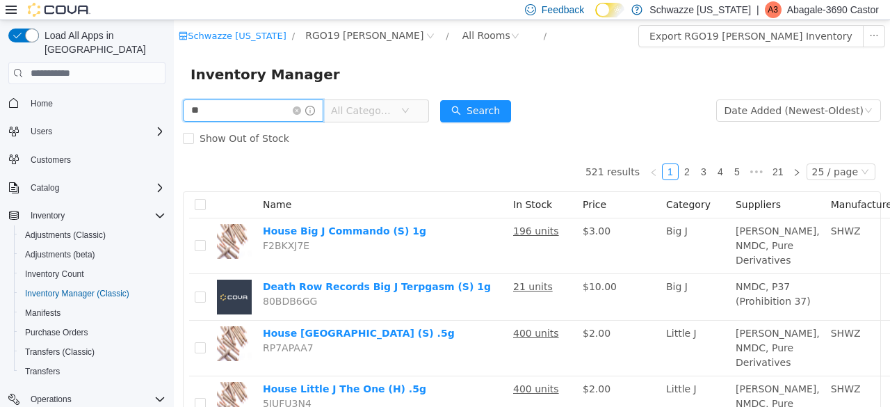
type input "*******"
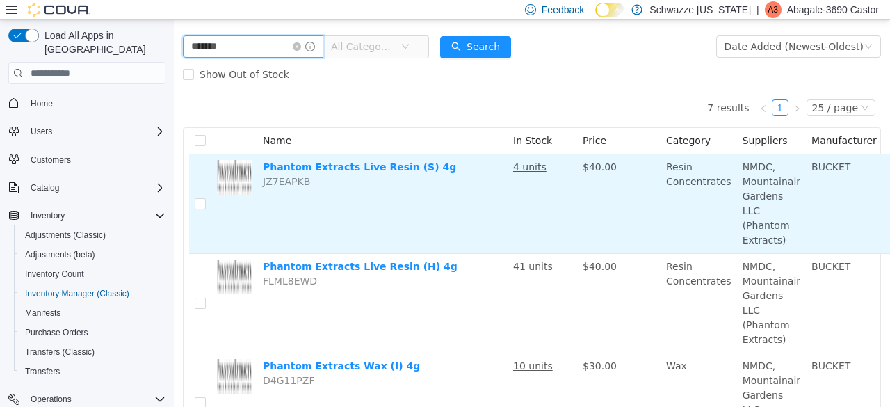
scroll to position [64, 114]
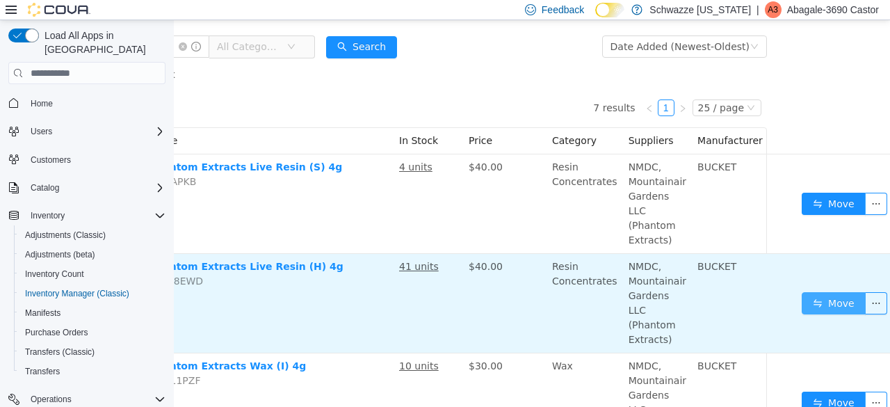
click at [802, 306] on button "Move" at bounding box center [834, 303] width 64 height 22
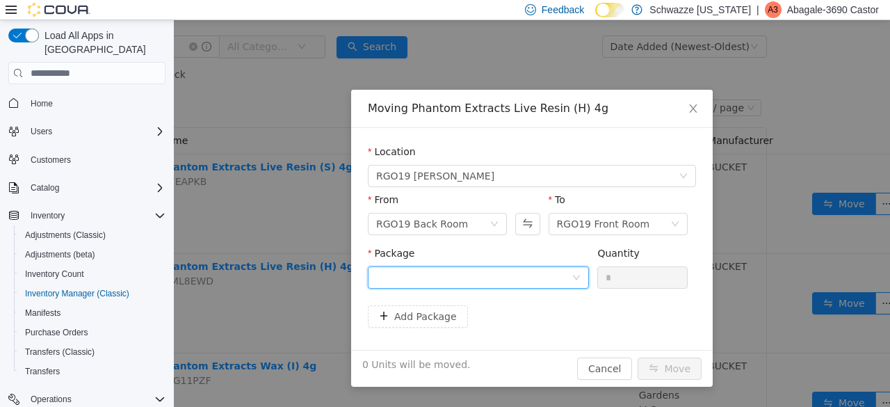
click at [505, 278] on div at bounding box center [473, 277] width 195 height 21
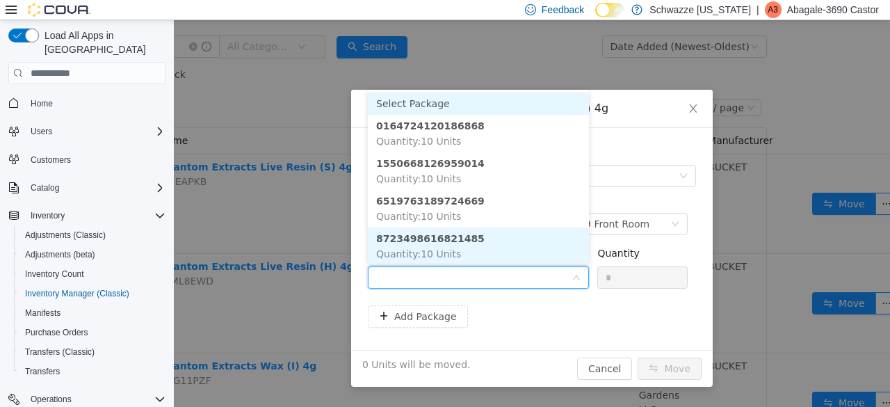
scroll to position [1, 0]
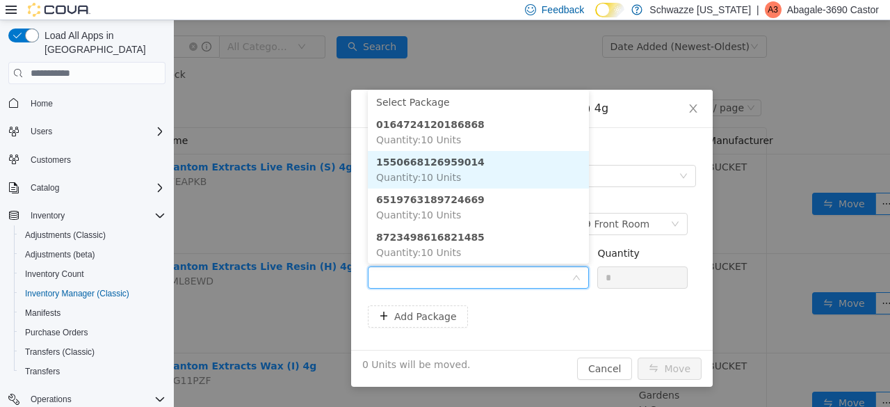
click at [511, 171] on li "1550668126959014 Quantity : 10 Units" at bounding box center [478, 170] width 221 height 38
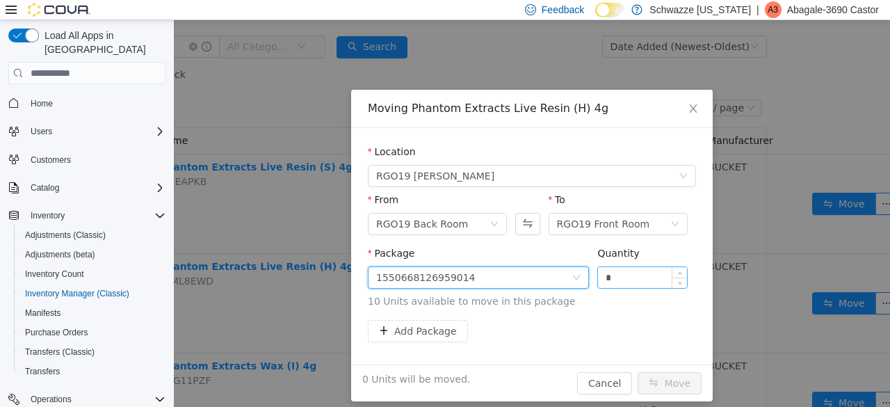
click at [623, 278] on input "*" at bounding box center [642, 277] width 89 height 21
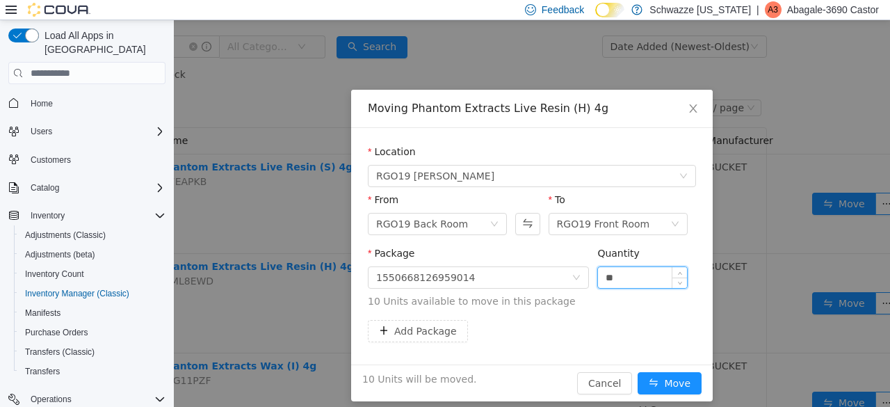
scroll to position [10, 0]
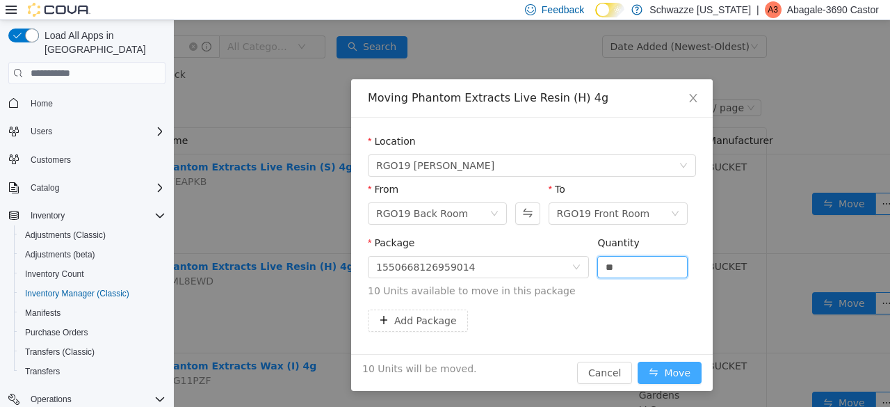
type input "**"
click at [677, 374] on button "Move" at bounding box center [670, 373] width 64 height 22
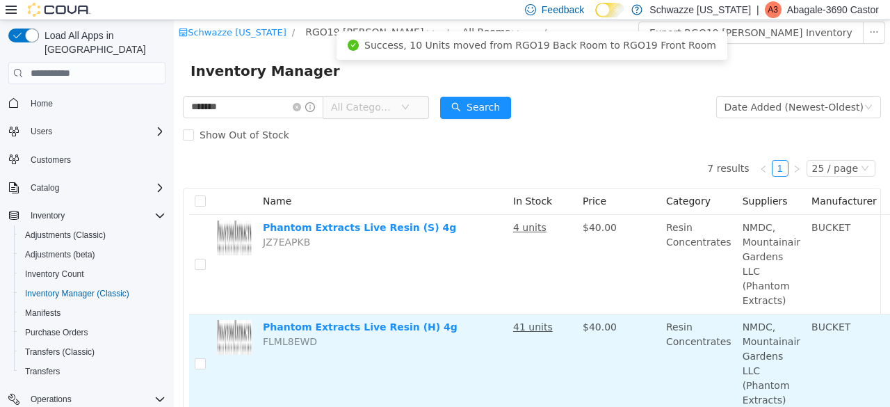
scroll to position [0, 0]
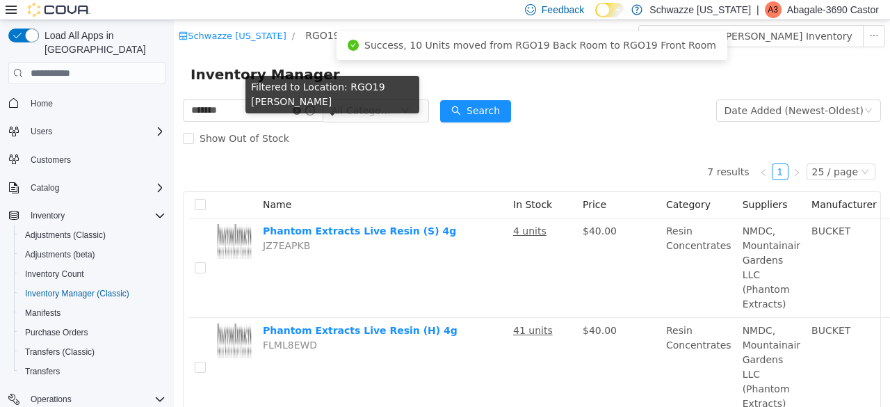
click at [301, 113] on icon "icon: close-circle" at bounding box center [297, 110] width 8 height 8
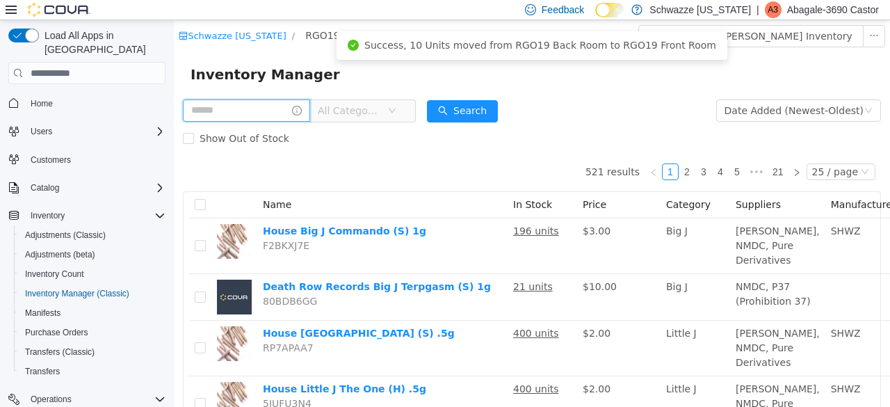
click at [293, 116] on input "text" at bounding box center [246, 110] width 127 height 22
type input "*****"
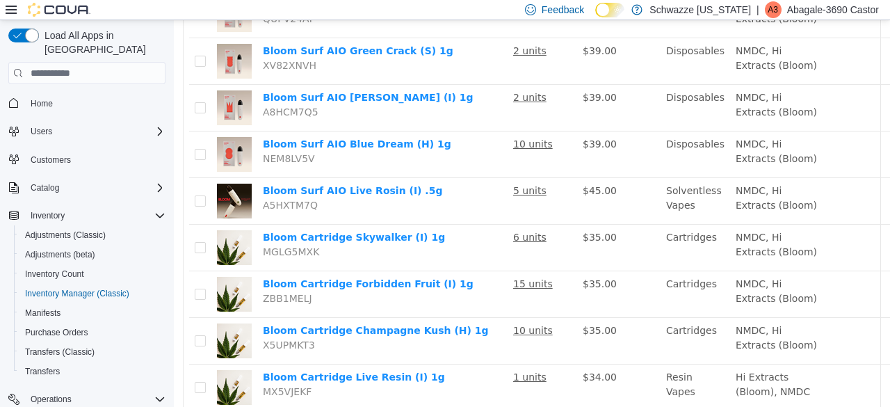
scroll to position [466, 0]
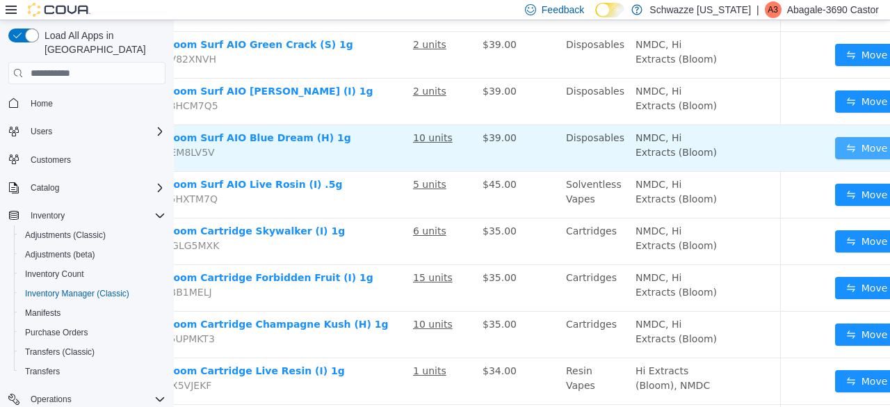
click at [835, 159] on button "Move" at bounding box center [867, 148] width 64 height 22
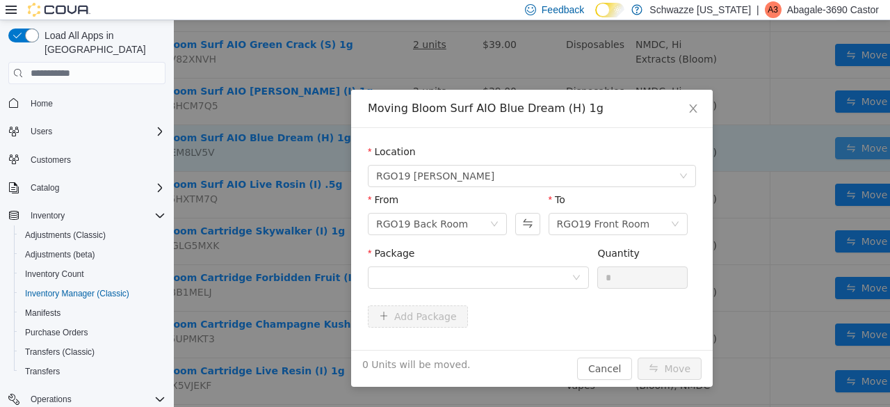
scroll to position [466, 89]
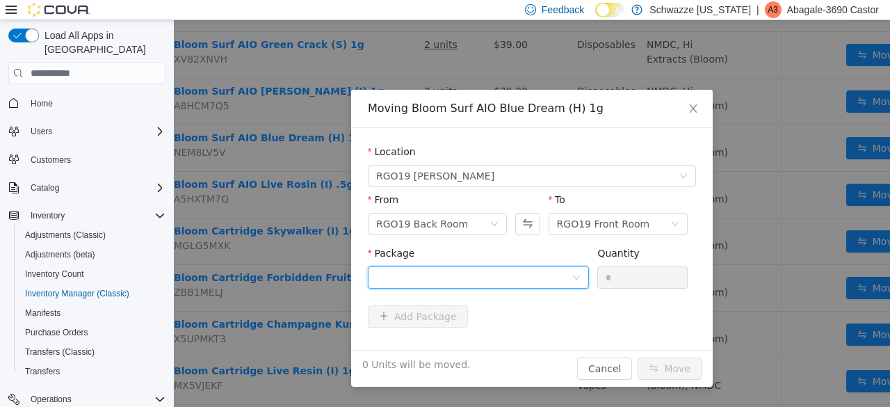
click at [522, 287] on div at bounding box center [473, 277] width 195 height 21
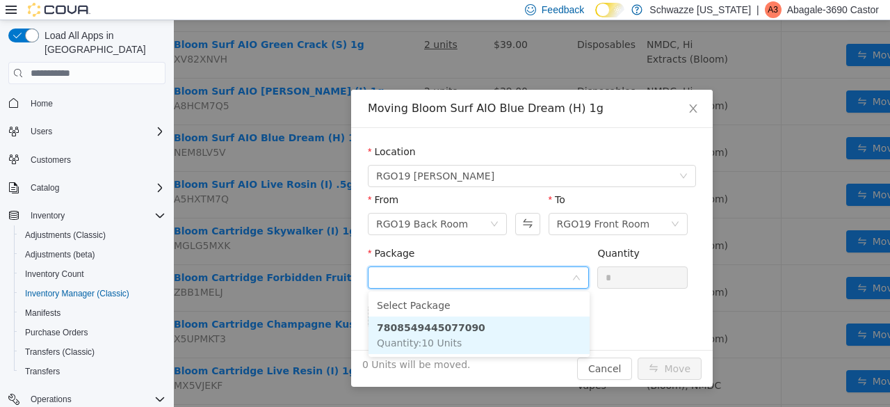
click at [444, 322] on strong "7808549445077090" at bounding box center [431, 327] width 108 height 11
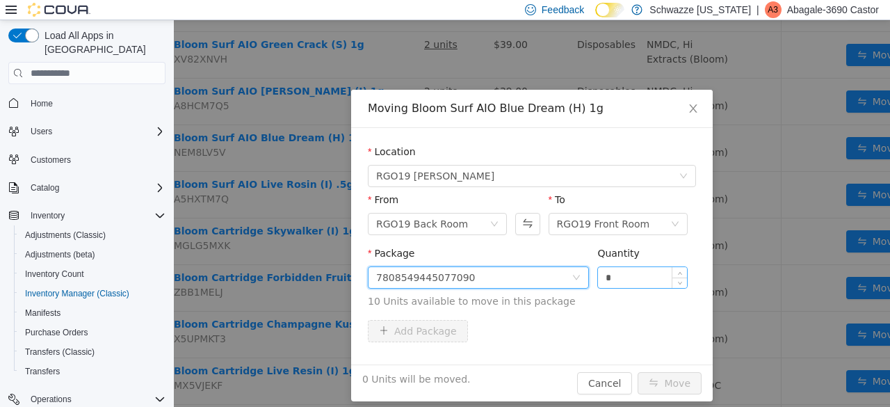
click at [650, 278] on input "*" at bounding box center [642, 277] width 89 height 21
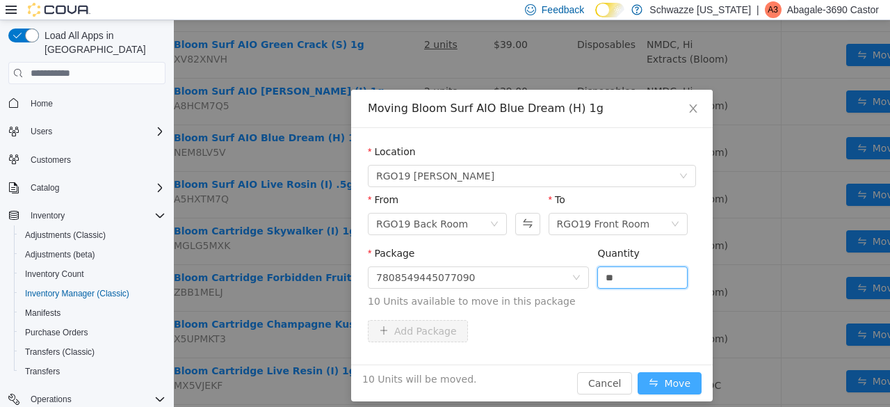
type input "**"
click at [672, 383] on button "Move" at bounding box center [670, 383] width 64 height 22
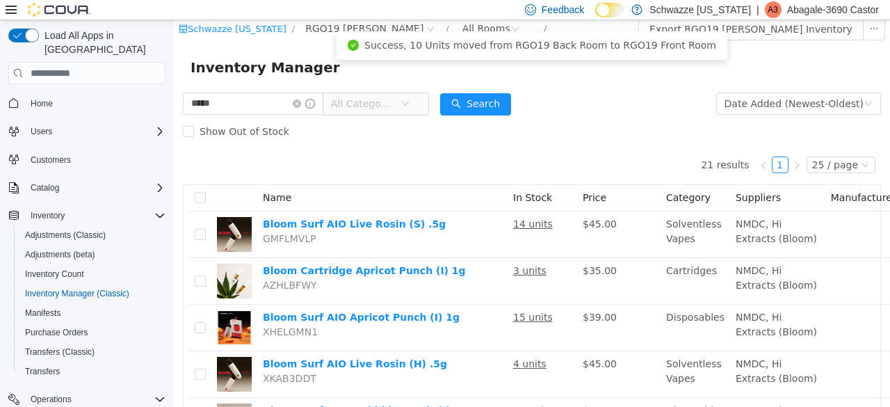
scroll to position [0, 0]
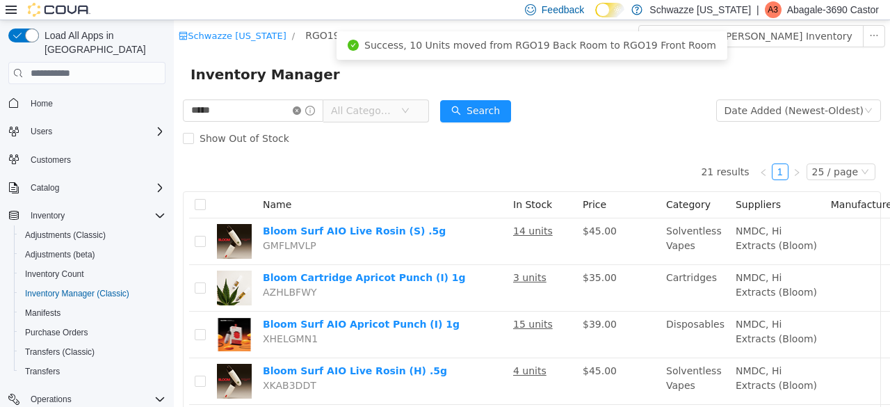
click at [301, 113] on icon "icon: close-circle" at bounding box center [297, 110] width 8 height 8
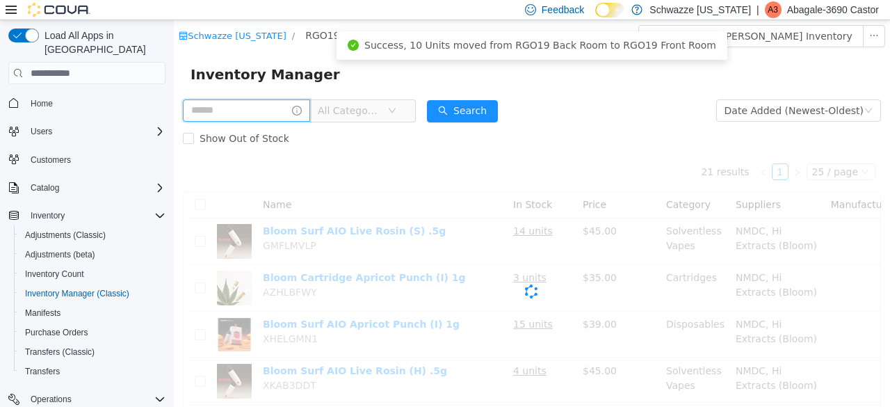
click at [289, 117] on input "text" at bounding box center [246, 110] width 127 height 22
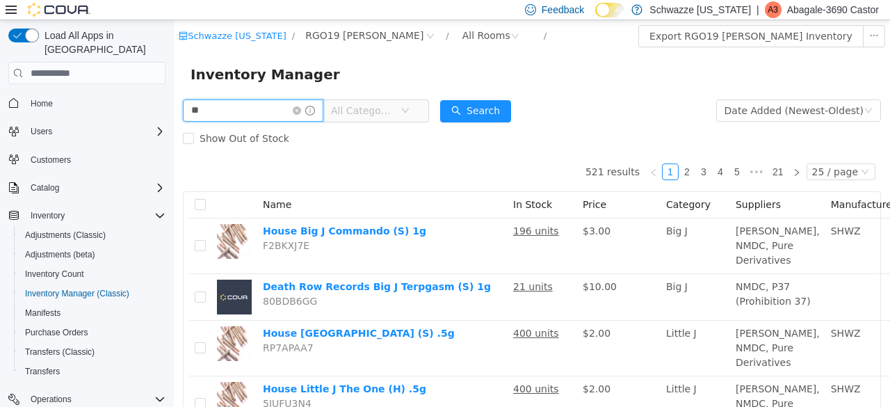
type input "********"
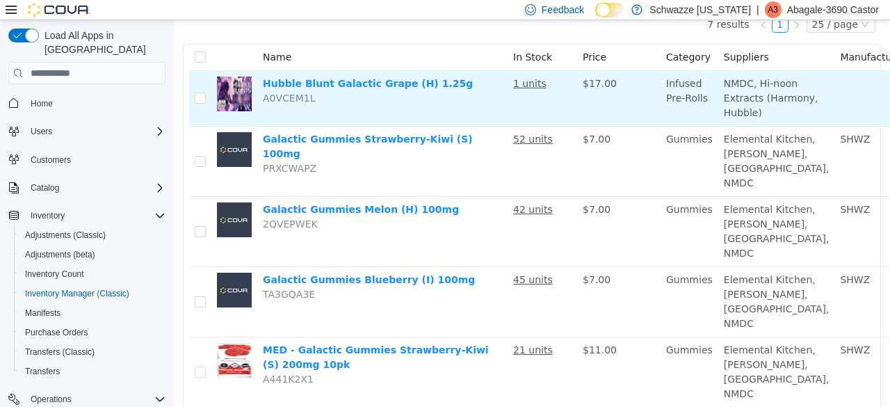
scroll to position [172, 0]
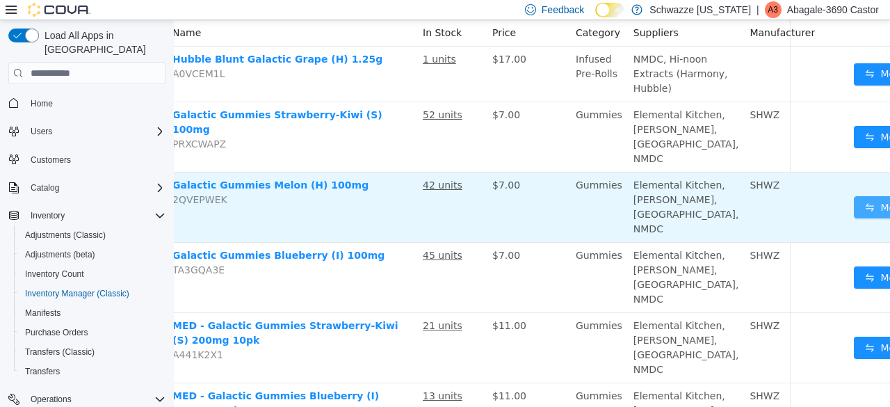
click at [854, 218] on button "Move" at bounding box center [886, 207] width 64 height 22
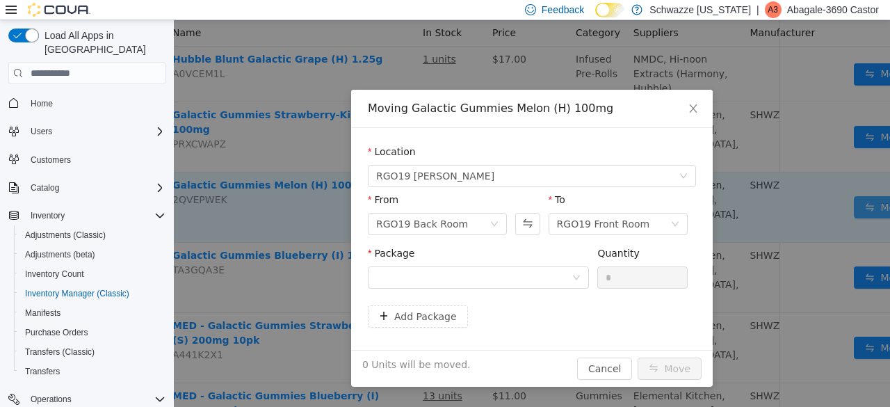
scroll to position [172, 80]
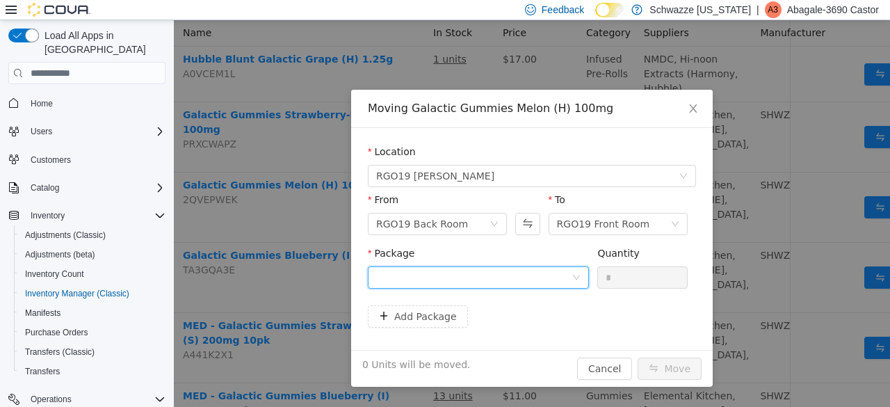
click at [467, 275] on div at bounding box center [473, 277] width 195 height 21
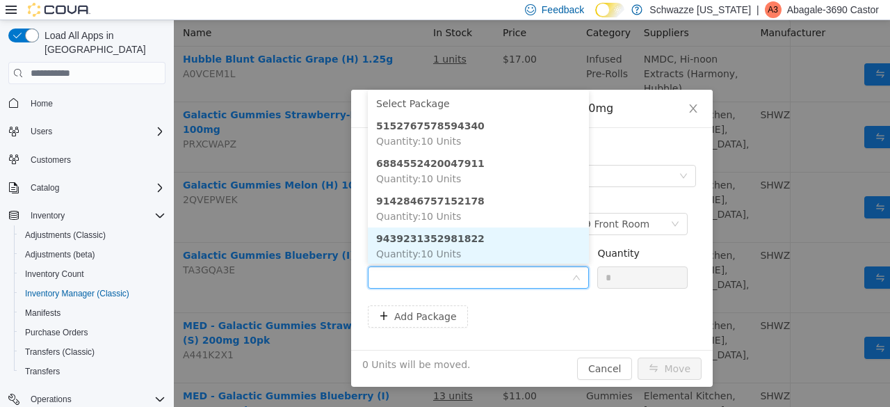
scroll to position [1, 0]
click at [495, 249] on li "9439231352981822 Quantity : 10 Units" at bounding box center [478, 245] width 221 height 38
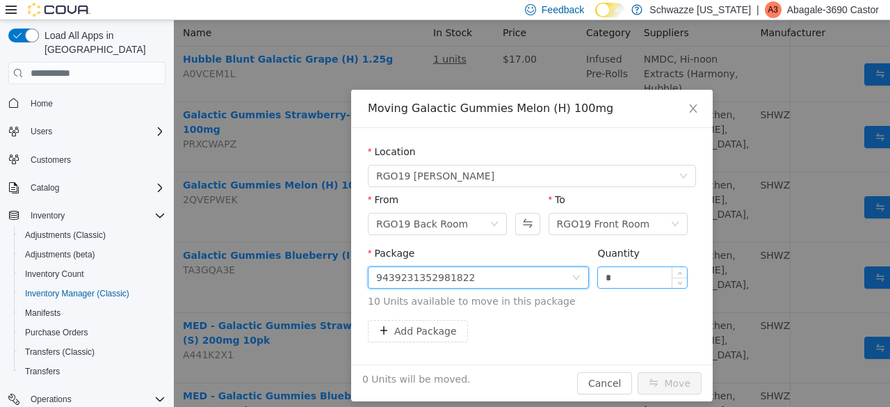
click at [621, 270] on input "*" at bounding box center [642, 277] width 89 height 21
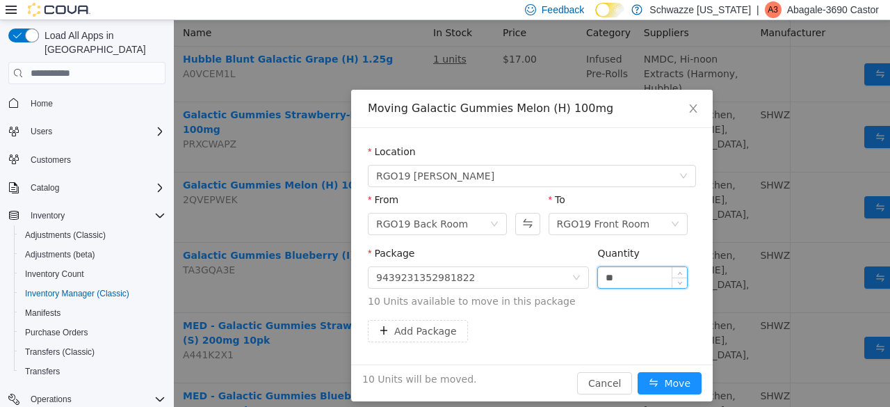
scroll to position [10, 0]
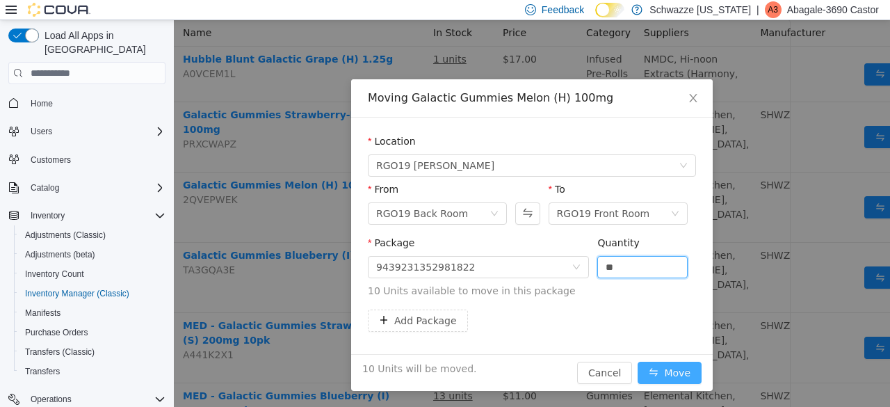
type input "**"
click at [668, 369] on button "Move" at bounding box center [670, 373] width 64 height 22
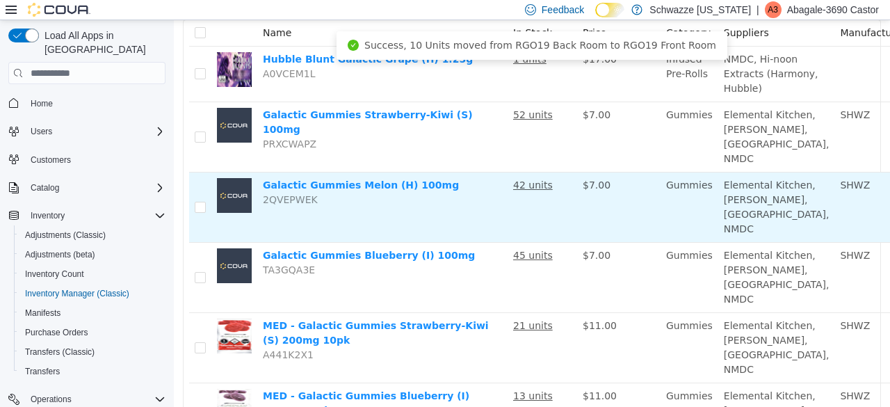
scroll to position [0, 0]
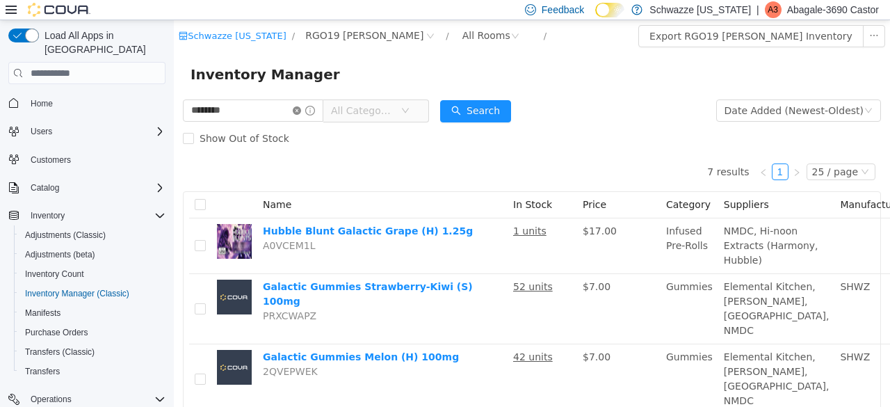
click at [301, 114] on icon "icon: close-circle" at bounding box center [297, 110] width 8 height 8
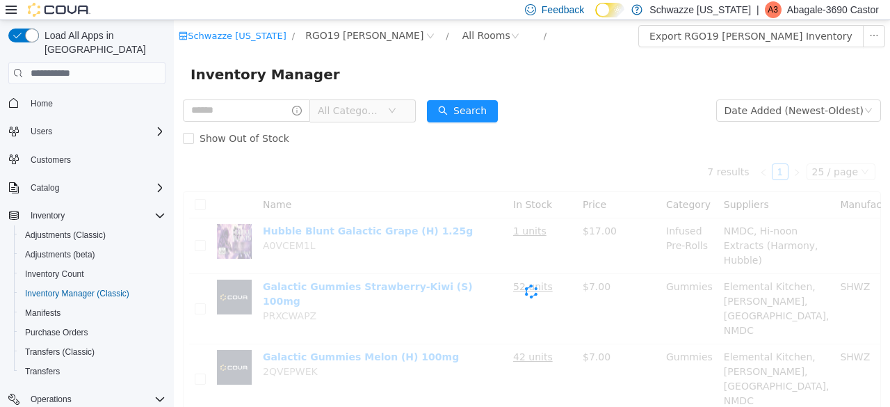
click at [302, 114] on icon "icon: info-circle" at bounding box center [297, 111] width 10 height 10
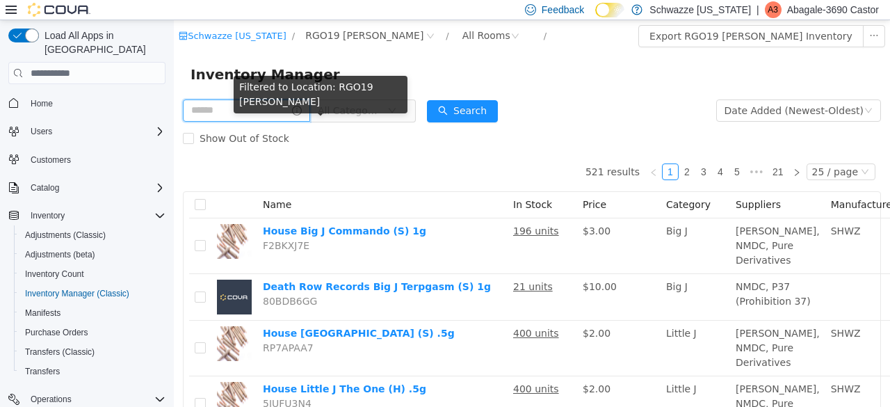
click at [253, 115] on input "text" at bounding box center [246, 110] width 127 height 22
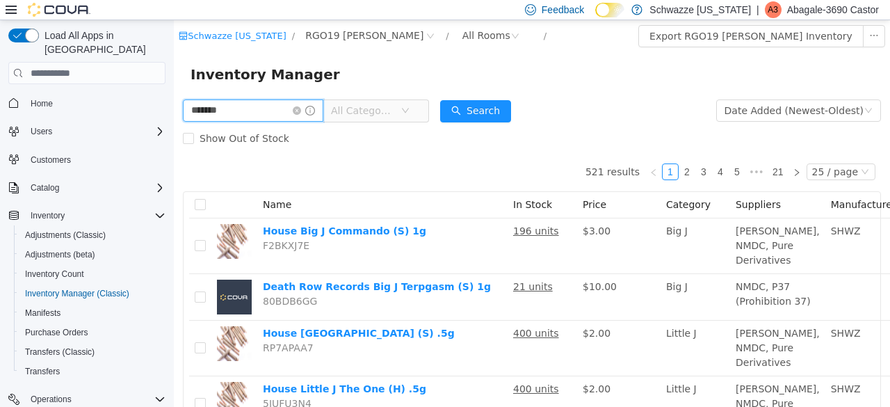
type input "*******"
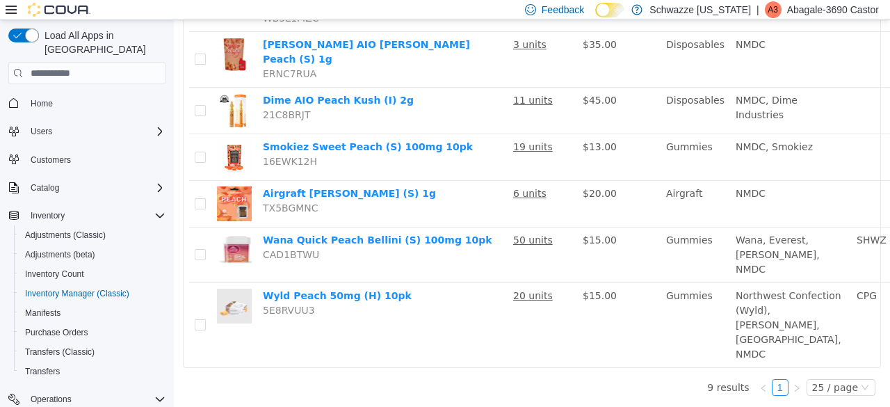
scroll to position [376, 0]
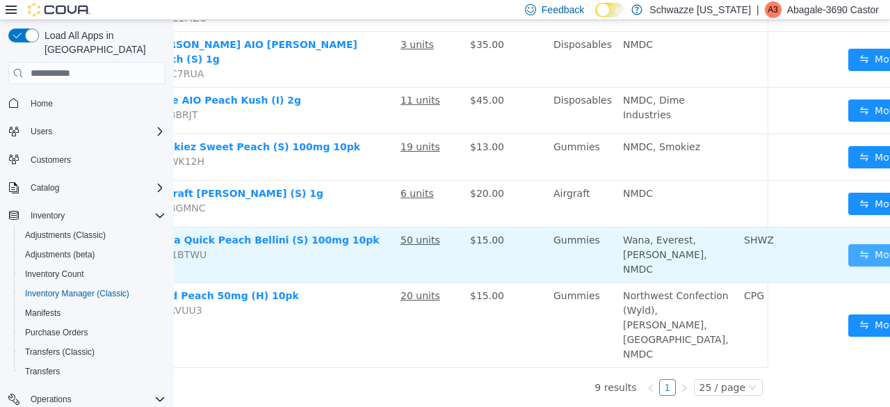
click at [849, 244] on button "Move" at bounding box center [881, 255] width 64 height 22
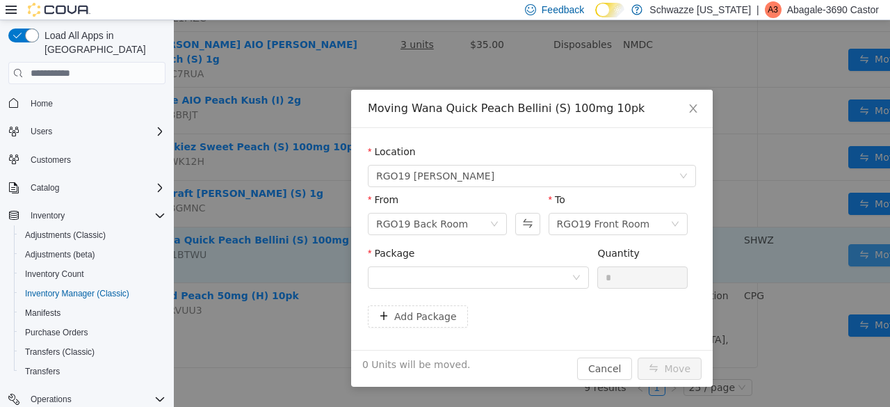
scroll to position [376, 102]
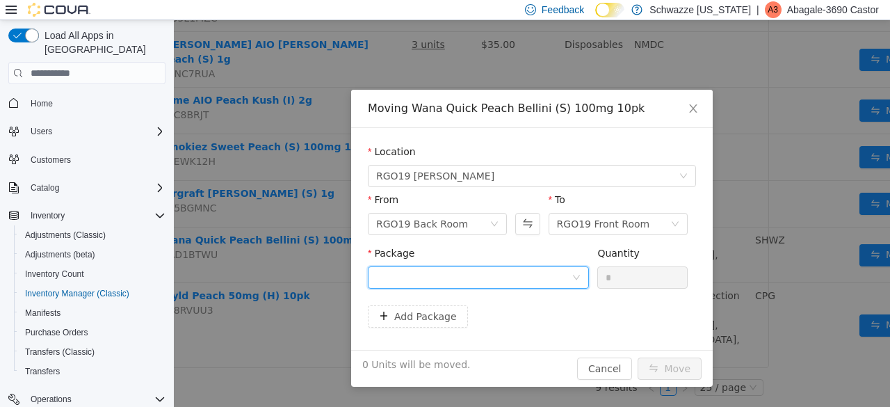
click at [494, 271] on div at bounding box center [473, 277] width 195 height 21
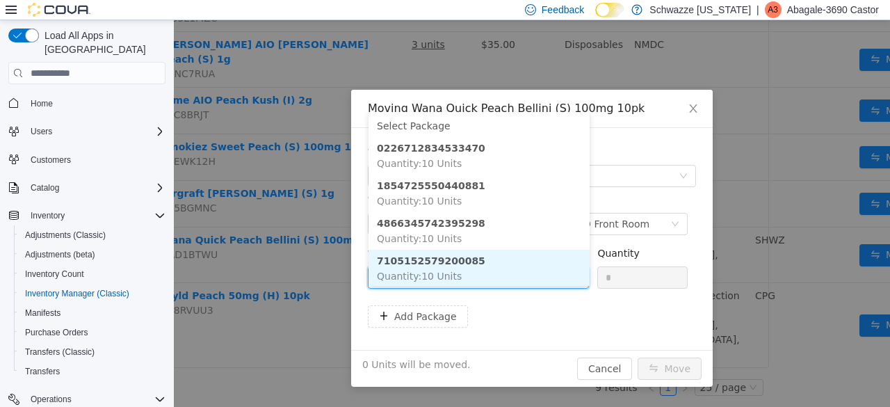
scroll to position [1, 0]
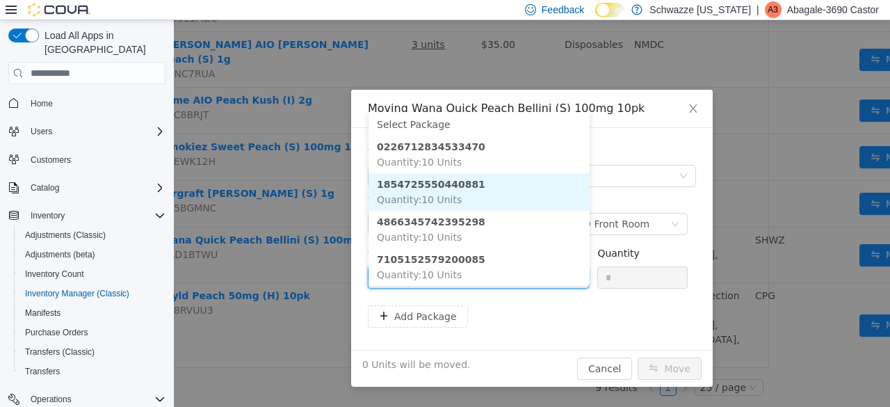
click at [464, 178] on li "1854725550440881 Quantity : 10 Units" at bounding box center [479, 192] width 221 height 38
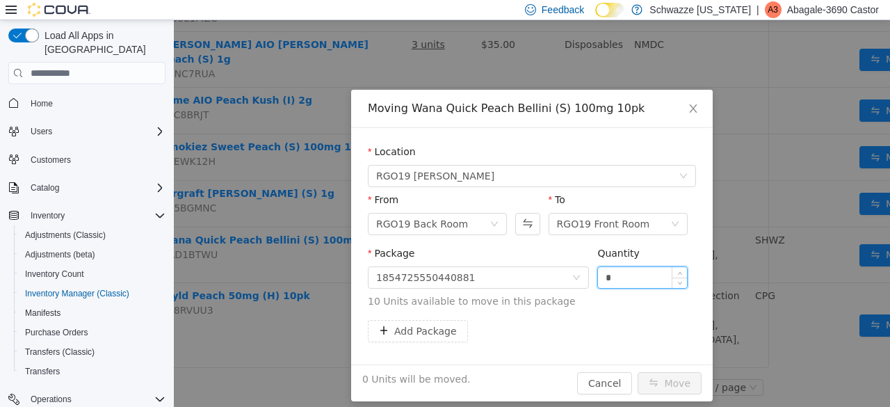
click at [627, 280] on input "*" at bounding box center [642, 277] width 89 height 21
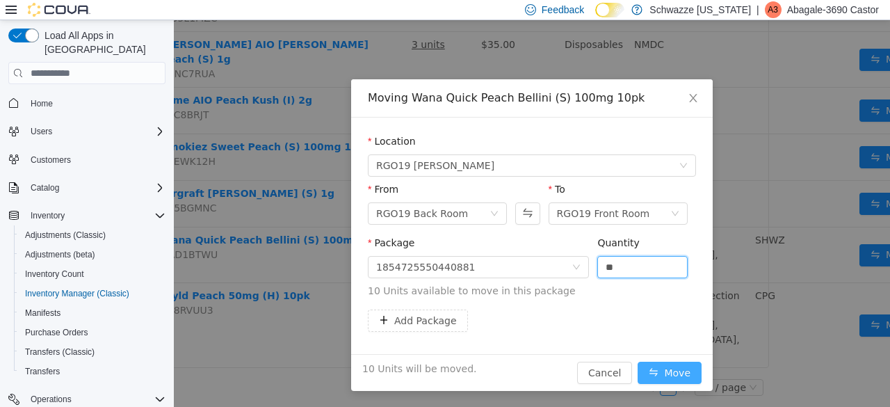
type input "**"
click at [669, 370] on button "Move" at bounding box center [670, 373] width 64 height 22
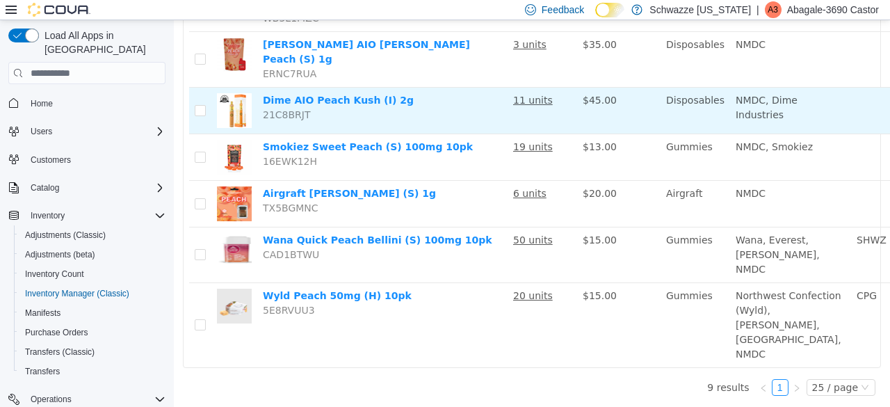
scroll to position [0, 0]
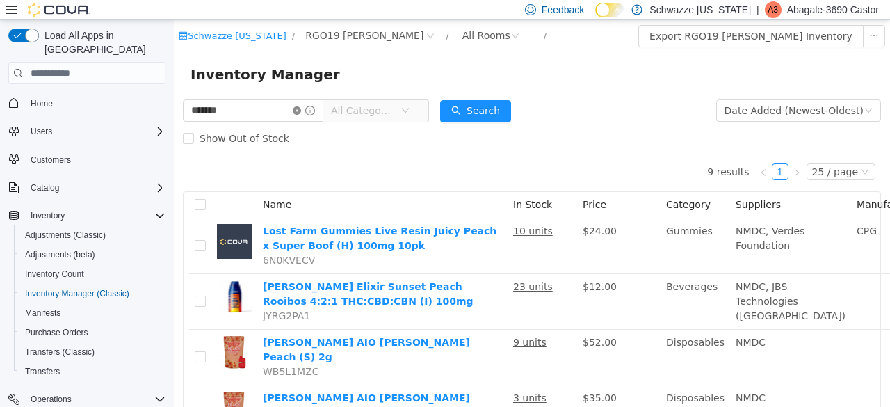
click at [301, 112] on icon "icon: close-circle" at bounding box center [297, 110] width 8 height 8
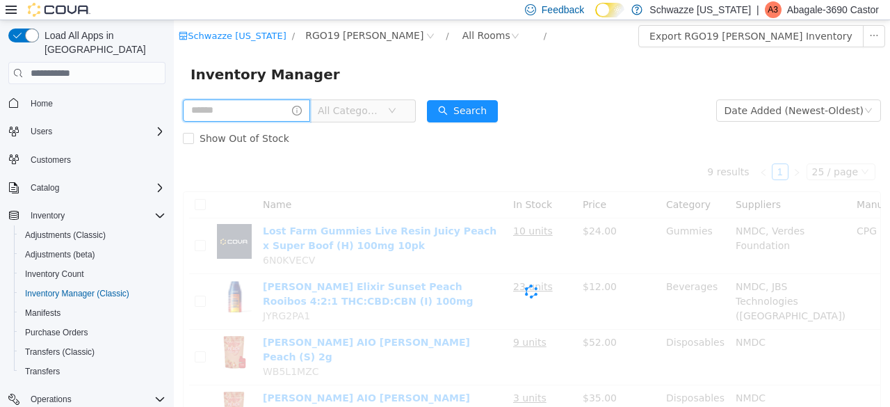
click at [275, 115] on input "text" at bounding box center [246, 110] width 127 height 22
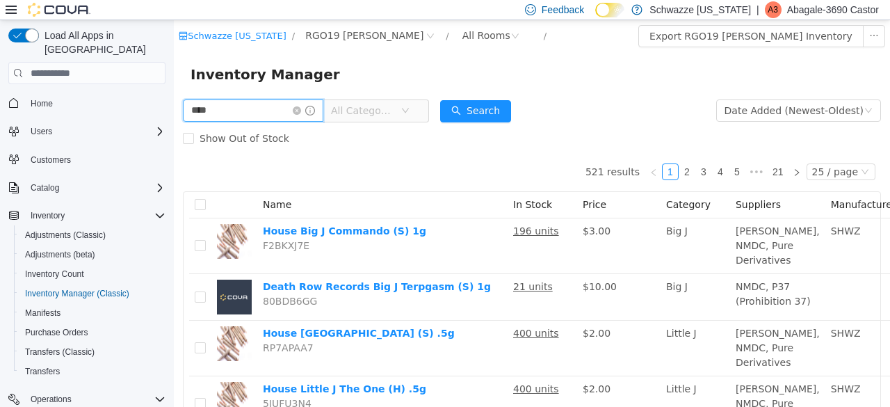
type input "*********"
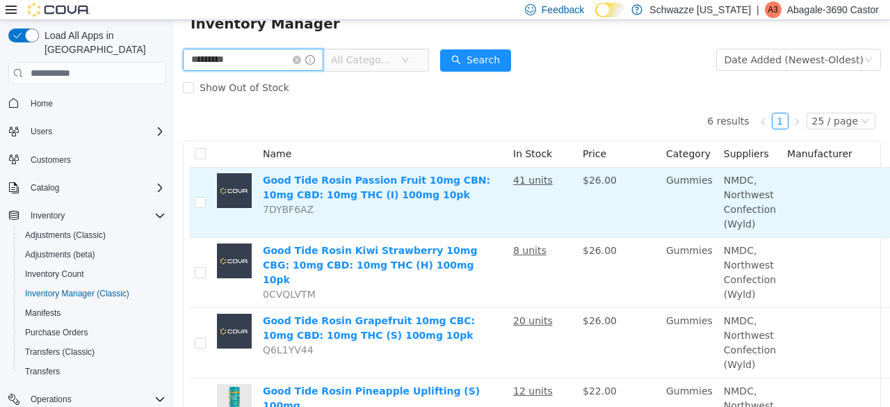
scroll to position [51, 0]
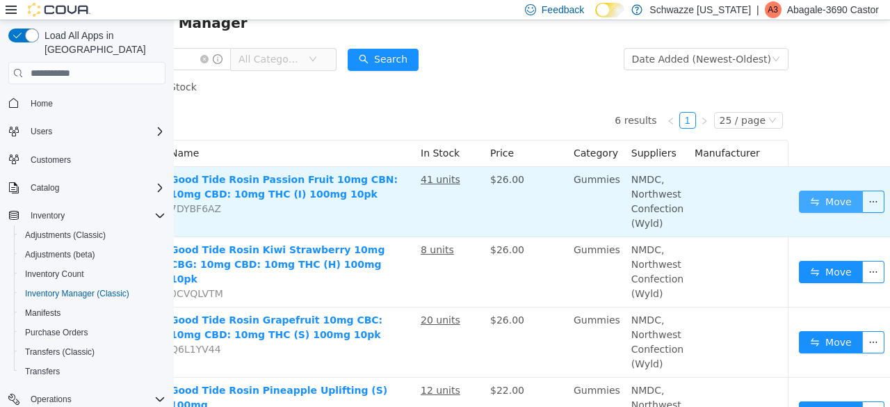
click at [807, 202] on button "Move" at bounding box center [831, 202] width 64 height 22
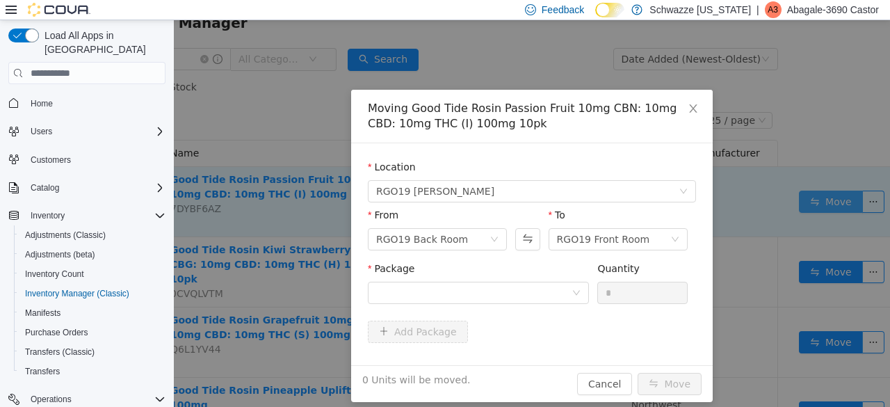
scroll to position [51, 82]
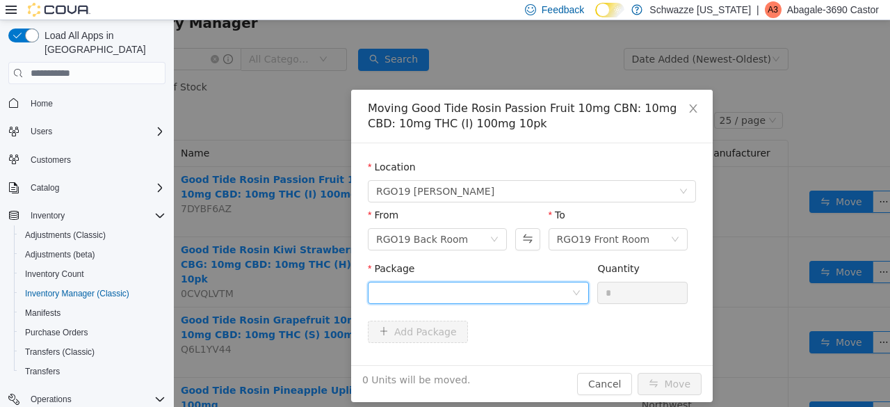
click at [487, 287] on div at bounding box center [473, 292] width 195 height 21
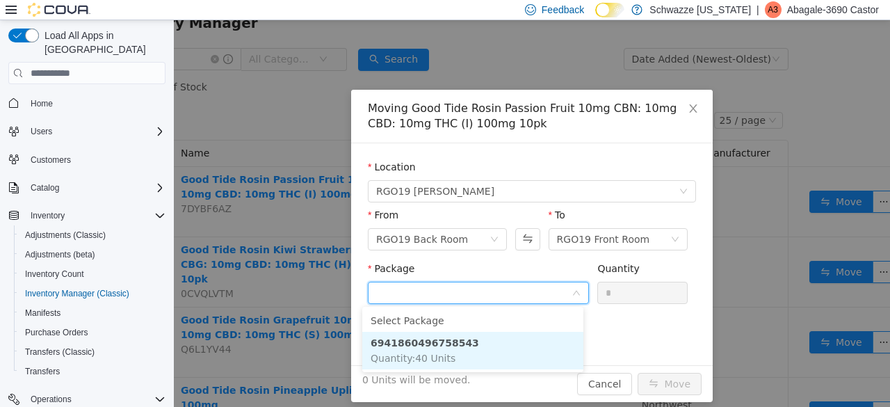
click at [450, 345] on strong "6941860496758543" at bounding box center [425, 342] width 108 height 11
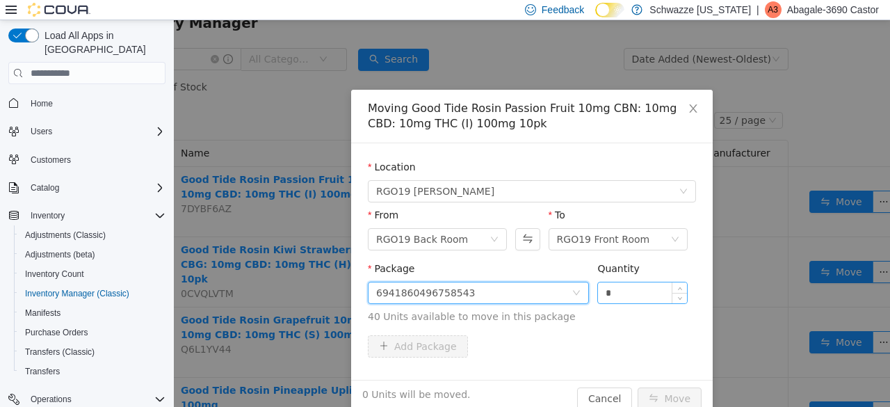
click at [622, 295] on input "*" at bounding box center [642, 292] width 89 height 21
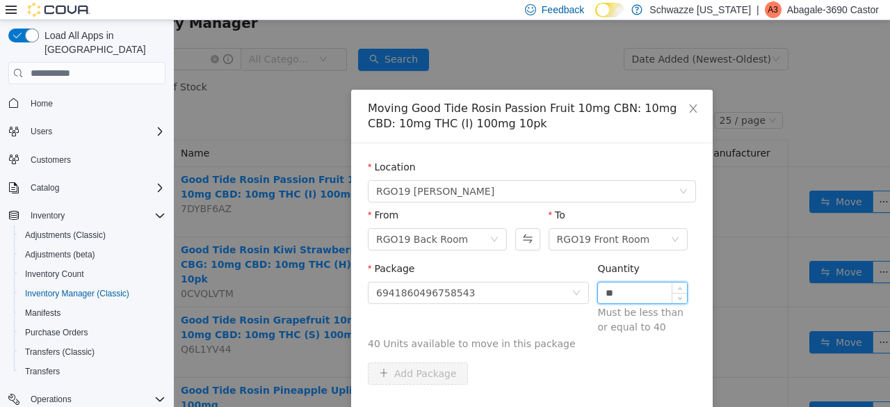
type input "*"
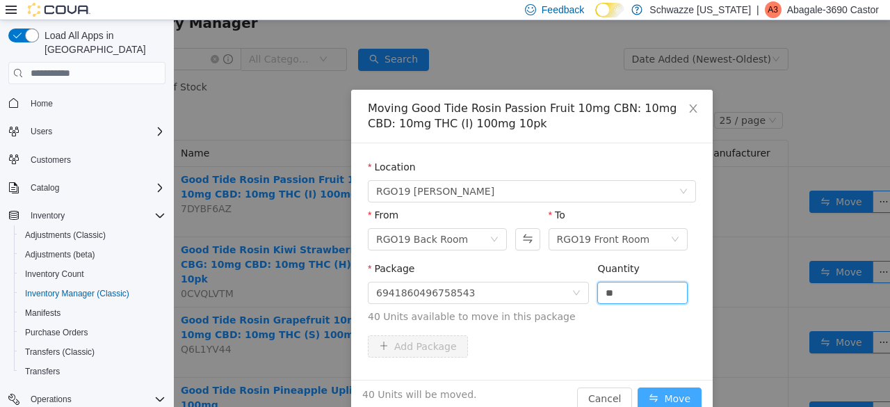
type input "**"
click at [658, 394] on button "Move" at bounding box center [670, 398] width 64 height 22
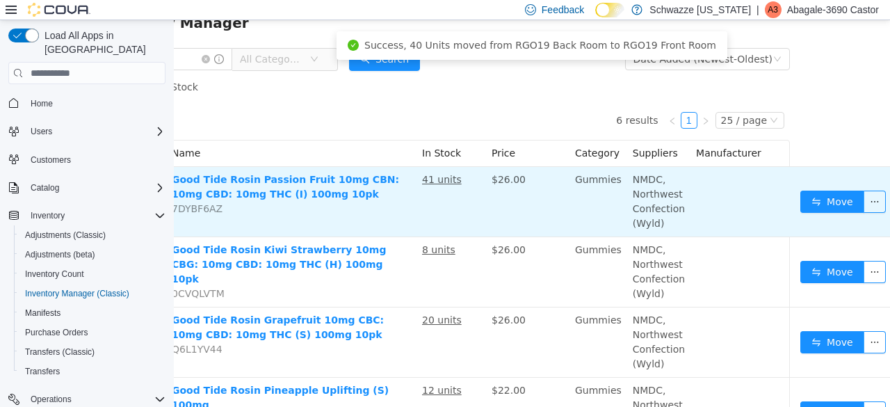
scroll to position [51, 93]
click at [864, 200] on button "button" at bounding box center [873, 202] width 22 height 22
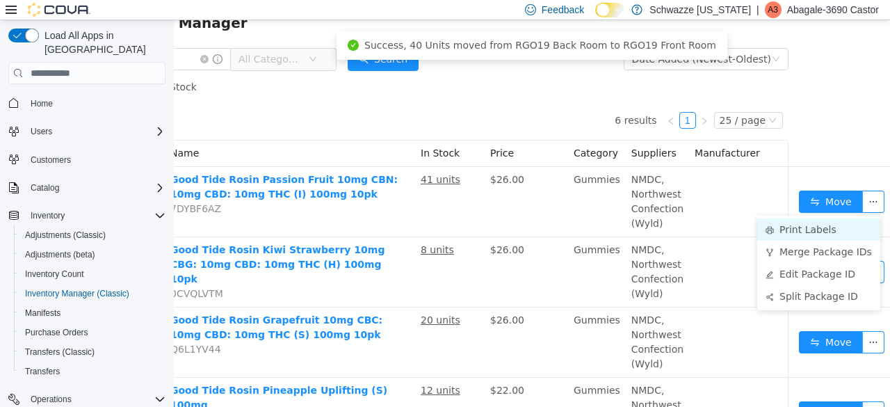
click at [773, 234] on li "Print Labels" at bounding box center [818, 229] width 123 height 22
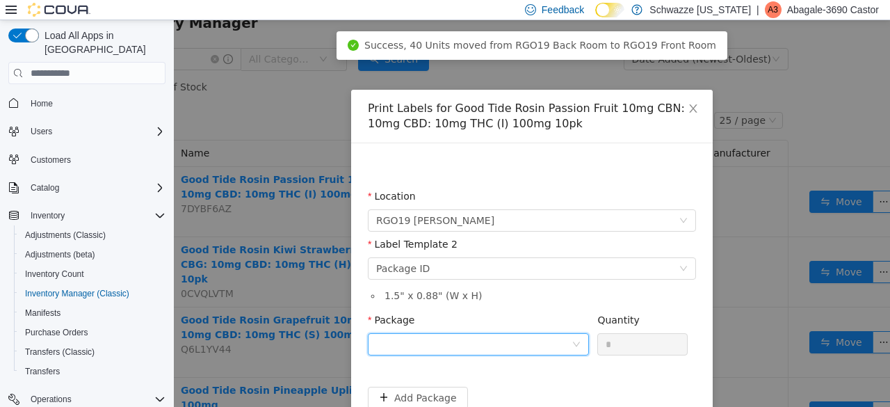
click at [483, 343] on div at bounding box center [473, 344] width 195 height 21
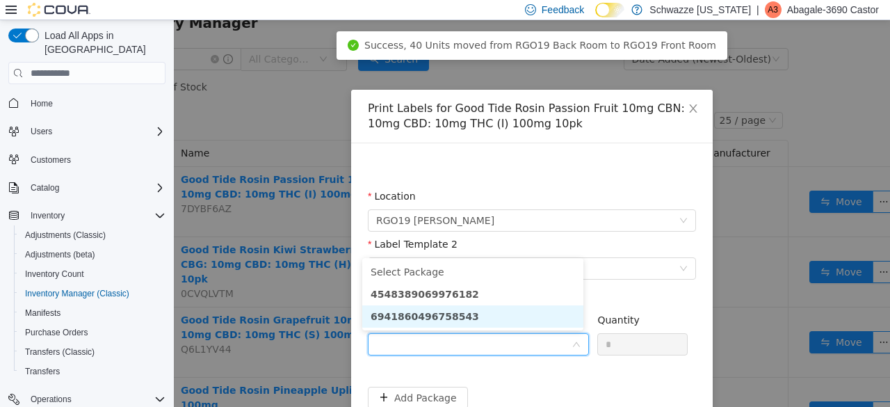
click at [476, 319] on li "6941860496758543" at bounding box center [472, 316] width 221 height 22
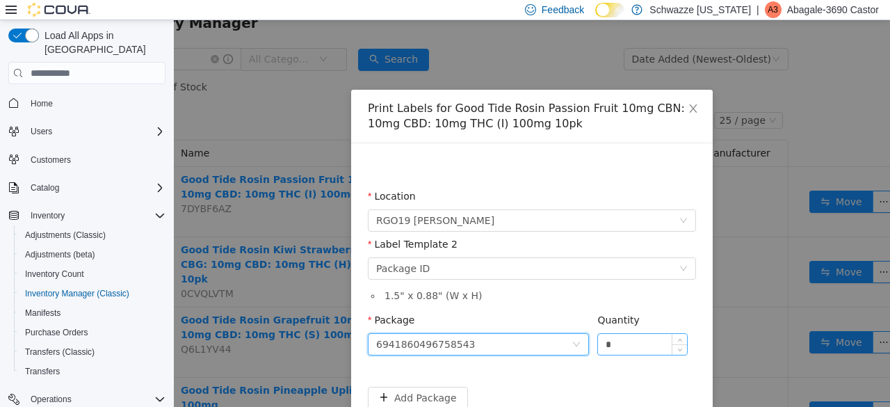
click at [650, 344] on input "*" at bounding box center [642, 344] width 89 height 21
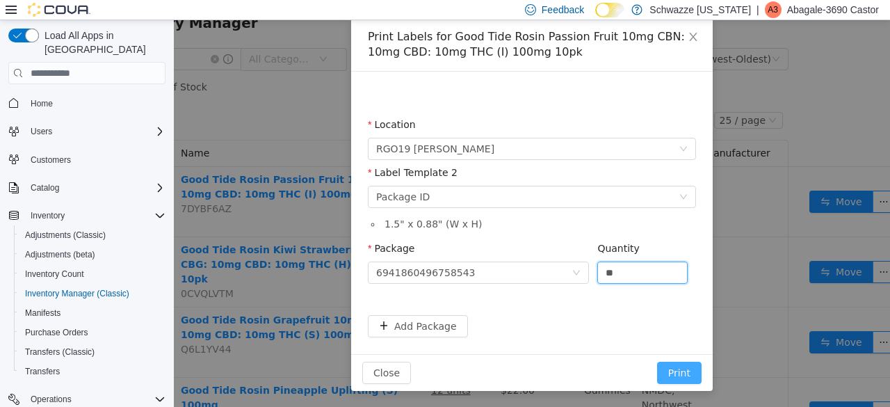
type input "**"
click at [673, 371] on button "Print" at bounding box center [679, 373] width 45 height 22
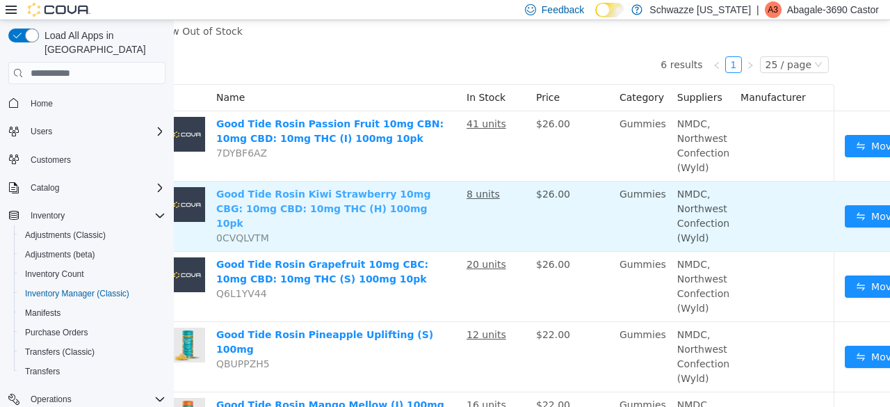
scroll to position [110, 45]
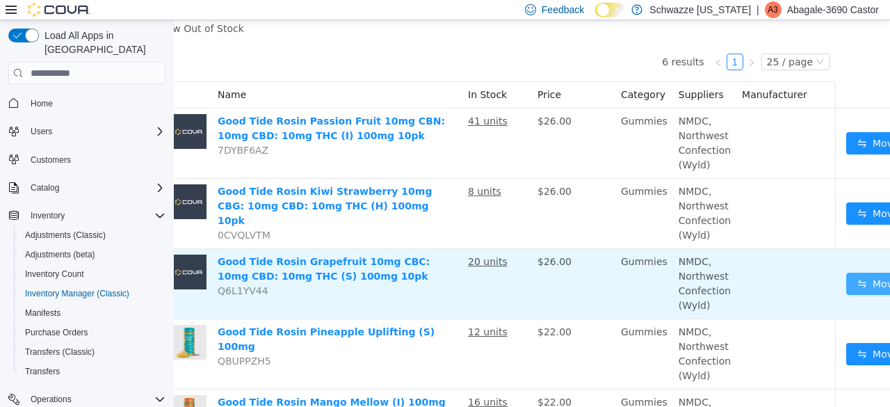
click at [846, 284] on button "Move" at bounding box center [878, 284] width 64 height 22
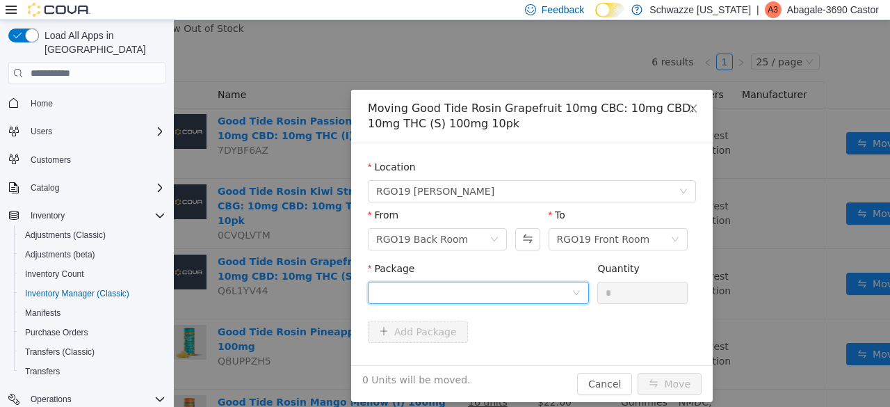
click at [522, 288] on div at bounding box center [473, 292] width 195 height 21
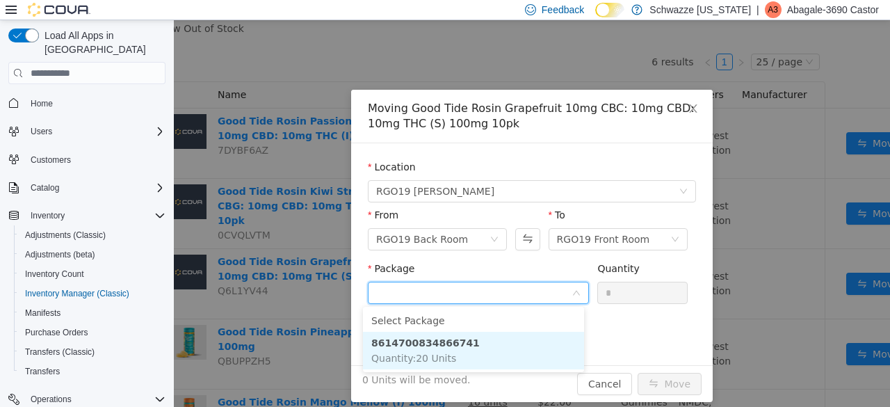
click at [469, 339] on li "8614700834866741 Quantity : 20 Units" at bounding box center [473, 351] width 221 height 38
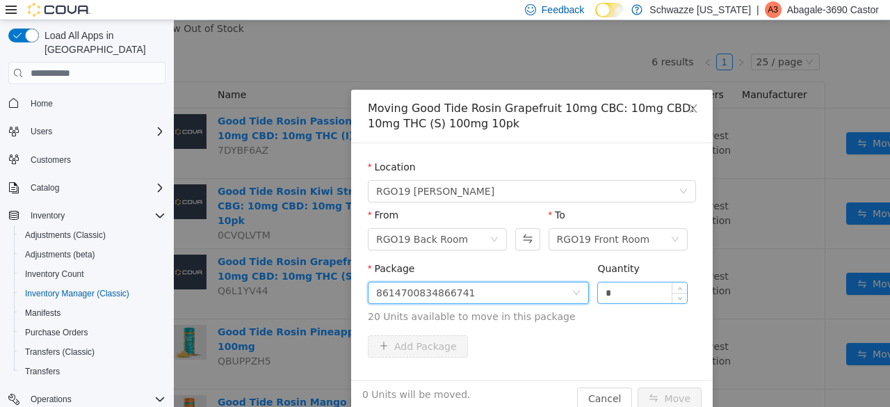
click at [620, 296] on input "*" at bounding box center [642, 292] width 89 height 21
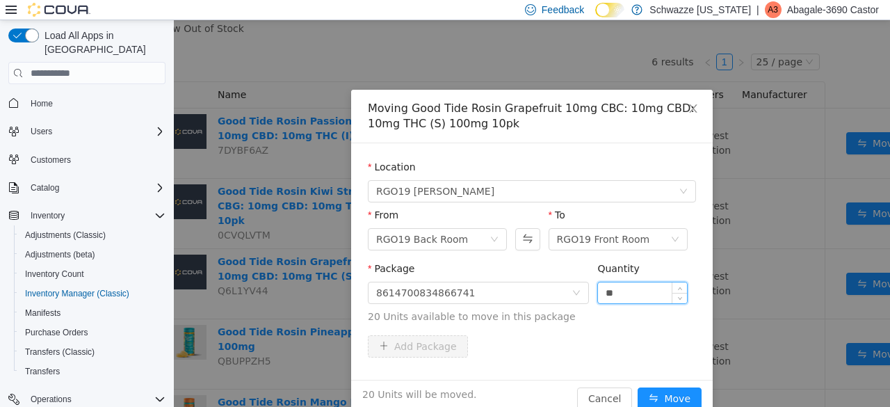
scroll to position [26, 0]
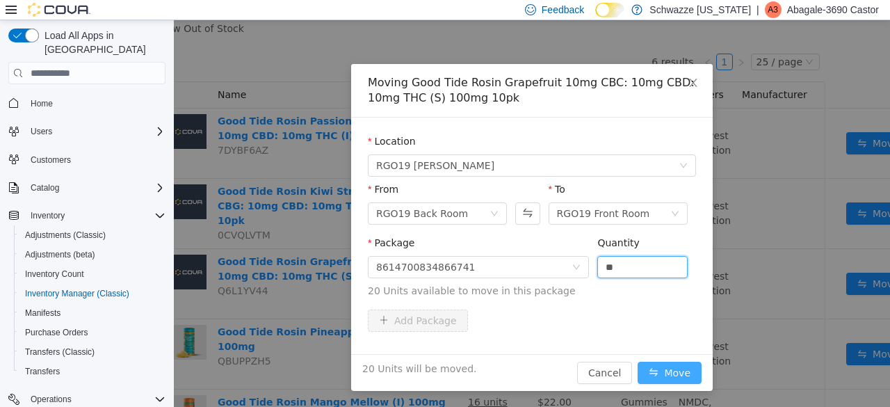
type input "**"
click at [675, 376] on button "Move" at bounding box center [670, 373] width 64 height 22
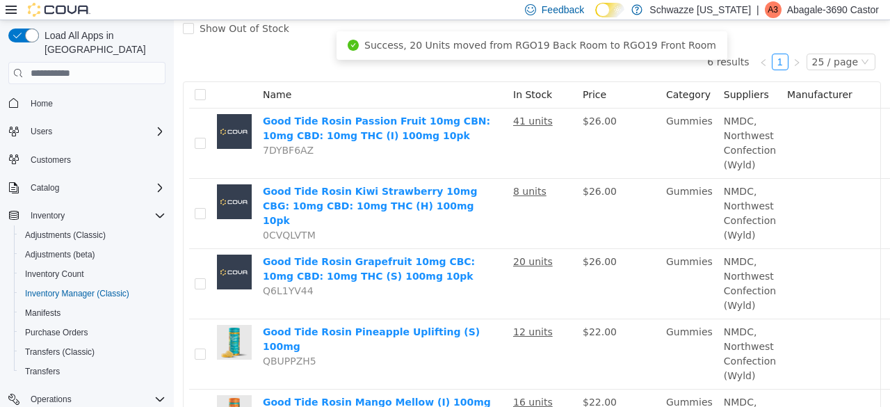
scroll to position [110, 93]
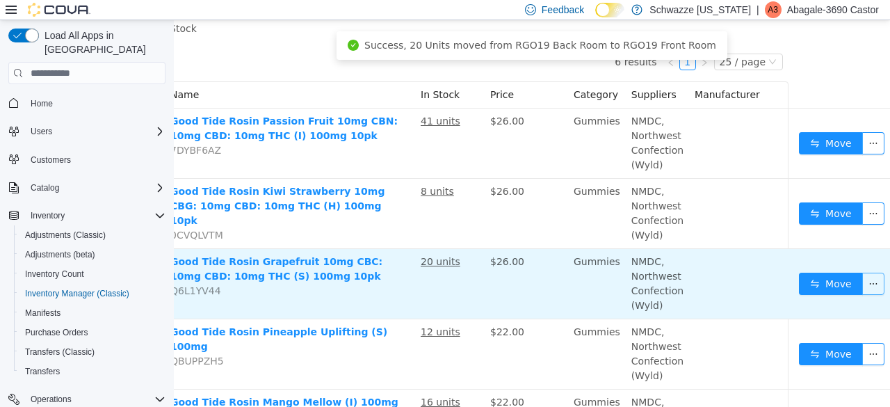
click at [862, 287] on button "button" at bounding box center [873, 284] width 22 height 22
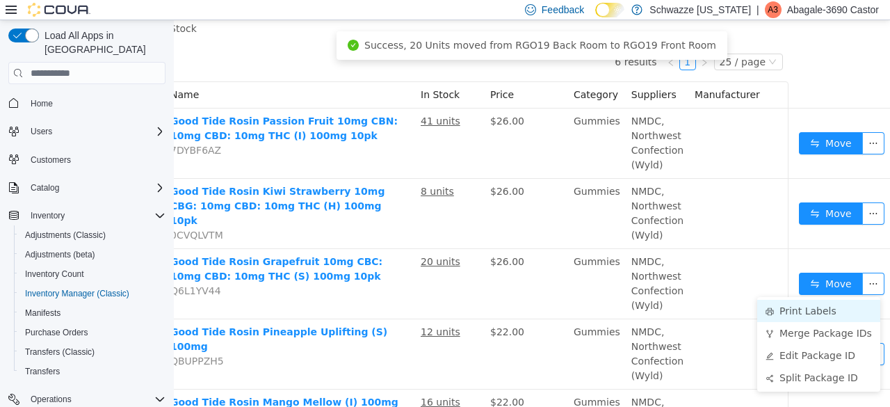
click at [778, 302] on li "Print Labels" at bounding box center [818, 311] width 123 height 22
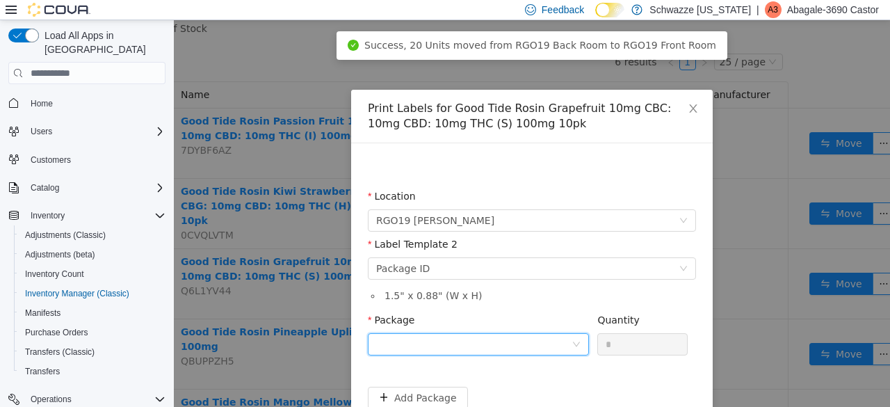
click at [530, 345] on div at bounding box center [473, 344] width 195 height 21
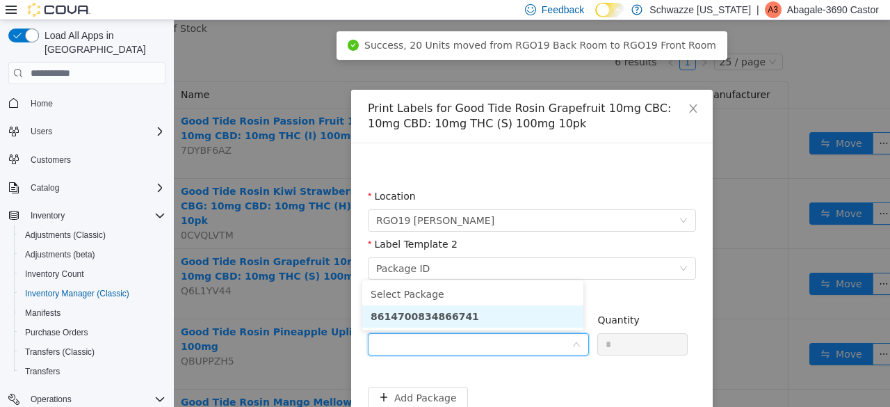
click at [497, 309] on li "8614700834866741" at bounding box center [472, 316] width 221 height 22
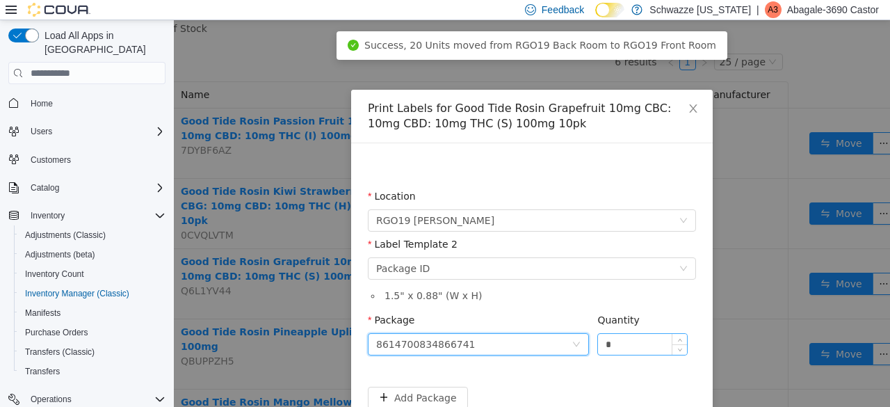
click at [633, 351] on input "*" at bounding box center [642, 344] width 89 height 21
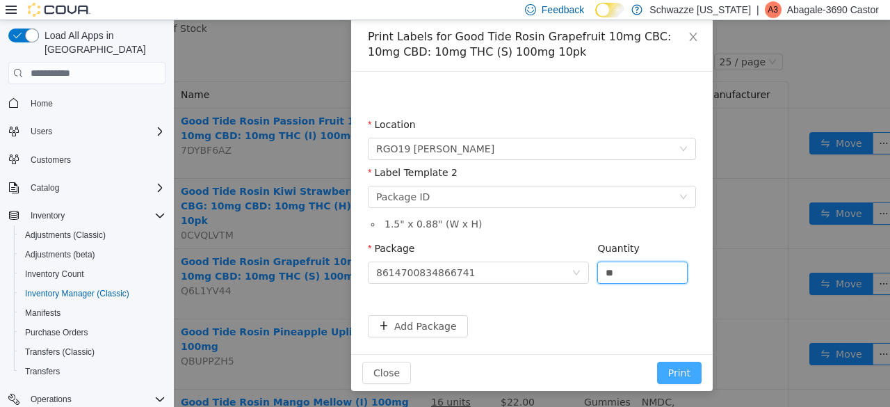
type input "**"
click at [672, 369] on button "Print" at bounding box center [679, 373] width 45 height 22
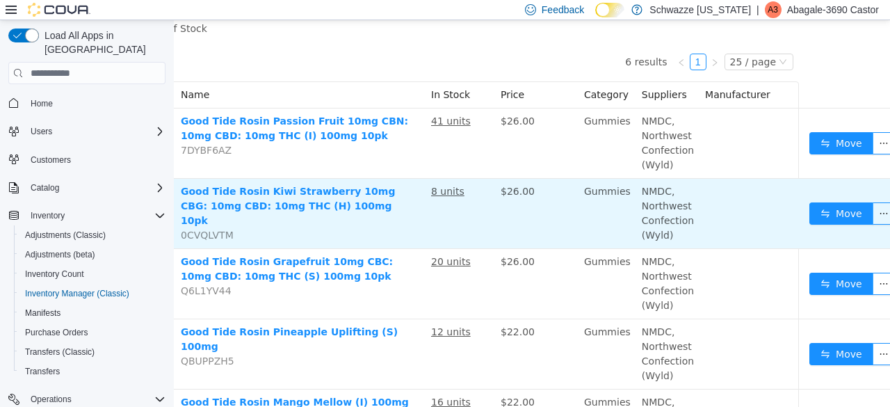
click at [419, 181] on td "Good Tide Rosin Kiwi Strawberry 10mg CBG: 10mg CBD: 10mg THC (H) 100mg 10pk 0CV…" at bounding box center [300, 214] width 250 height 70
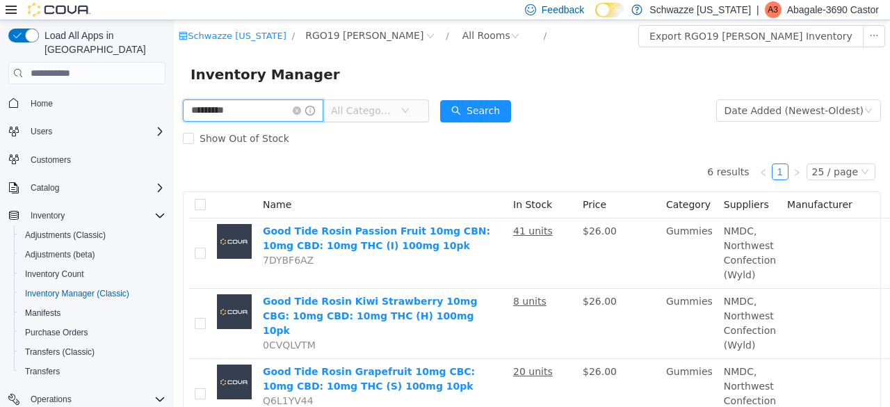
click at [282, 117] on input "*********" at bounding box center [253, 110] width 140 height 22
type input "*"
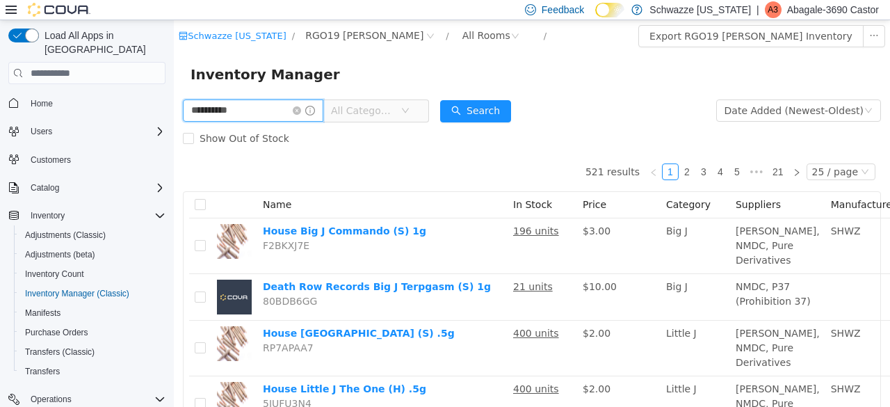
type input "**********"
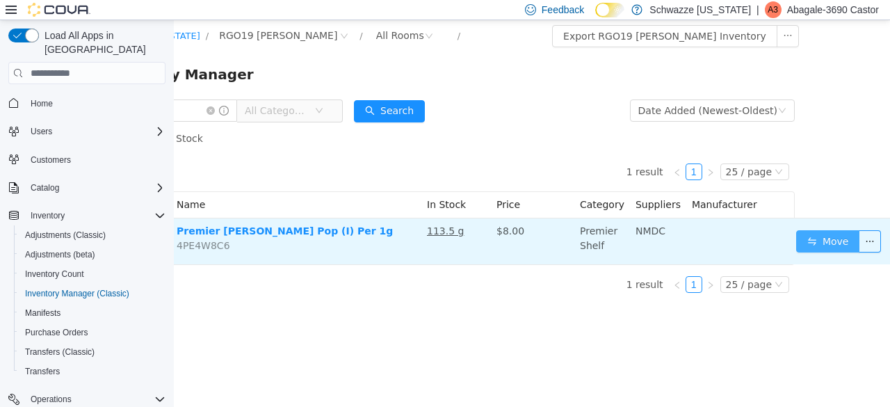
click at [807, 235] on button "Move" at bounding box center [828, 241] width 64 height 22
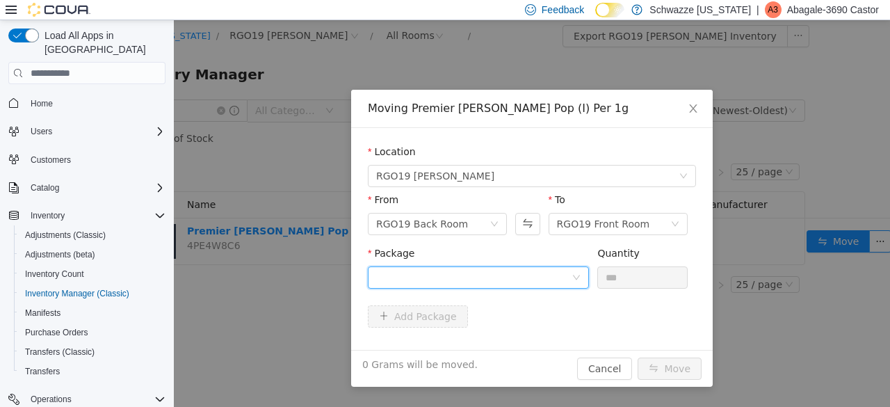
click at [542, 274] on div at bounding box center [473, 277] width 195 height 21
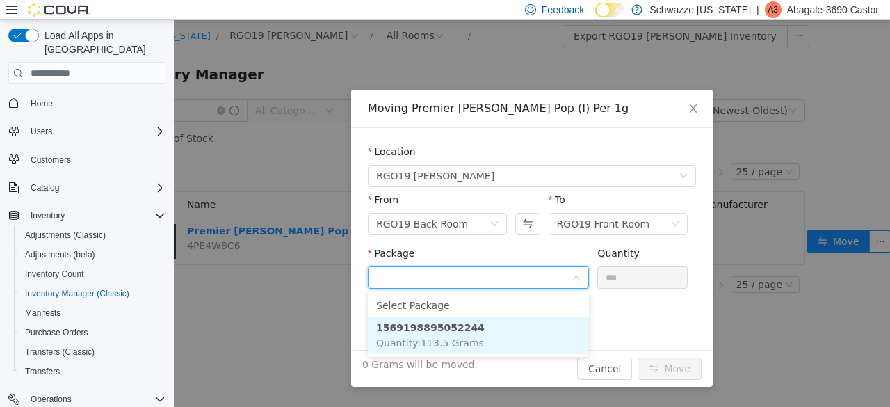
click at [511, 335] on li "1569198895052244 Quantity : 113.5 Grams" at bounding box center [478, 335] width 221 height 38
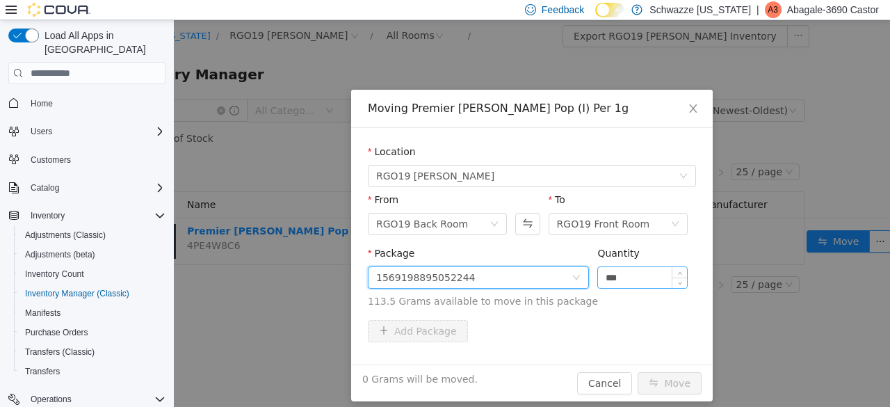
click at [640, 271] on input "***" at bounding box center [642, 277] width 89 height 21
type input "*"
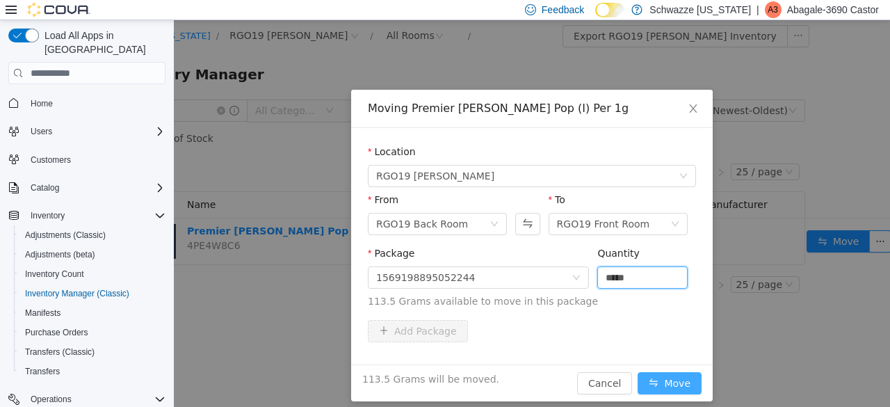
type input "*****"
click at [657, 387] on button "Move" at bounding box center [670, 383] width 64 height 22
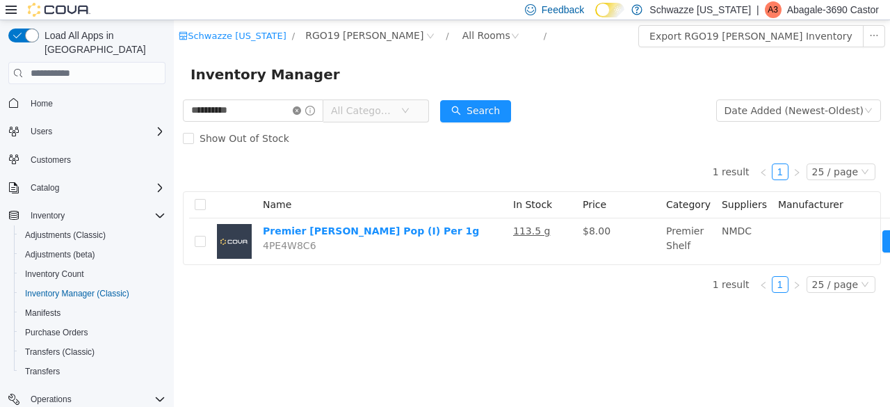
click at [301, 112] on icon "icon: close-circle" at bounding box center [297, 110] width 8 height 8
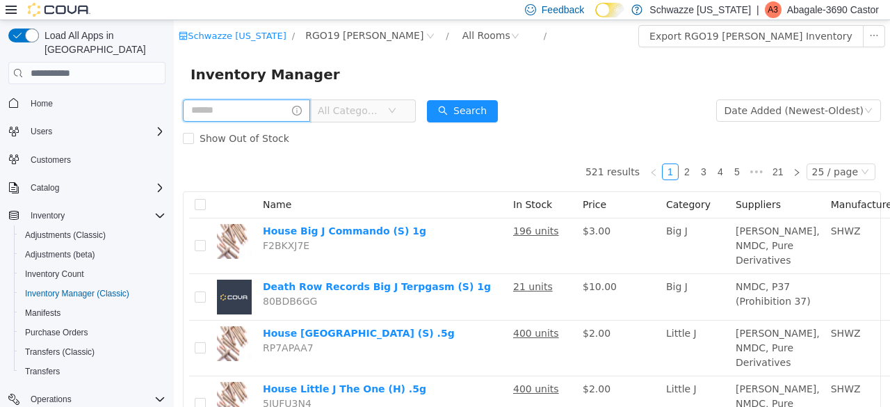
click at [292, 111] on input "text" at bounding box center [246, 110] width 127 height 22
type input "**********"
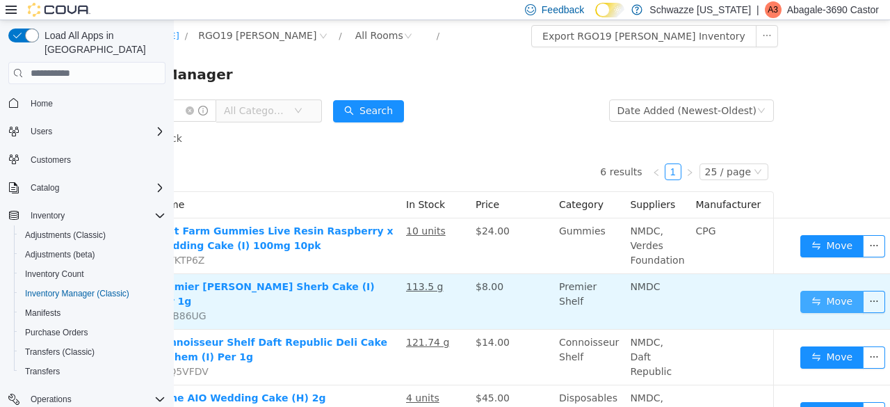
click at [809, 300] on button "Move" at bounding box center [833, 302] width 64 height 22
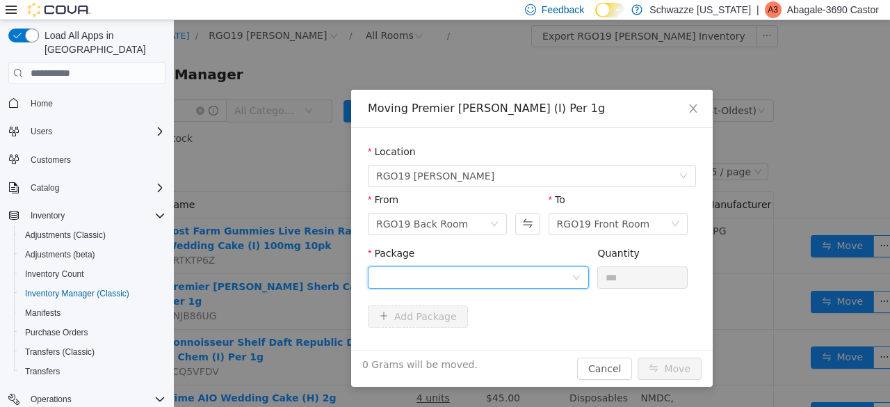
click at [531, 277] on div at bounding box center [473, 277] width 195 height 21
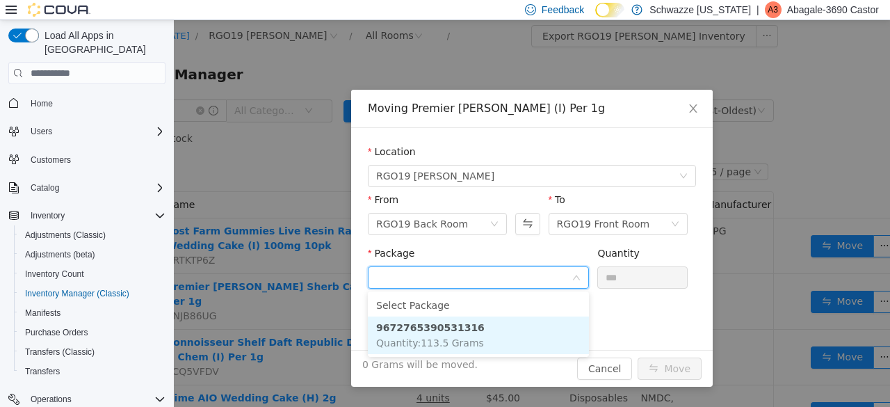
click at [458, 335] on li "9672765390531316 Quantity : 113.5 Grams" at bounding box center [478, 335] width 221 height 38
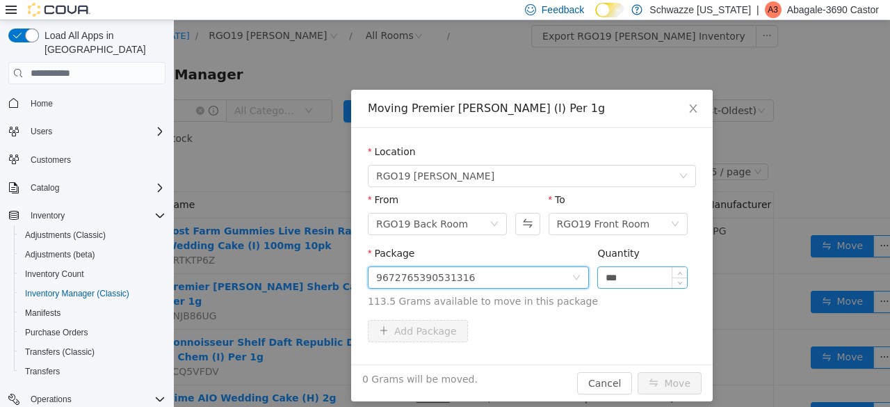
click at [625, 278] on input "***" at bounding box center [642, 277] width 89 height 21
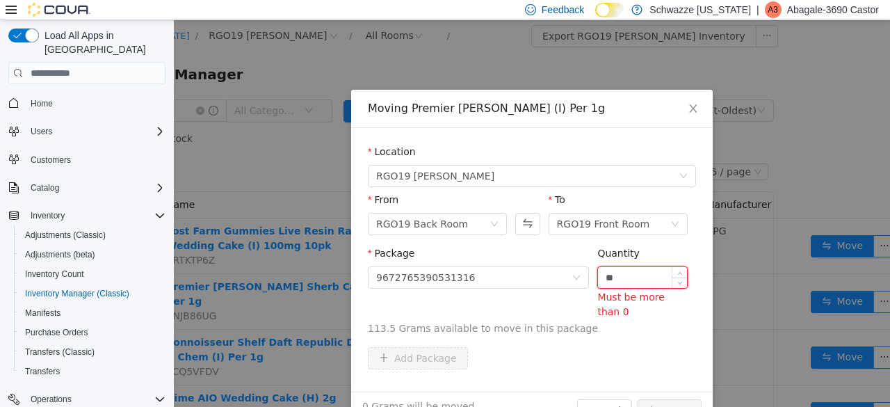
type input "*"
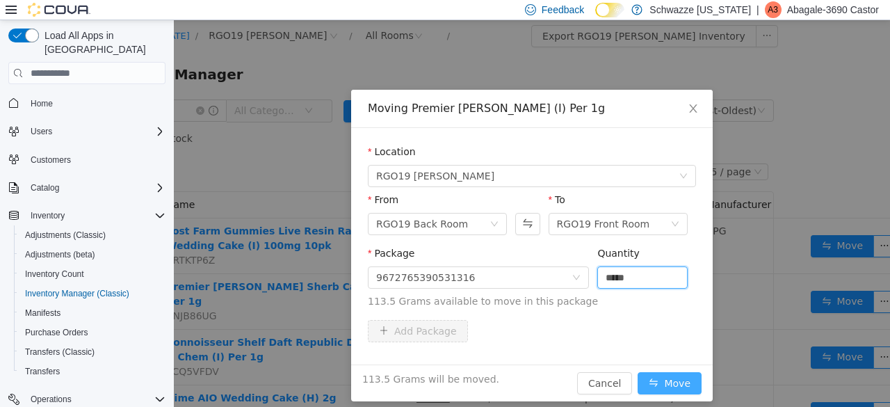
type input "*****"
click at [672, 379] on button "Move" at bounding box center [670, 383] width 64 height 22
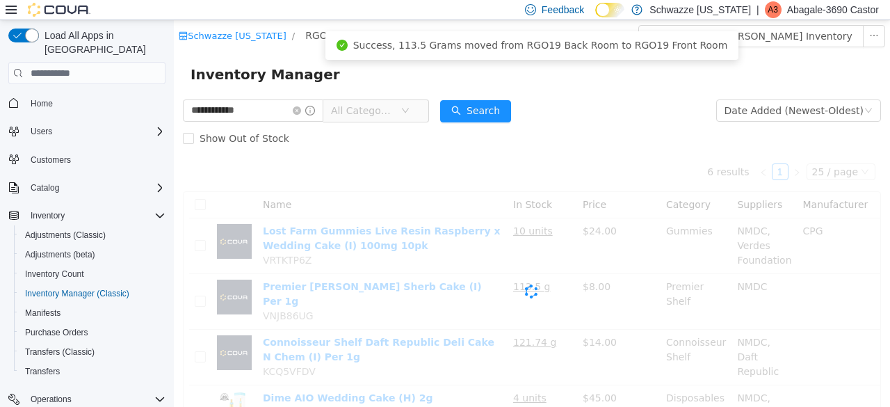
scroll to position [0, 0]
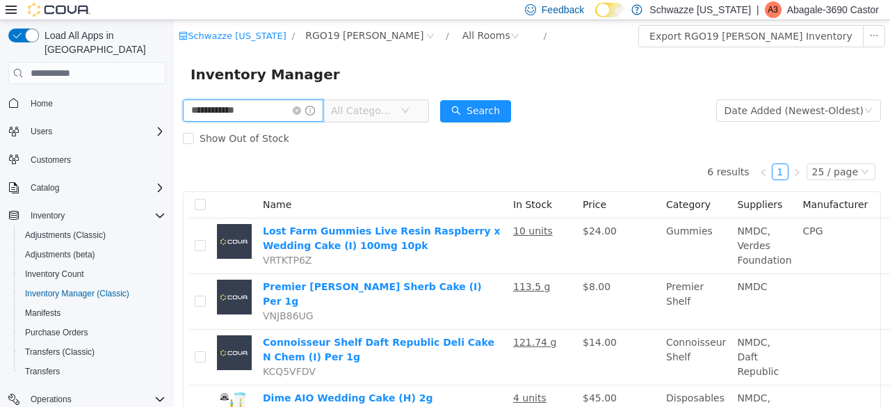
click at [288, 103] on input "**********" at bounding box center [253, 110] width 140 height 22
type input "*"
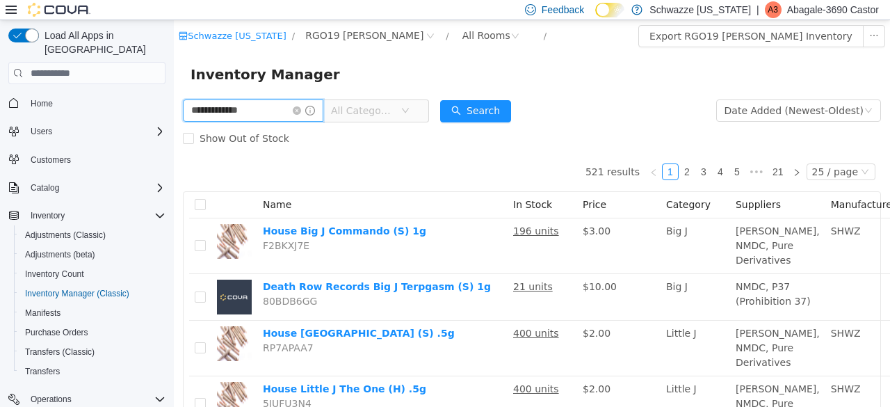
type input "**********"
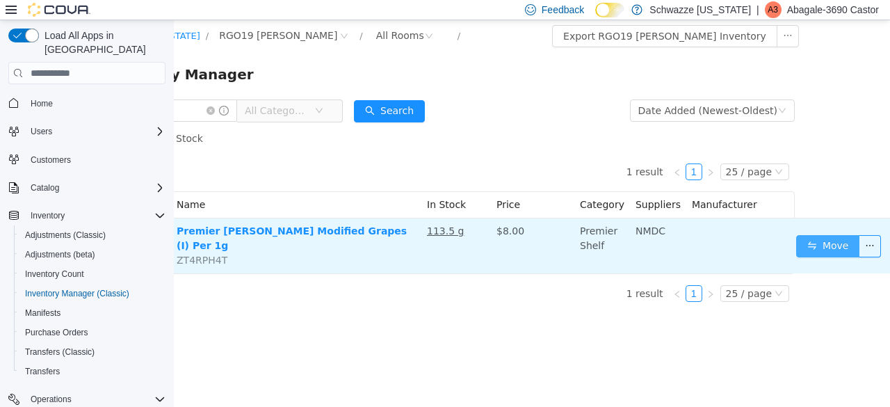
click at [822, 245] on button "Move" at bounding box center [828, 246] width 64 height 22
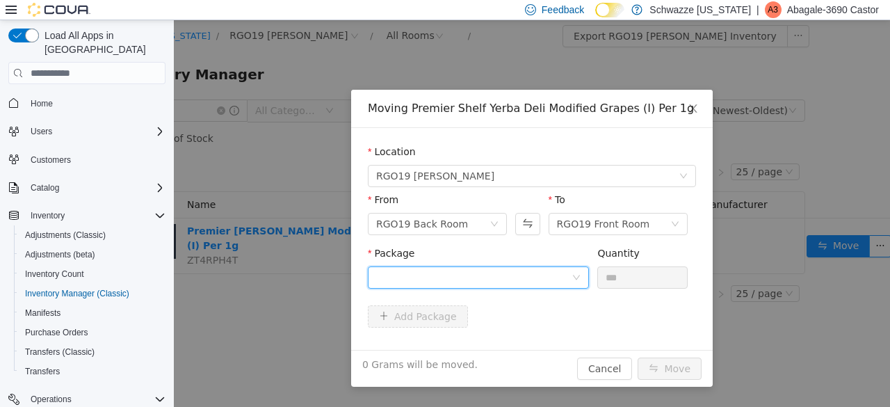
click at [487, 278] on div at bounding box center [473, 277] width 195 height 21
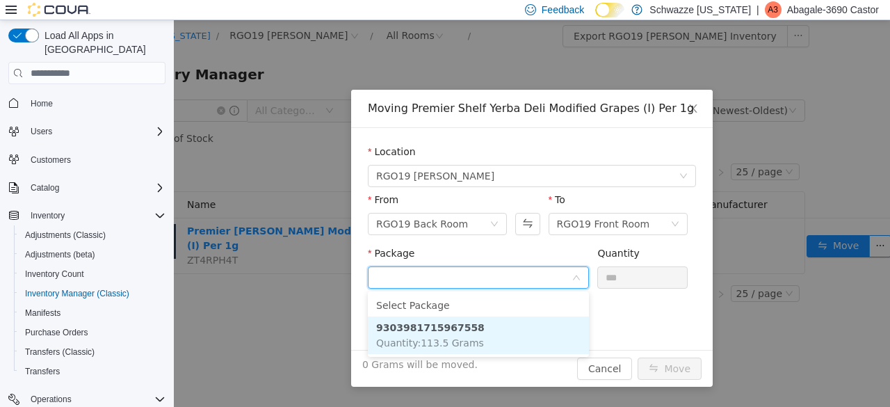
click at [478, 329] on li "9303981715967558 Quantity : 113.5 Grams" at bounding box center [478, 335] width 221 height 38
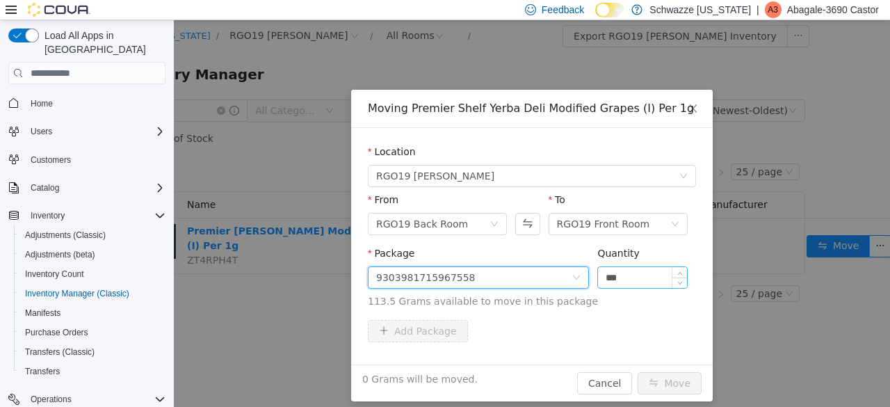
click at [634, 273] on input "***" at bounding box center [642, 277] width 89 height 21
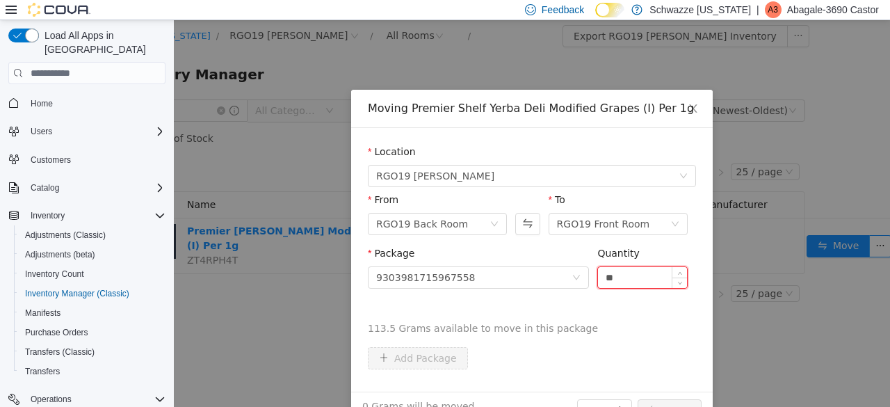
type input "*"
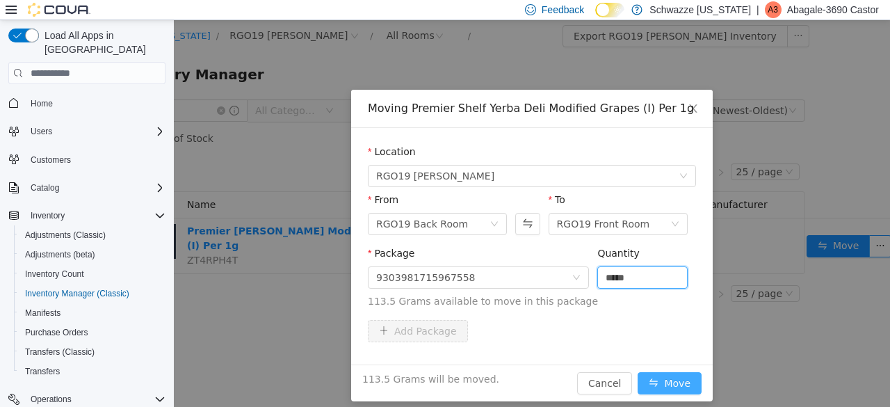
type input "*****"
click at [659, 381] on button "Move" at bounding box center [670, 383] width 64 height 22
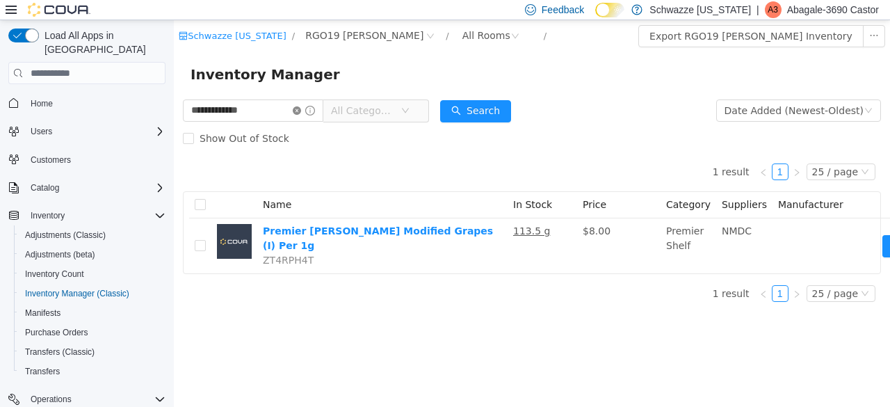
click at [301, 111] on icon "icon: close-circle" at bounding box center [297, 110] width 8 height 8
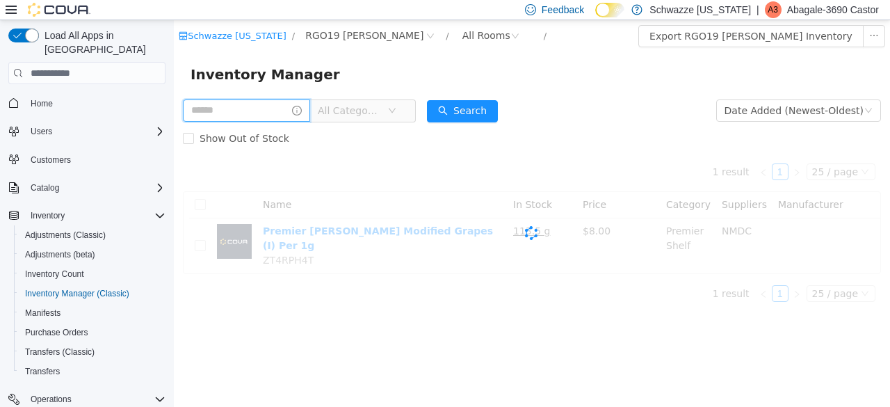
click at [284, 106] on input "text" at bounding box center [246, 110] width 127 height 22
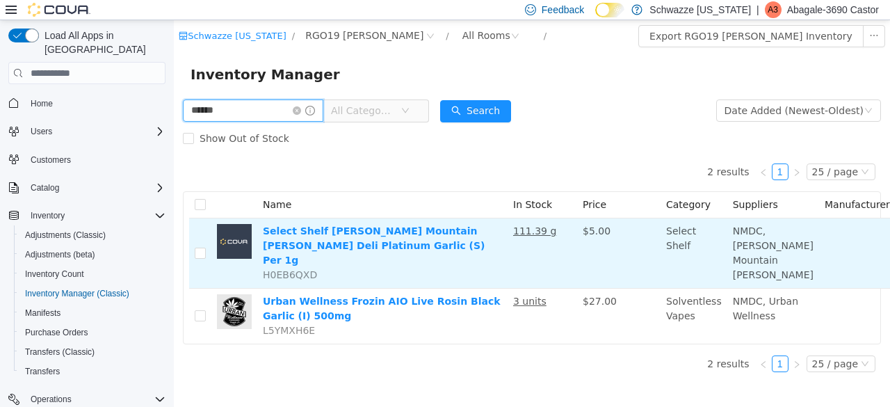
scroll to position [10, 0]
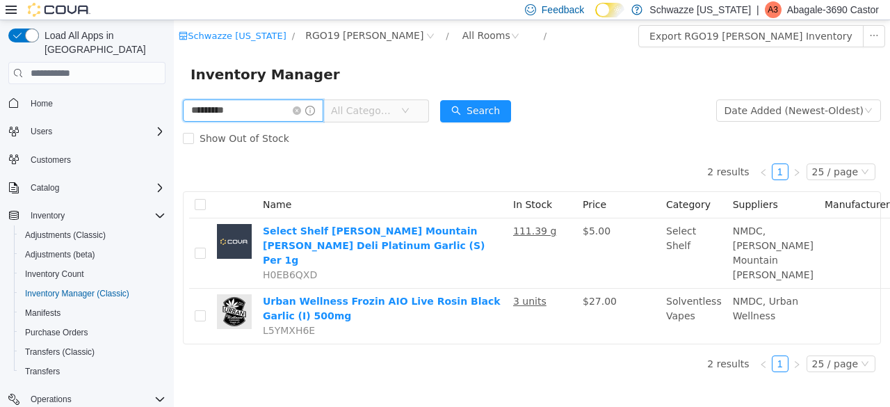
type input "*********"
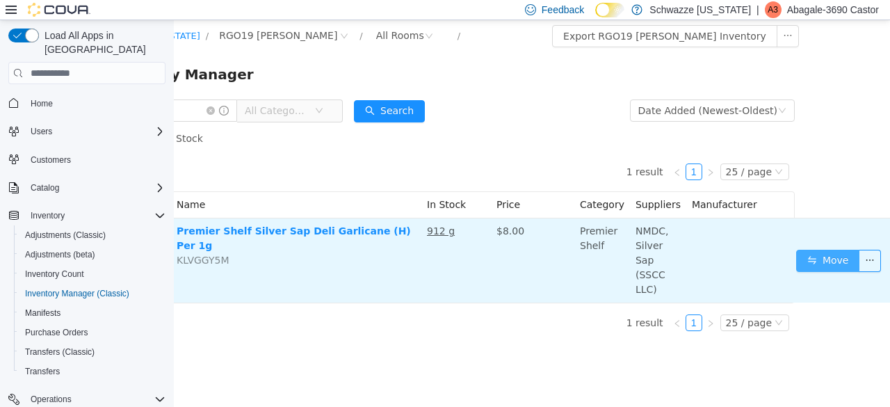
click at [823, 264] on button "Move" at bounding box center [828, 261] width 64 height 22
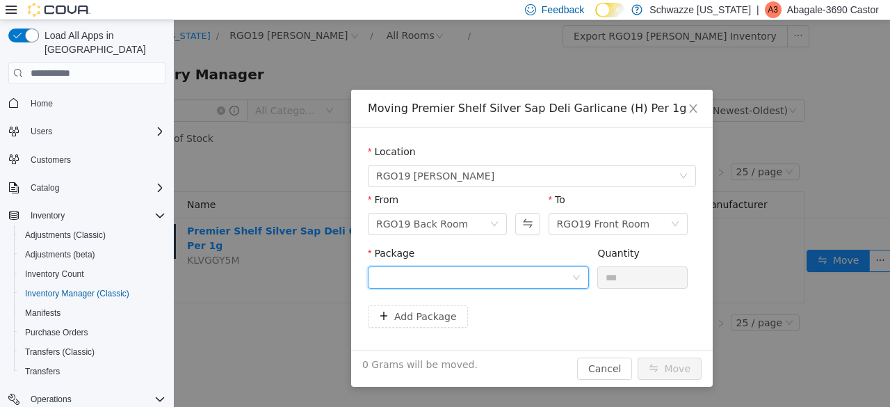
click at [556, 274] on div at bounding box center [473, 277] width 195 height 21
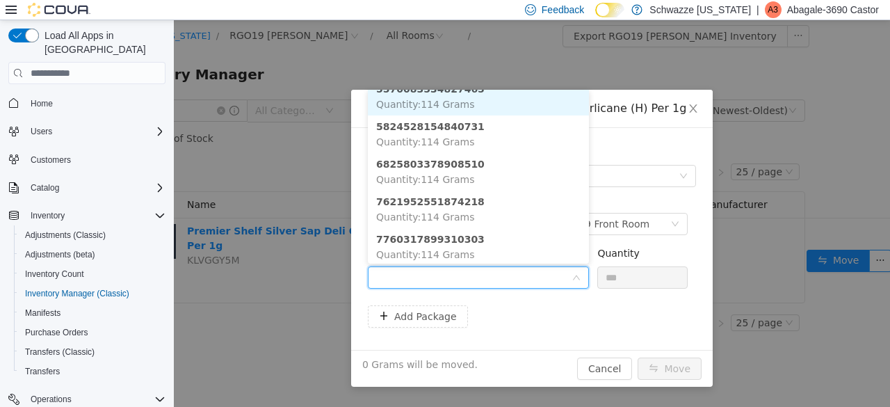
scroll to position [151, 0]
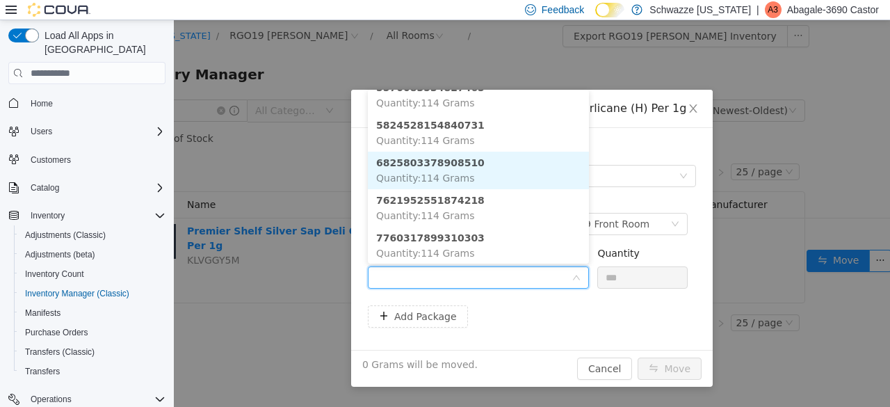
click at [451, 168] on strong "6825803378908510" at bounding box center [430, 162] width 108 height 11
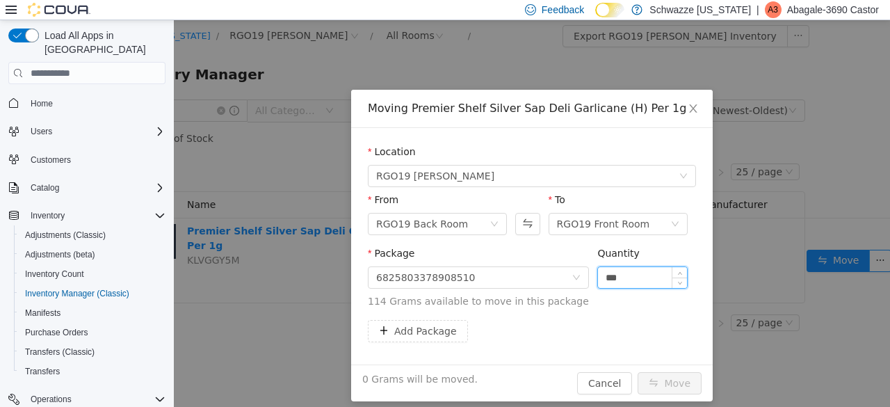
click at [620, 278] on input "***" at bounding box center [642, 277] width 89 height 21
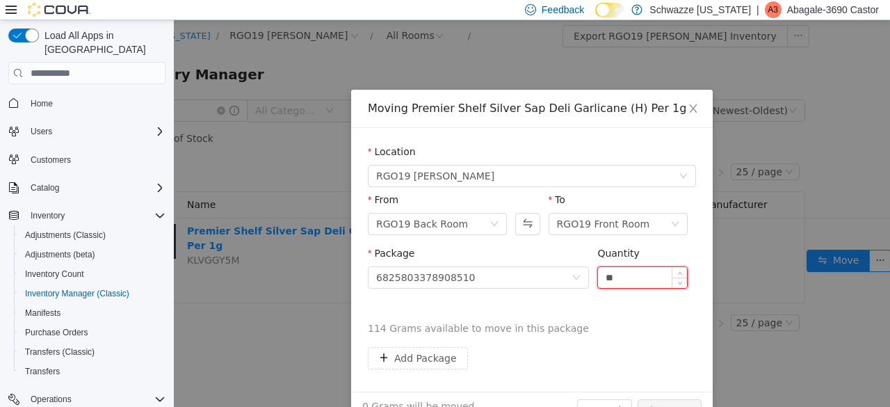
type input "*"
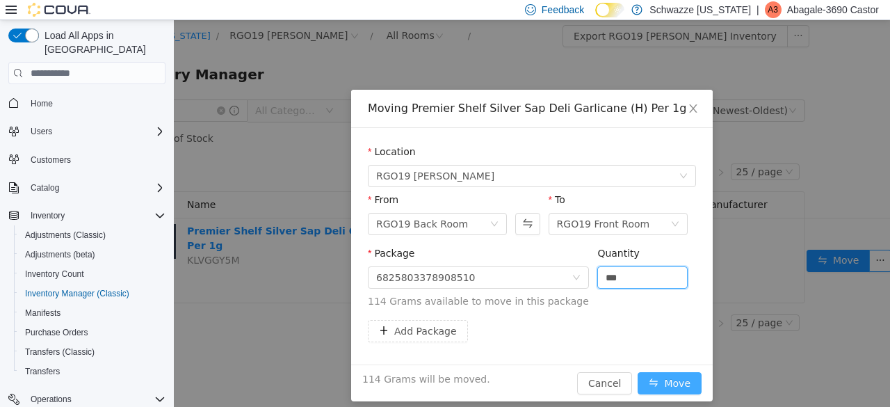
type input "*****"
click at [674, 387] on button "Move" at bounding box center [670, 383] width 64 height 22
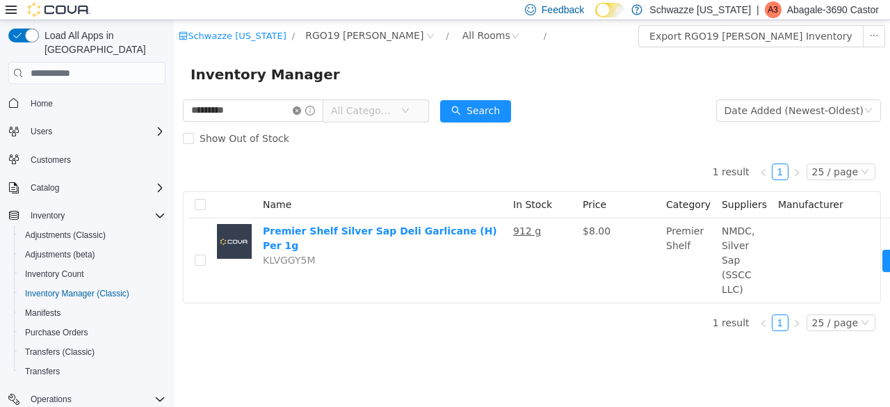
click at [301, 113] on icon "icon: close-circle" at bounding box center [297, 110] width 8 height 8
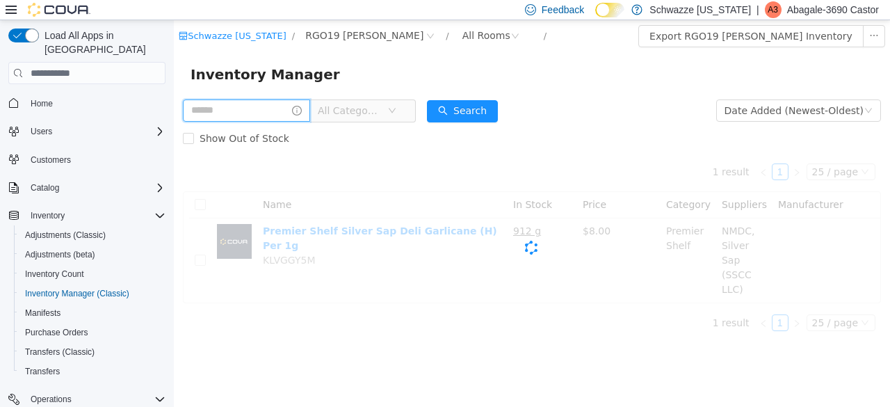
click at [280, 118] on input "text" at bounding box center [246, 110] width 127 height 22
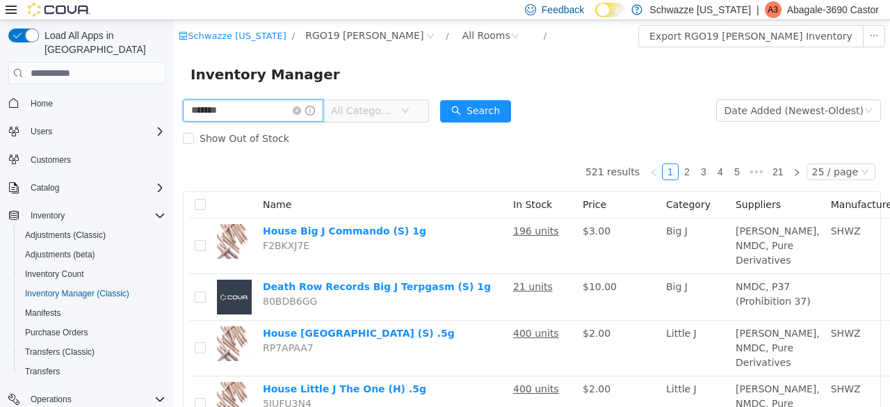
type input "*******"
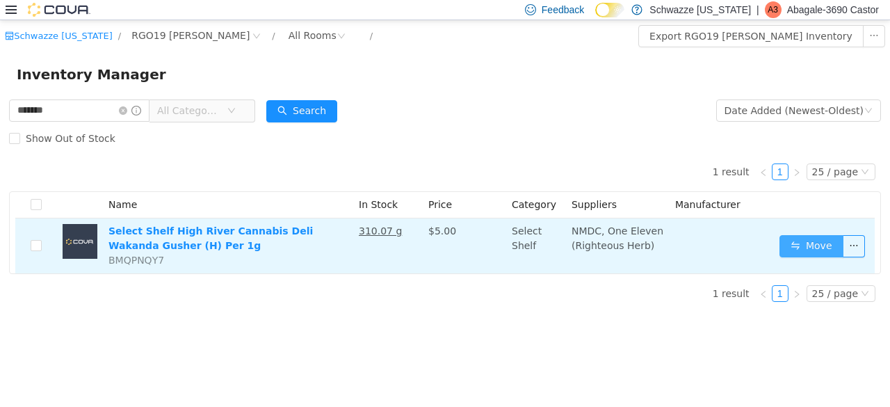
click at [808, 237] on button "Move" at bounding box center [812, 246] width 64 height 22
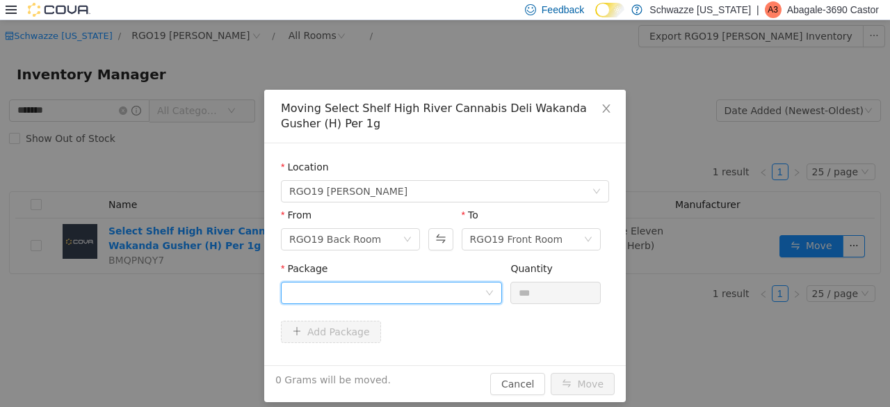
click at [462, 288] on div at bounding box center [386, 292] width 195 height 21
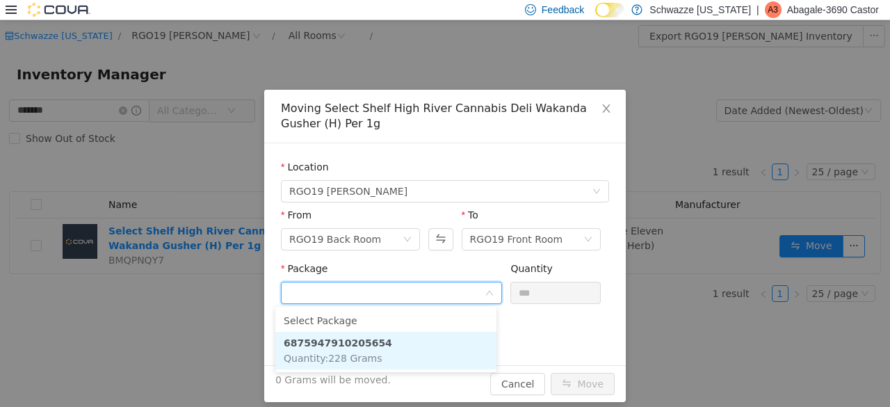
click at [385, 338] on li "6875947910205654 Quantity : 228 Grams" at bounding box center [385, 351] width 221 height 38
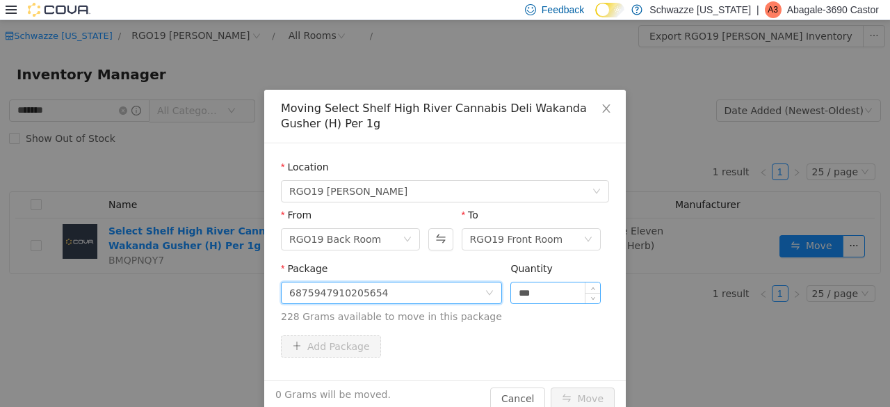
click at [554, 292] on input "***" at bounding box center [555, 292] width 89 height 21
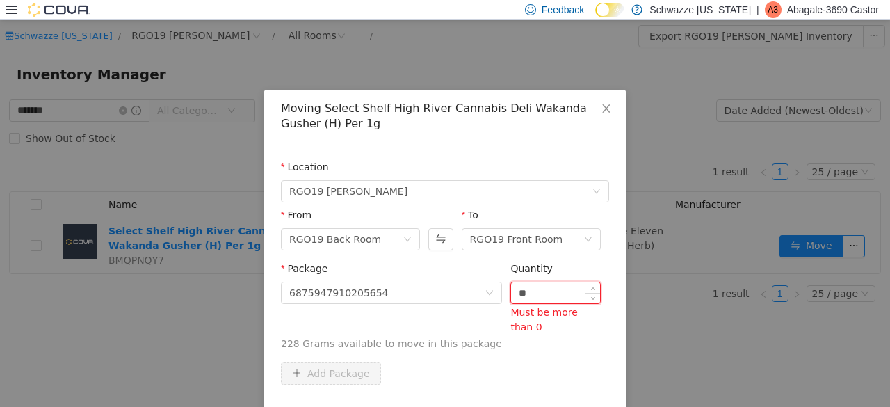
type input "*"
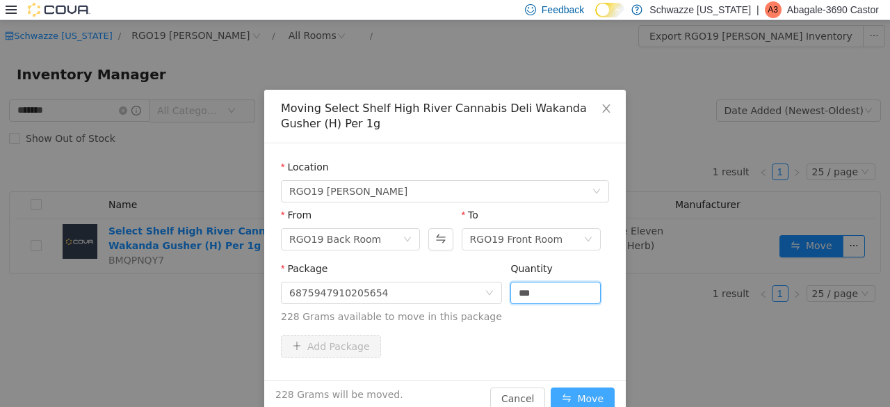
type input "*****"
click at [572, 392] on button "Move" at bounding box center [583, 398] width 64 height 22
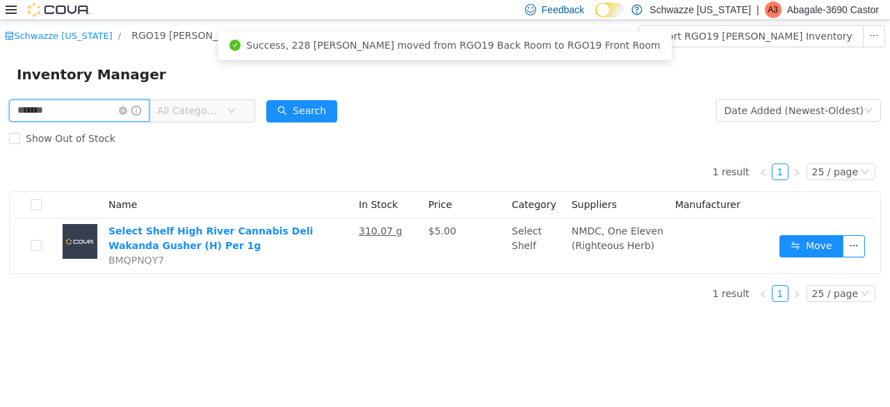
click at [79, 115] on input "*******" at bounding box center [79, 110] width 140 height 22
type input "*"
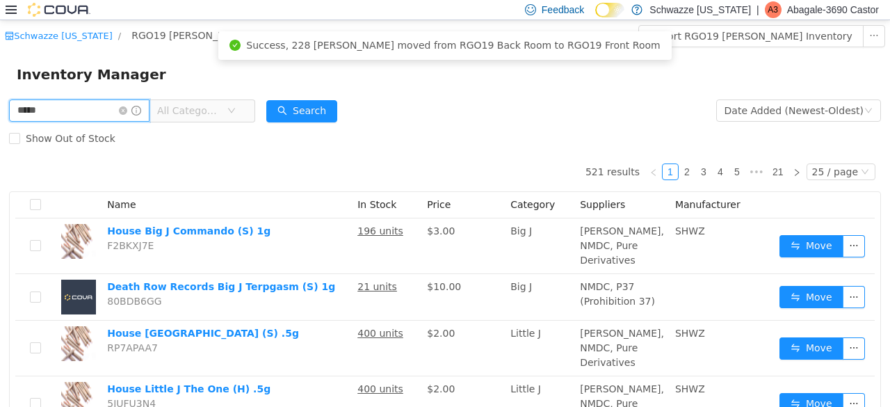
type input "**********"
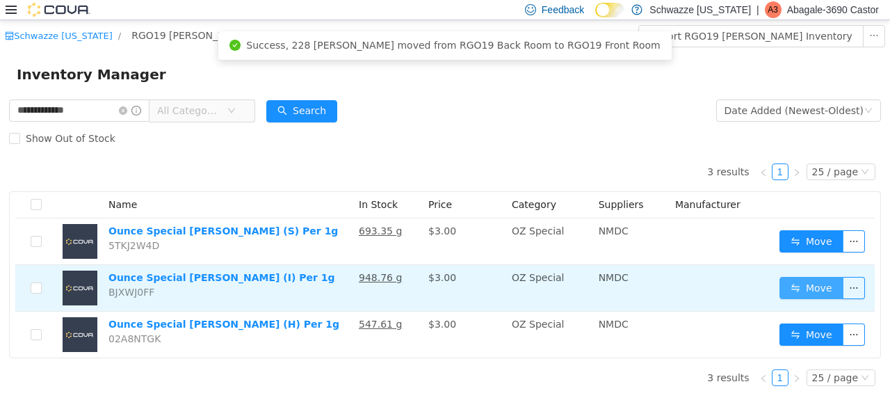
click at [802, 282] on button "Move" at bounding box center [812, 288] width 64 height 22
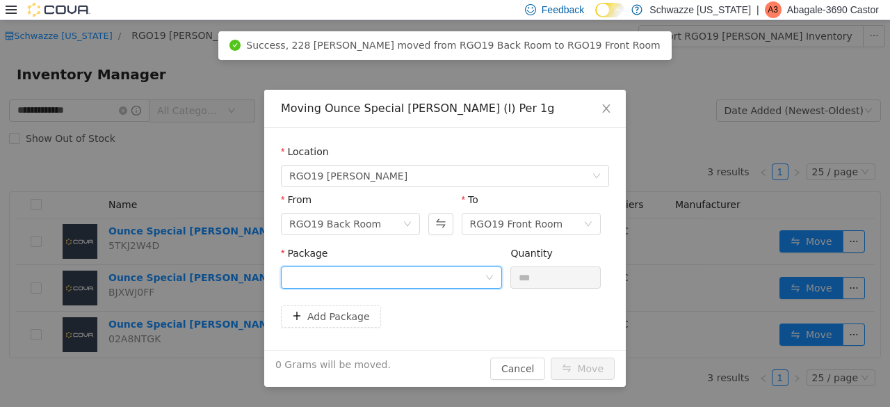
click at [453, 273] on div at bounding box center [386, 277] width 195 height 21
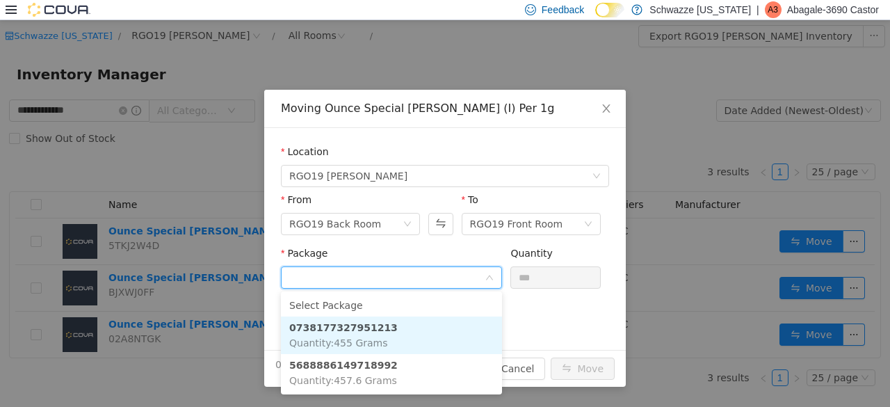
click at [407, 328] on li "0738177327951213 Quantity : 455 Grams" at bounding box center [391, 335] width 221 height 38
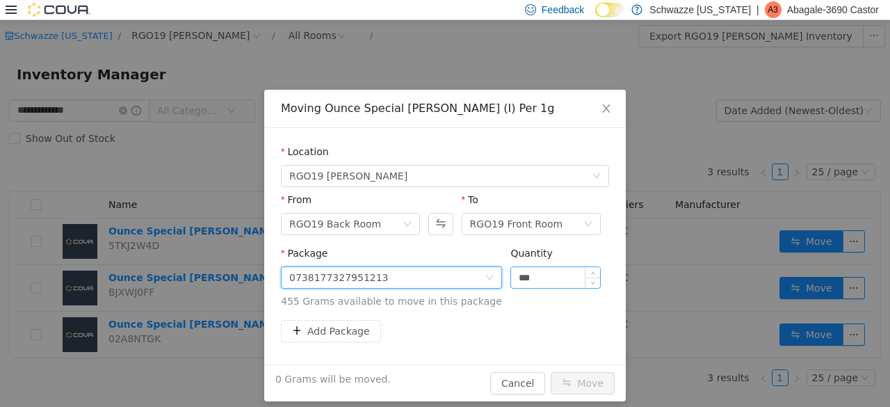
click at [537, 278] on input "***" at bounding box center [555, 277] width 89 height 21
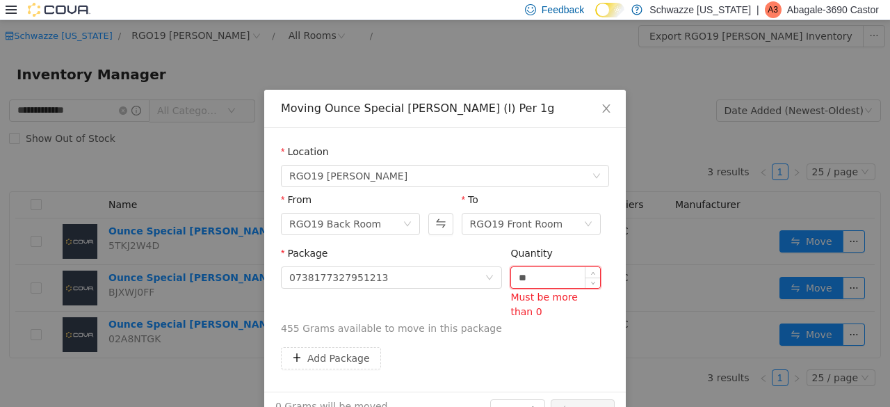
type input "*"
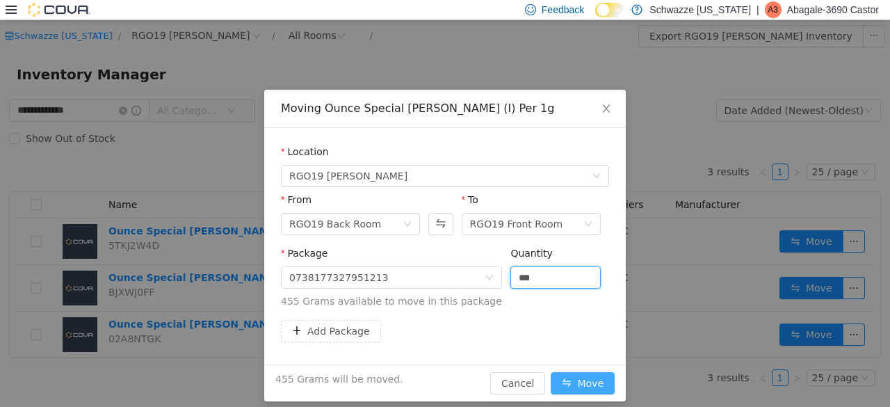
type input "*****"
click at [593, 385] on button "Move" at bounding box center [583, 383] width 64 height 22
